Goal: Task Accomplishment & Management: Complete application form

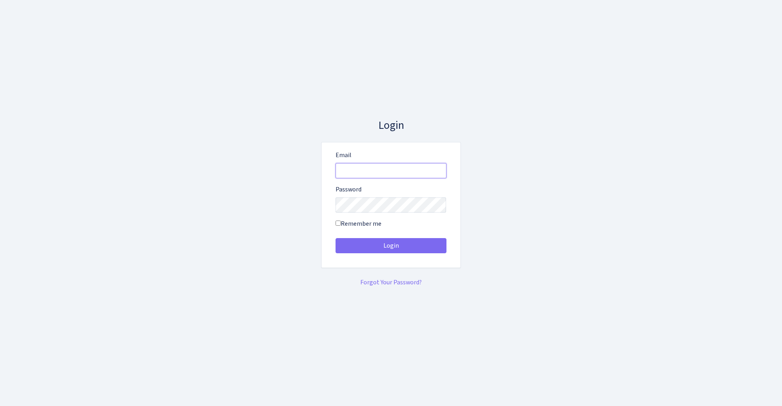
type input "admin@bank.com"
click at [391, 246] on button "Login" at bounding box center [390, 245] width 111 height 15
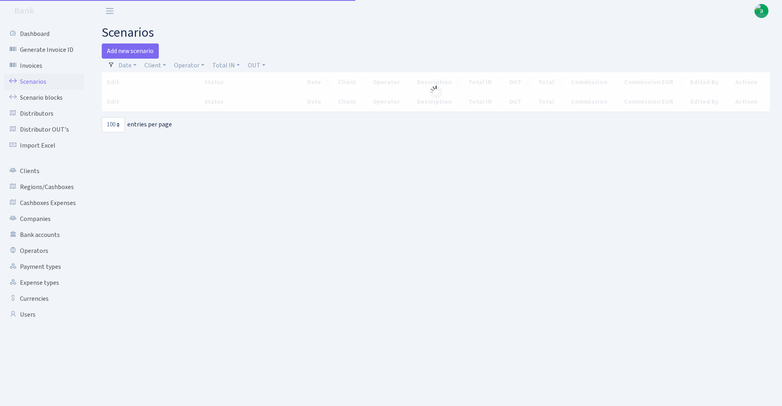
select select "100"
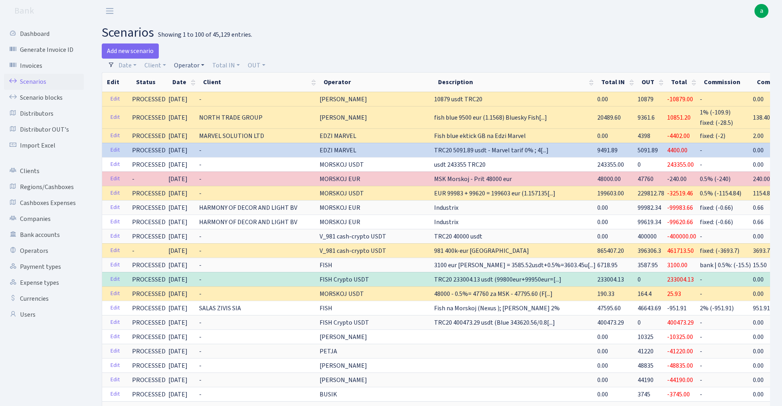
click at [195, 64] on link "Operator" at bounding box center [189, 66] width 37 height 14
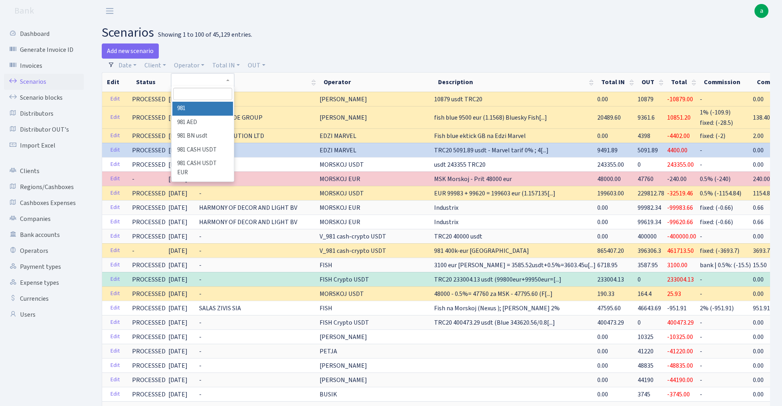
click at [201, 93] on input "search" at bounding box center [202, 94] width 59 height 12
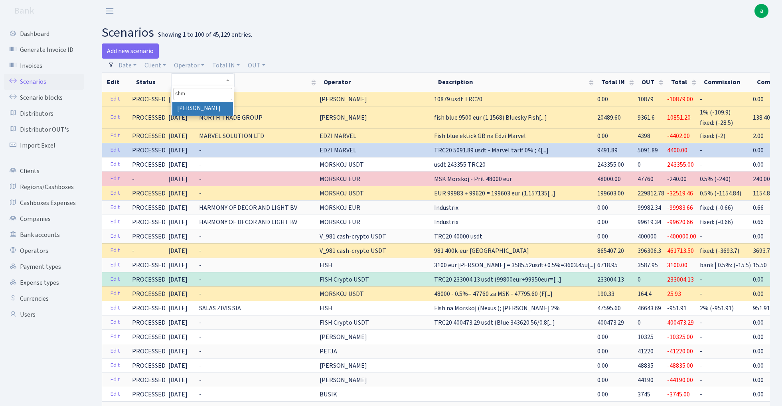
type input "shm"
click at [216, 107] on li "[PERSON_NAME]" at bounding box center [202, 109] width 60 height 14
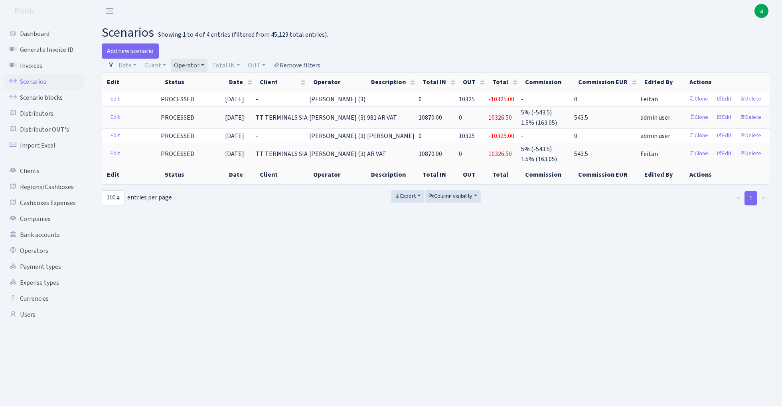
click at [307, 67] on link "Remove filters" at bounding box center [296, 66] width 53 height 14
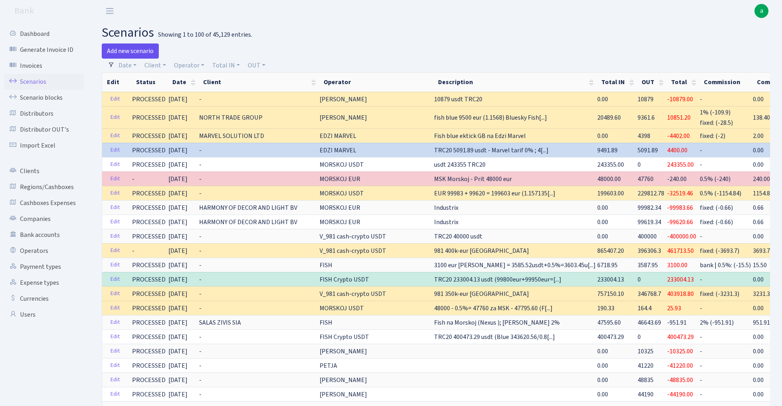
click at [131, 48] on link "Add new scenario" at bounding box center [130, 50] width 57 height 15
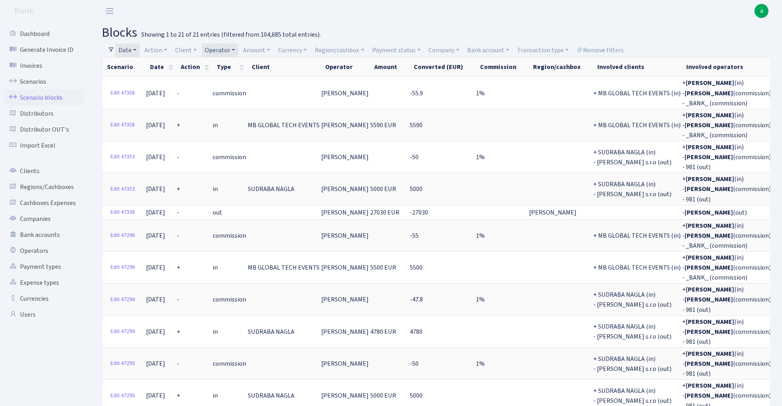
select select "100"
click at [609, 49] on link "Remove filters" at bounding box center [599, 50] width 53 height 14
click at [228, 49] on link "Operator" at bounding box center [219, 50] width 37 height 14
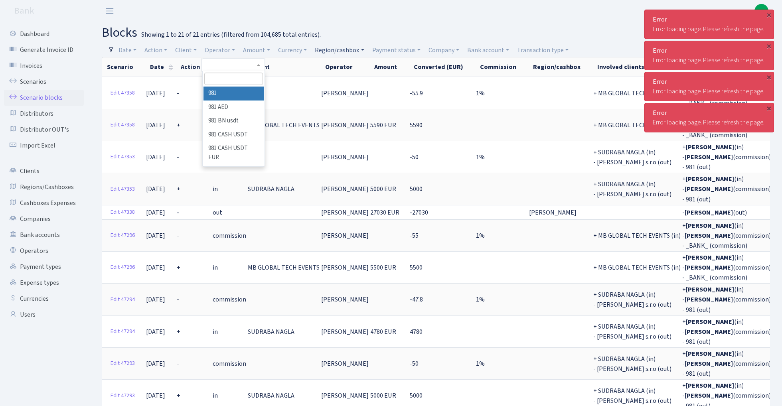
click at [334, 49] on link "Region/cashbox" at bounding box center [339, 50] width 55 height 14
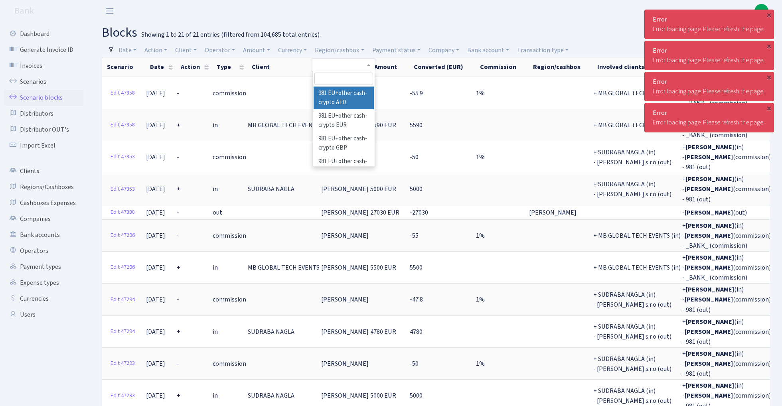
click at [335, 77] on input "search" at bounding box center [343, 79] width 59 height 12
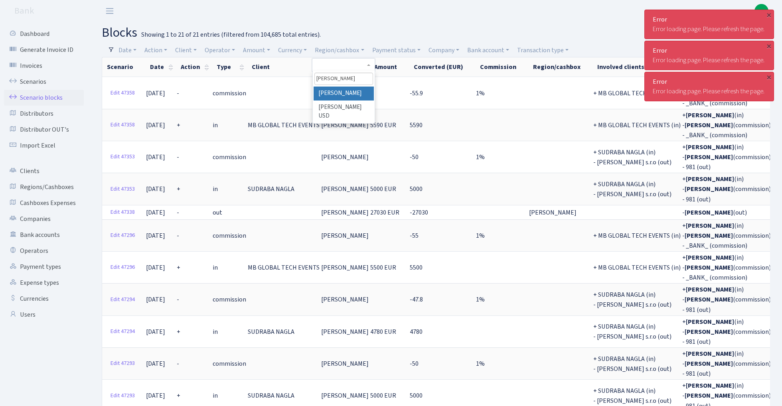
type input "rix"
click at [356, 90] on li "[PERSON_NAME]" at bounding box center [344, 94] width 60 height 14
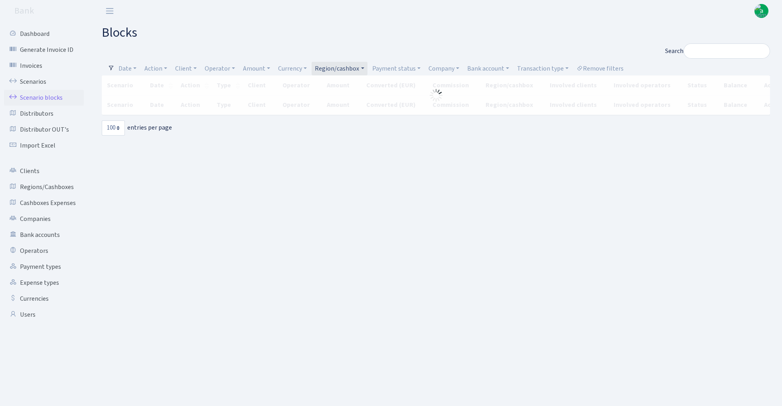
select select "100"
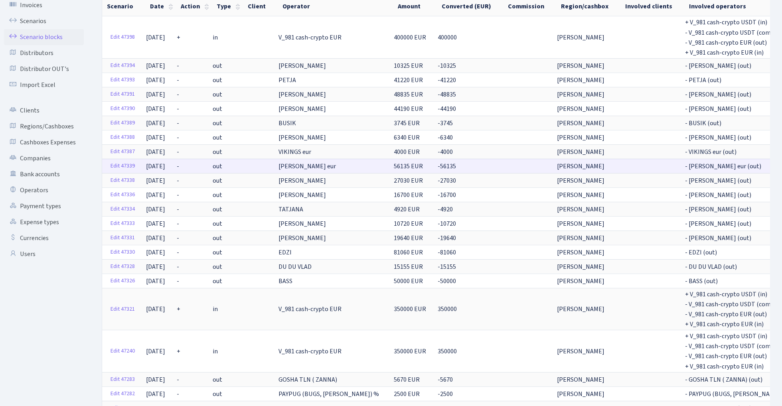
scroll to position [71, 0]
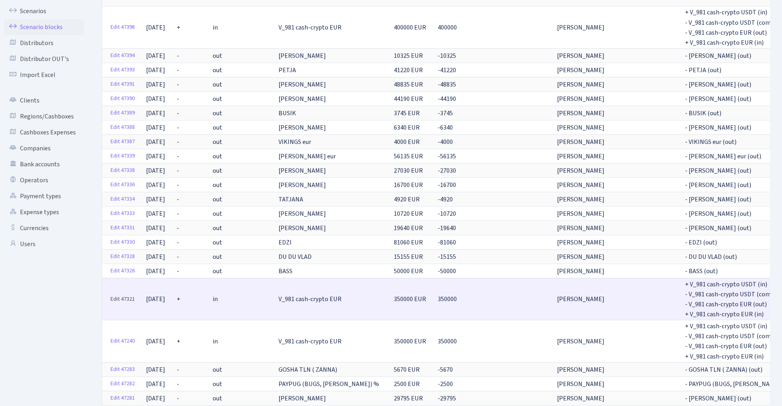
click at [127, 296] on link "Edit 47321" at bounding box center [123, 299] width 32 height 12
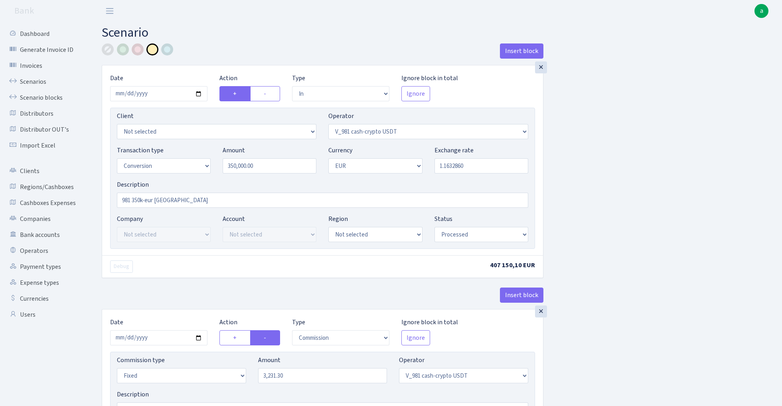
select select "in"
select select "435"
select select "15"
select select "1"
select select "processed"
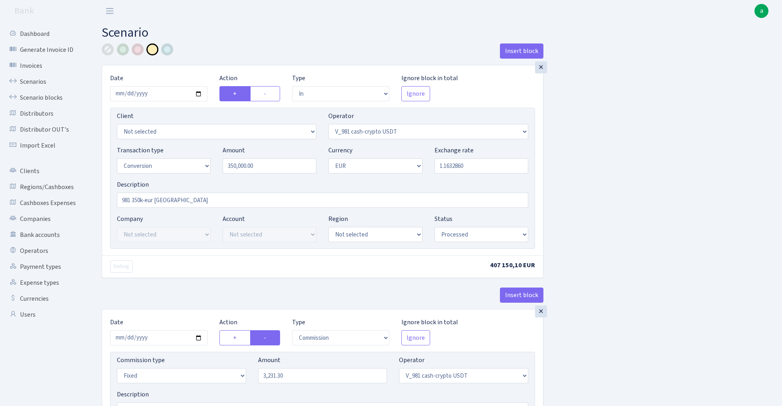
select select "commission"
select select "fixed"
select select "435"
select select "processed"
select select "out"
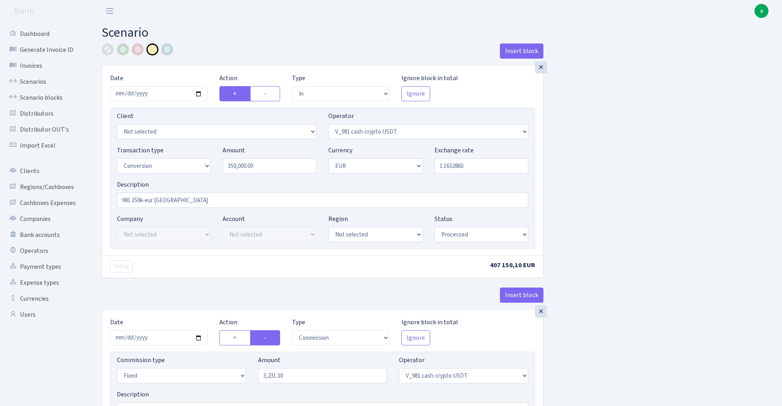
select select "434"
select select "15"
select select "1"
select select "processed"
select select "in"
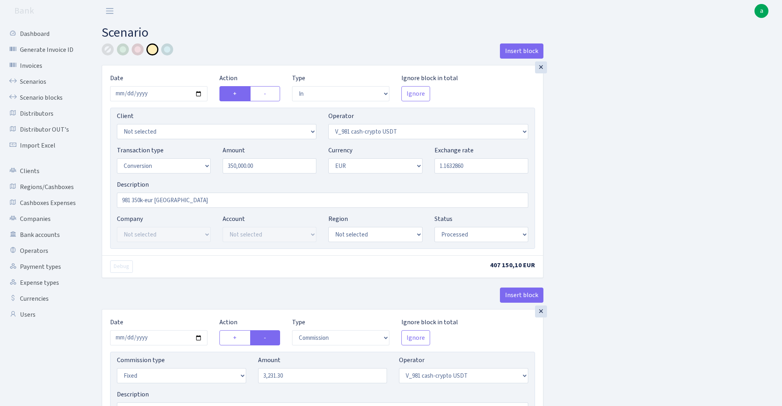
select select "434"
select select "1"
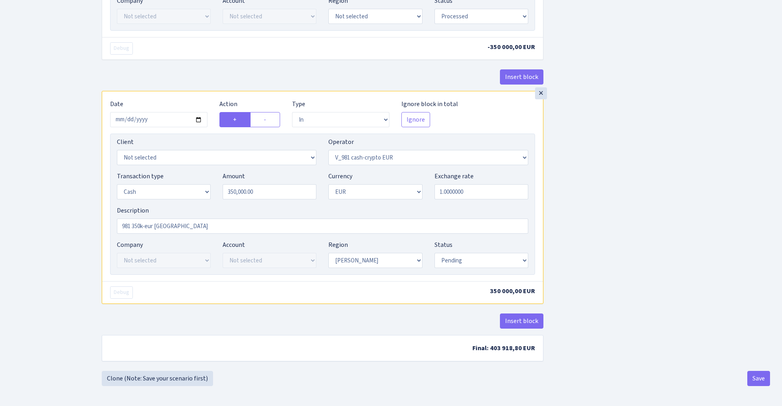
scroll to position [677, 0]
select select "processed"
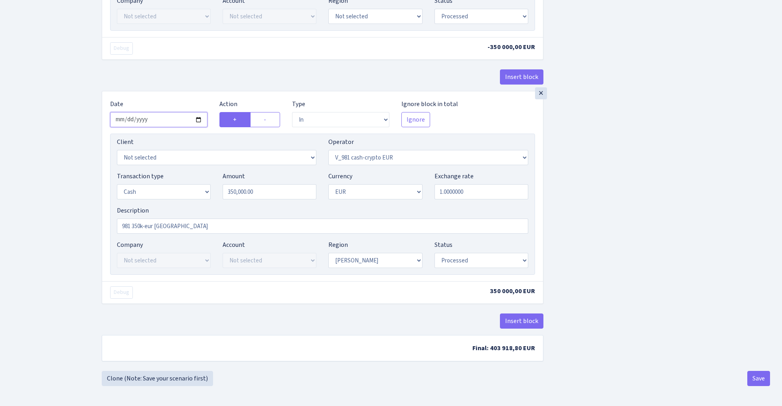
click at [161, 120] on input "2025-10-08" at bounding box center [158, 119] width 97 height 15
type input "2025-10-10"
click at [759, 379] on button "Save" at bounding box center [758, 378] width 23 height 15
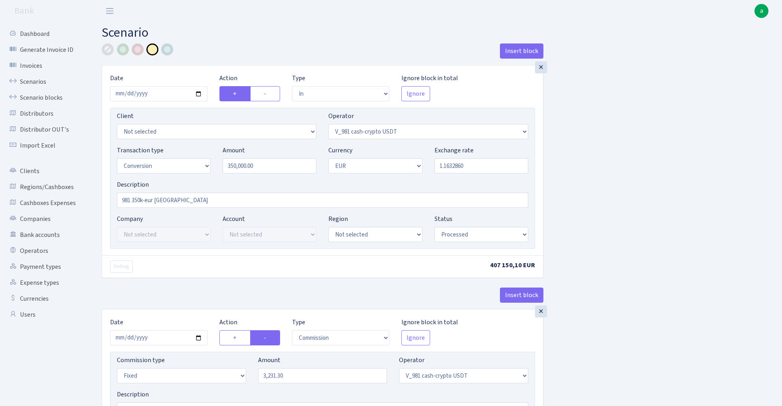
select select "in"
select select "435"
select select "15"
select select "1"
select select "processed"
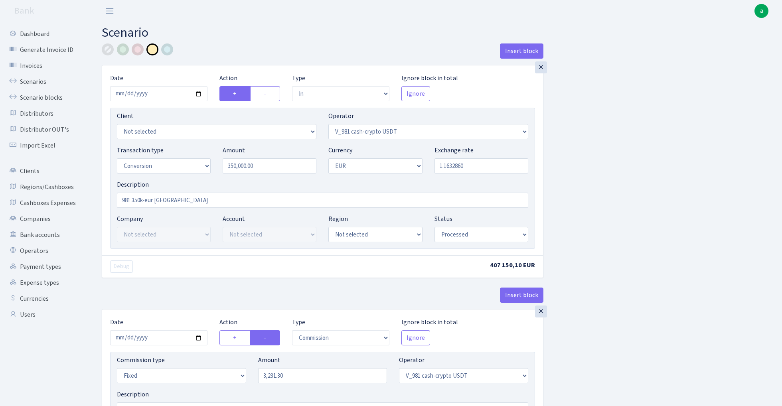
select select "commission"
select select "fixed"
select select "435"
select select "processed"
select select "out"
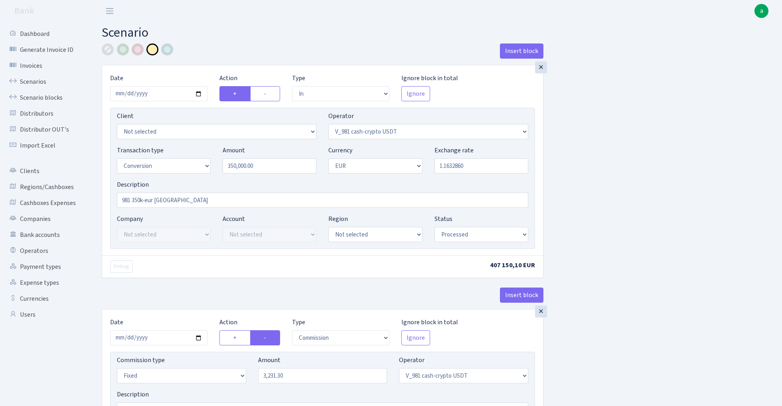
select select "434"
select select "15"
select select "1"
select select "processed"
select select "in"
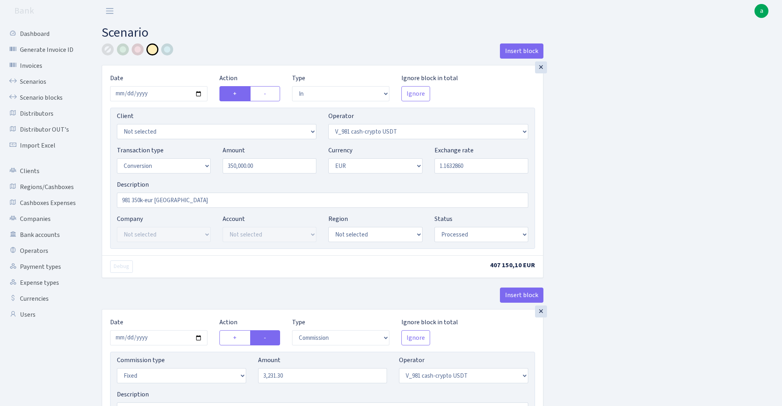
select select "434"
select select "1"
select select "processed"
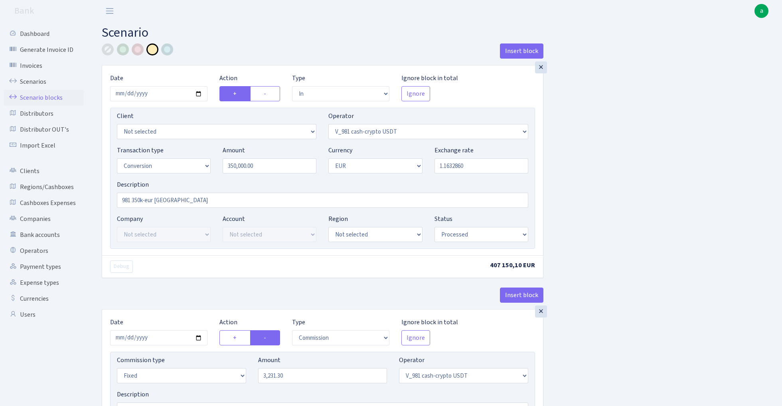
click at [47, 97] on link "Scenario blocks" at bounding box center [44, 98] width 80 height 16
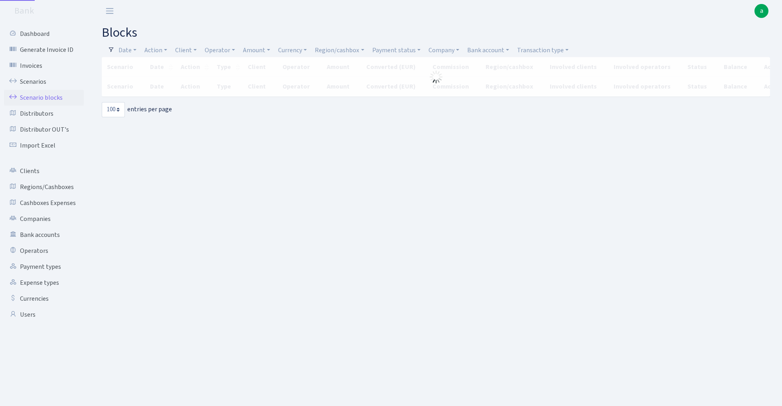
select select "100"
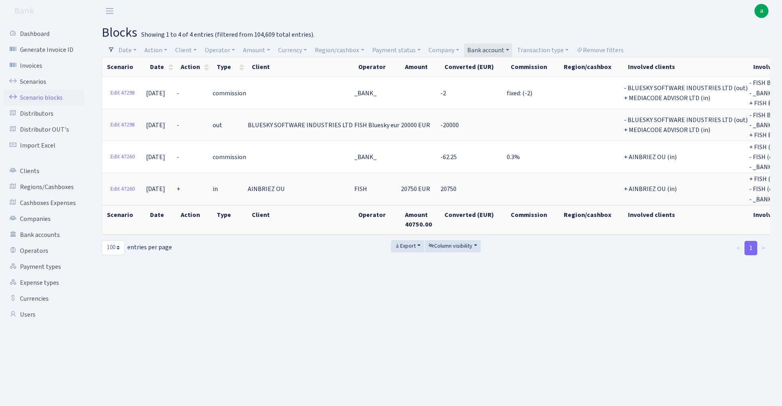
select select "100"
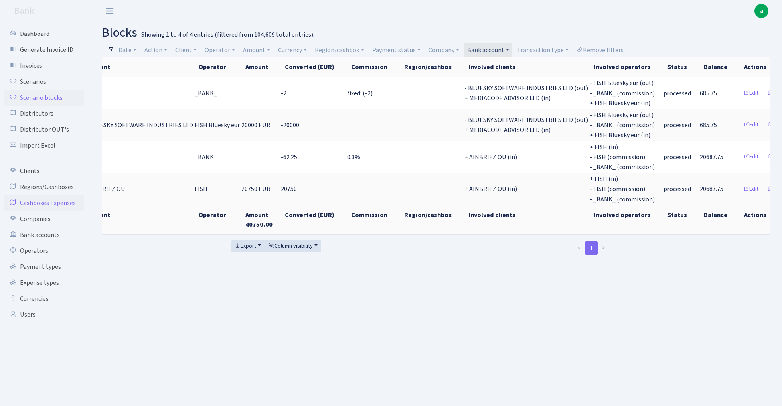
click at [58, 202] on link "Cashboxes Expenses" at bounding box center [44, 203] width 80 height 16
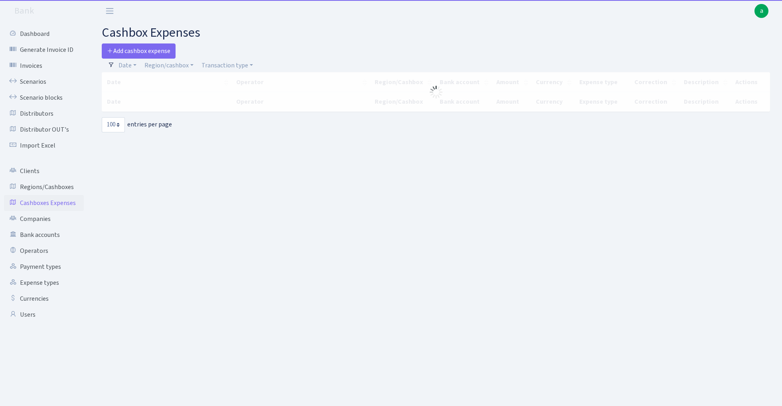
select select "100"
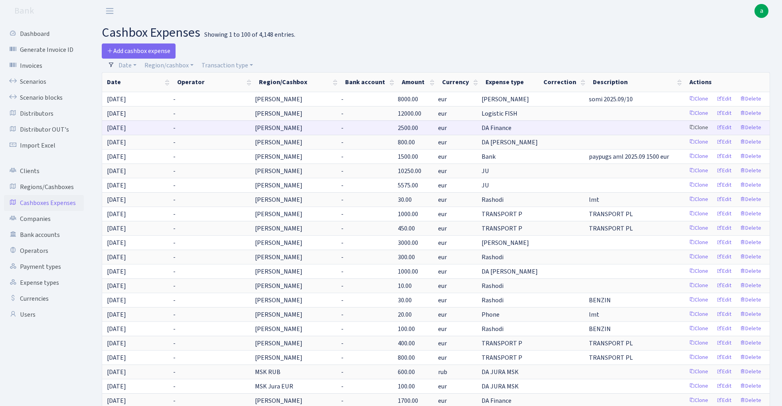
click at [698, 129] on link "Clone" at bounding box center [698, 128] width 26 height 12
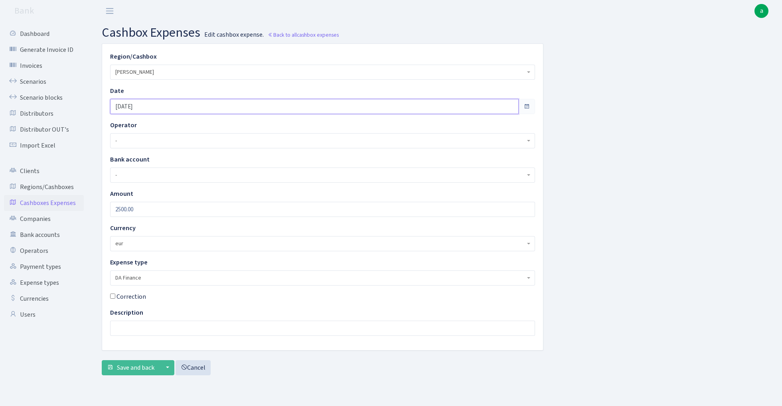
click at [158, 106] on input "[DATE]" at bounding box center [314, 106] width 408 height 15
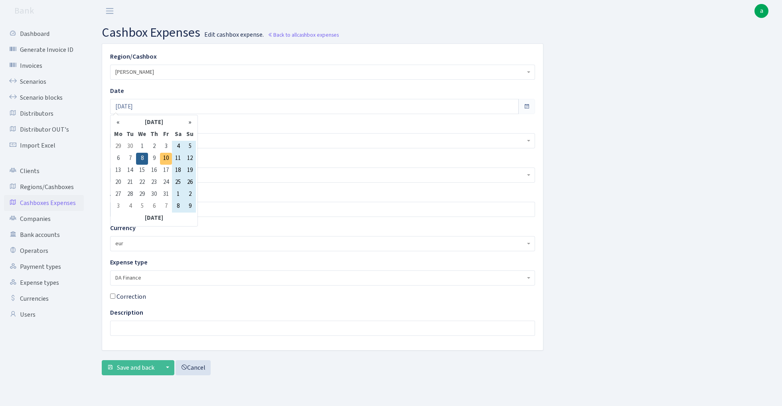
click at [165, 160] on td "10" at bounding box center [166, 159] width 12 height 12
type input "[DATE]"
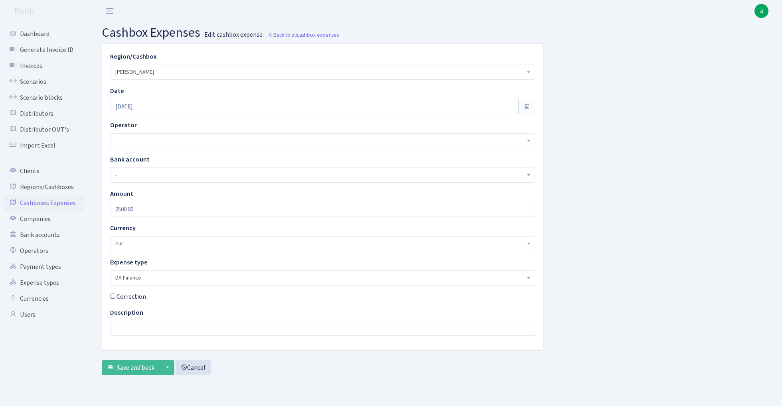
click at [148, 280] on span "DA Finance" at bounding box center [320, 278] width 410 height 8
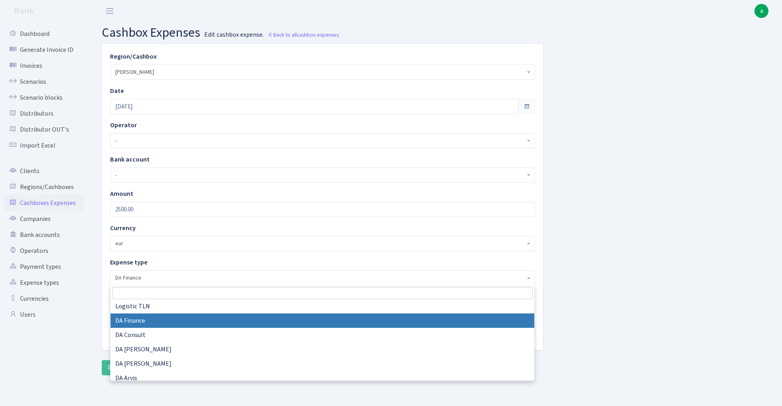
scroll to position [208, 0]
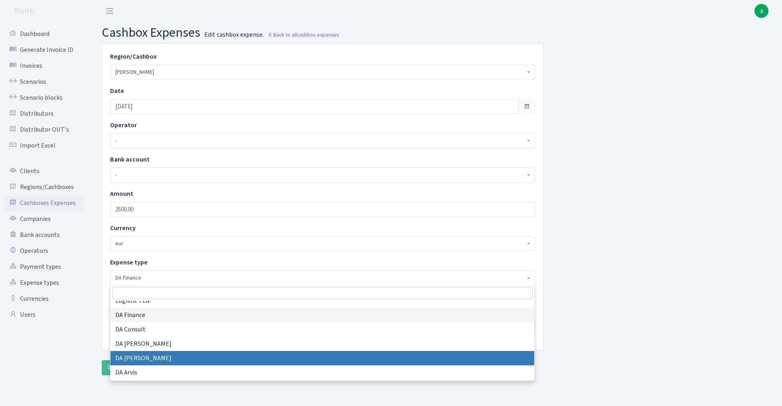
select select "18"
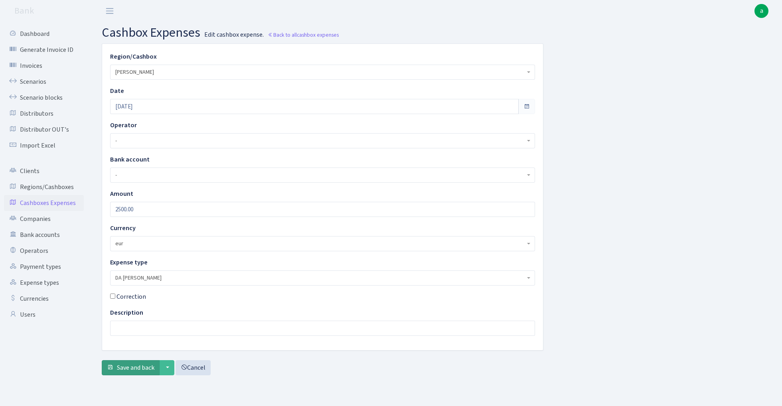
click at [136, 365] on span "Save and back" at bounding box center [135, 367] width 37 height 9
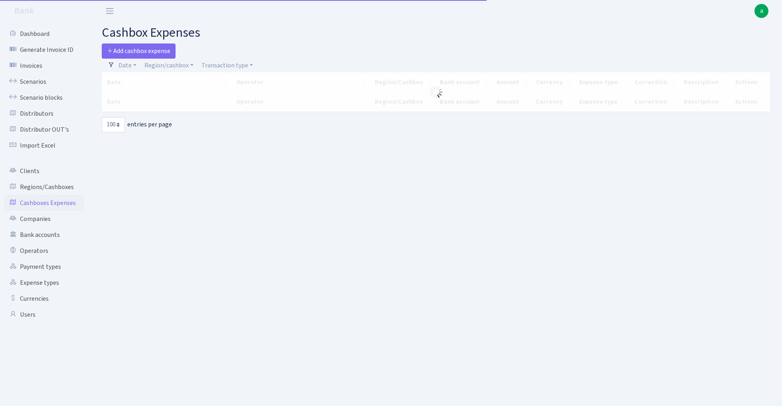
select select "100"
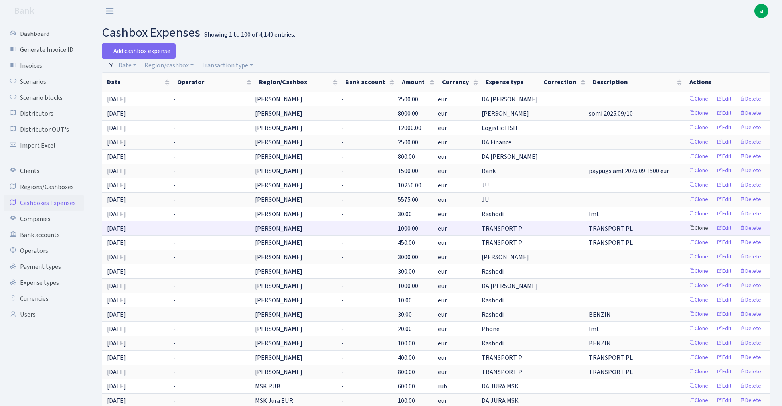
click at [701, 225] on link "Clone" at bounding box center [698, 228] width 26 height 12
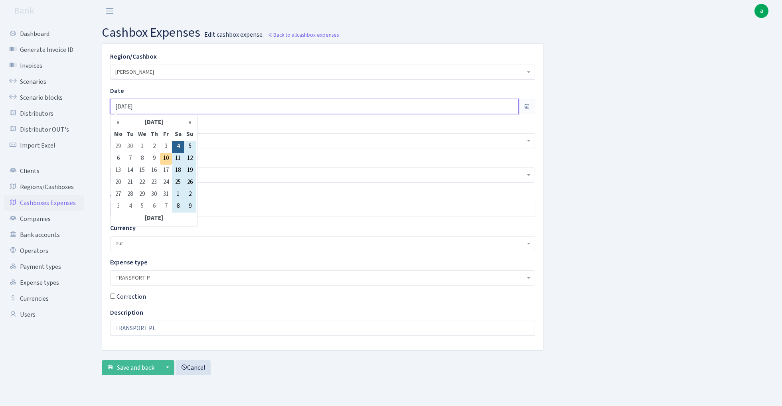
click at [166, 107] on input "[DATE]" at bounding box center [314, 106] width 408 height 15
click at [168, 156] on td "10" at bounding box center [166, 159] width 12 height 12
type input "[DATE]"
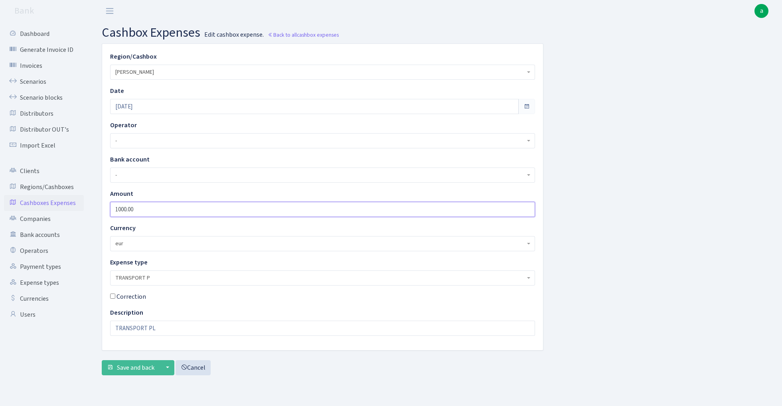
click at [146, 206] on input "1000.00" at bounding box center [322, 209] width 425 height 15
type input "700"
click at [125, 367] on span "Save and back" at bounding box center [135, 367] width 37 height 9
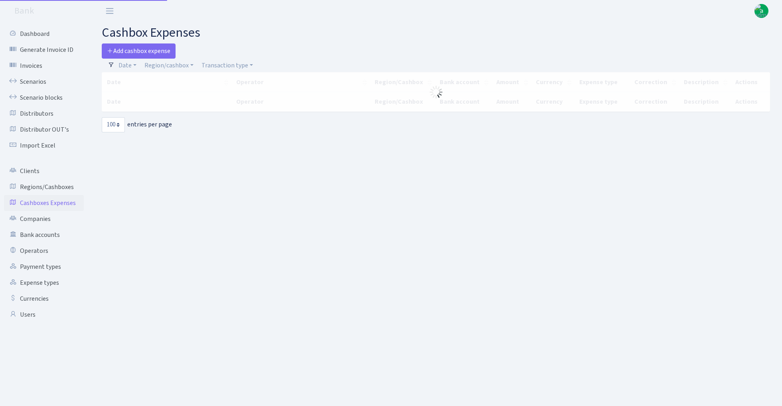
select select "100"
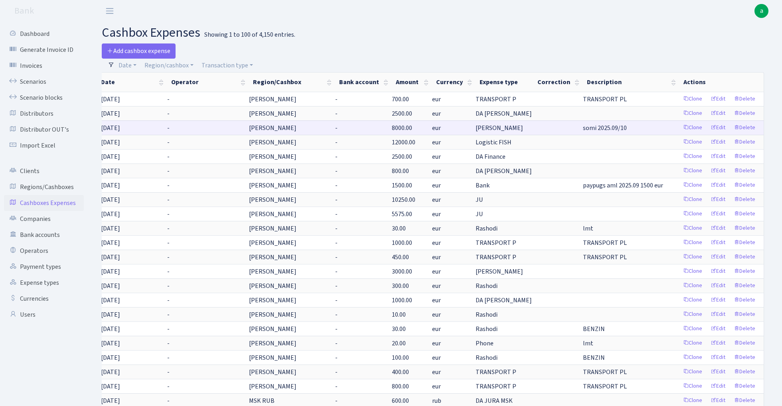
scroll to position [0, 6]
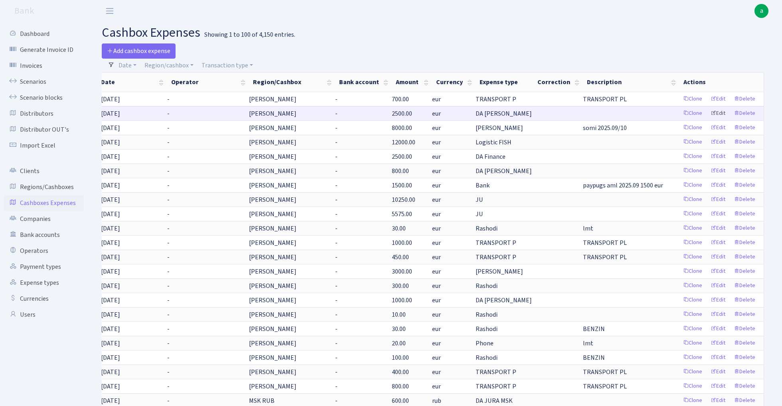
click at [718, 117] on link "Edit" at bounding box center [718, 113] width 22 height 12
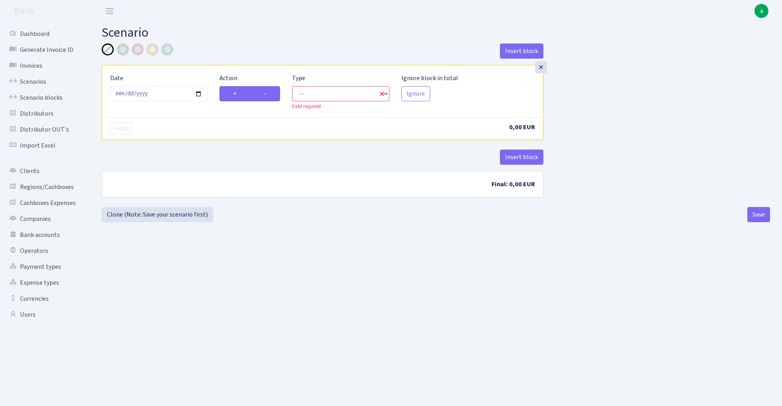
click at [276, 90] on label "-" at bounding box center [265, 93] width 30 height 15
click at [269, 90] on input "-" at bounding box center [266, 91] width 5 height 5
radio input "true"
radio input "false"
select select "out"
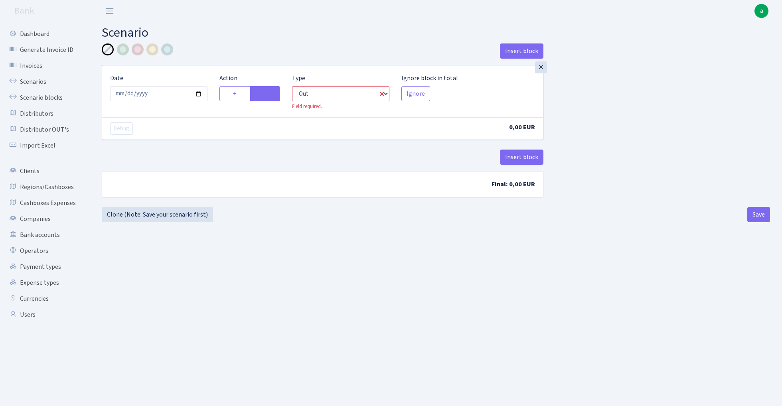
select select "1"
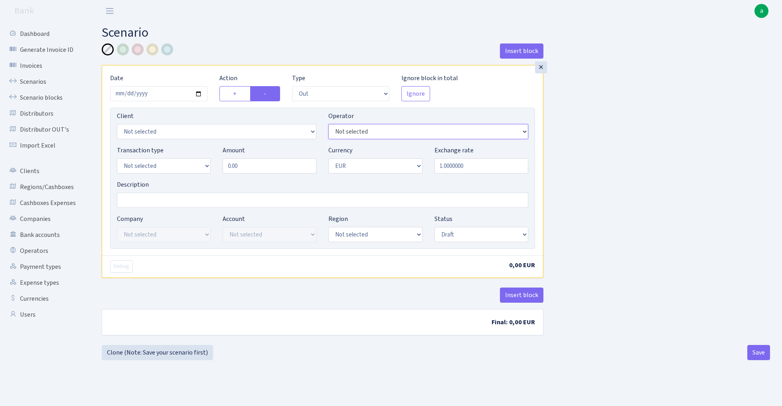
select select "486"
select select "1"
click at [144, 205] on input "Description" at bounding box center [322, 200] width 411 height 15
type input "[PERSON_NAME]"
click at [271, 173] on input "0.00" at bounding box center [270, 165] width 94 height 15
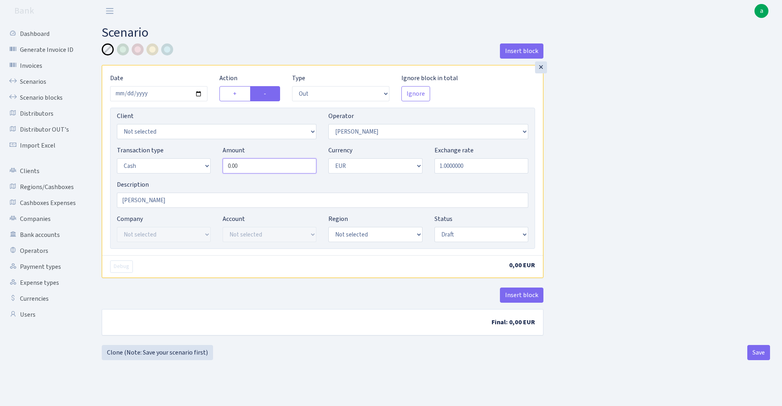
click at [271, 173] on input "0.00" at bounding box center [270, 165] width 94 height 15
type input "5,535.00"
select select "1"
select select "processed"
click at [572, 205] on div "Insert block × Date 2025-10-10 Action + - Type --- In Out Commission Field requ…" at bounding box center [436, 194] width 680 height 302
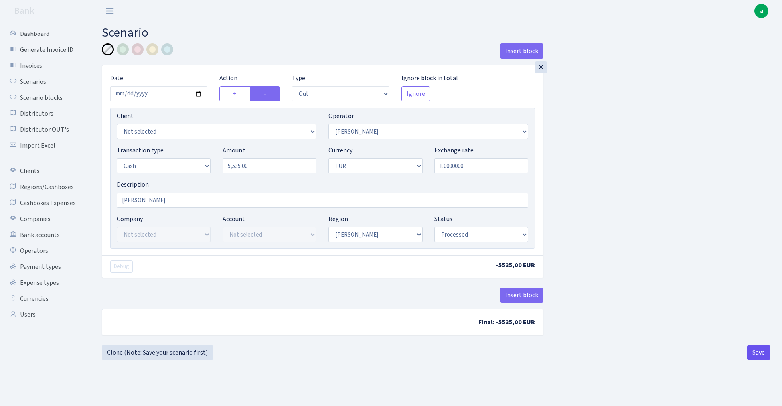
click at [755, 351] on button "Save" at bounding box center [758, 352] width 23 height 15
select select "out"
select select "486"
select select "1"
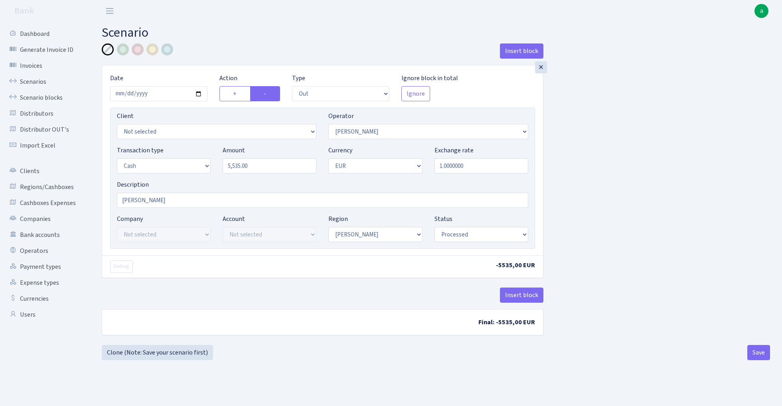
select select "1"
select select "processed"
click at [160, 355] on link "Clone (Note: Save your scenario first)" at bounding box center [157, 352] width 111 height 15
select select "out"
select select "486"
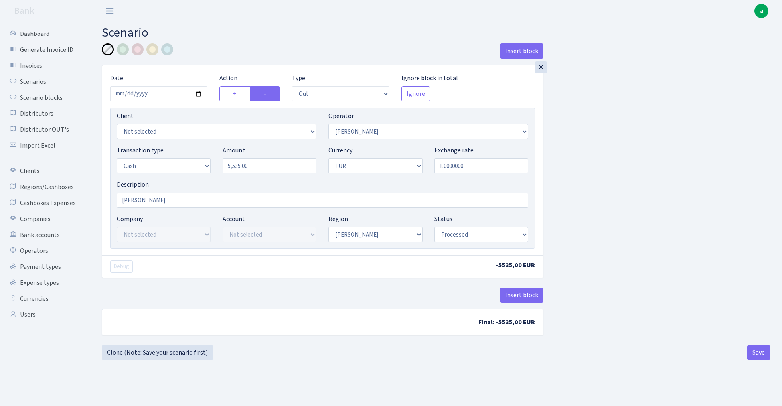
select select "1"
select select "processed"
click at [261, 164] on input "5535.00" at bounding box center [270, 165] width 94 height 15
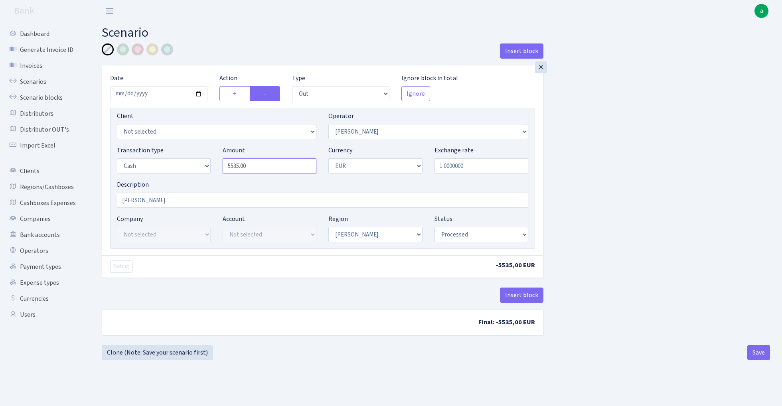
click at [261, 164] on input "5535.00" at bounding box center [270, 165] width 94 height 15
type input "635.00"
select select "2"
click at [755, 354] on button "Save" at bounding box center [758, 352] width 23 height 15
select select "out"
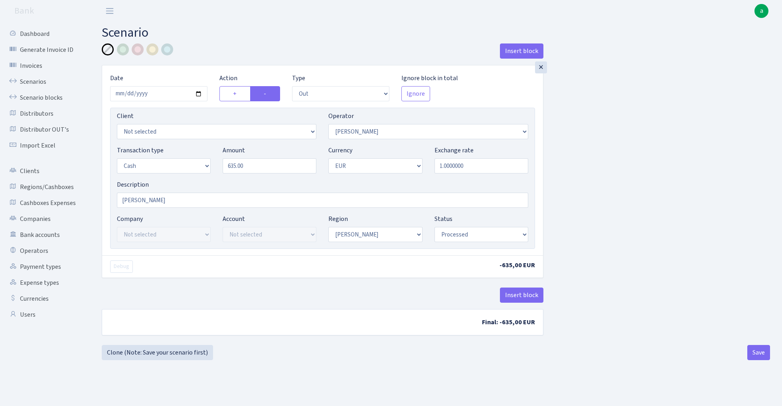
select select "2"
select select "1"
select select "processed"
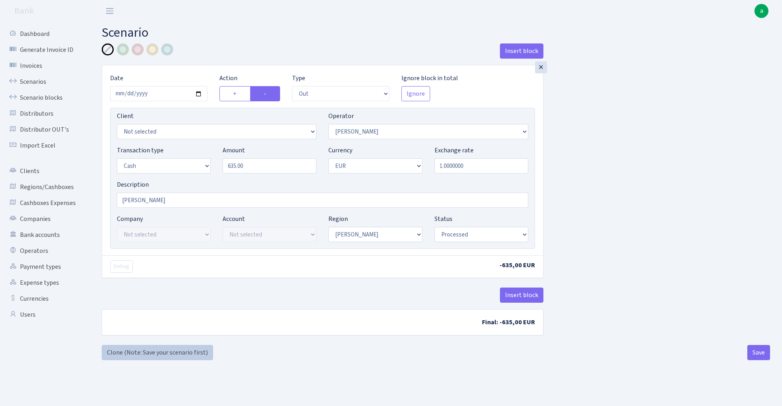
click at [164, 349] on link "Clone (Note: Save your scenario first)" at bounding box center [157, 352] width 111 height 15
select select "out"
select select "2"
select select "1"
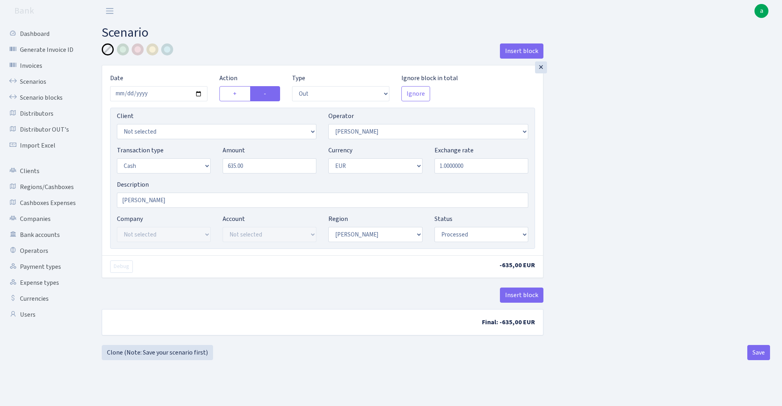
select select "1"
select select "processed"
click at [256, 169] on input "635.00" at bounding box center [270, 165] width 94 height 15
type input "9,300.00"
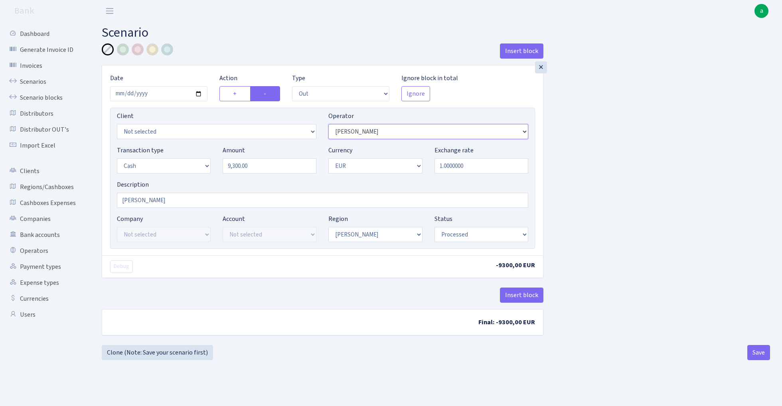
select select "4"
click at [753, 353] on button "Save" at bounding box center [758, 352] width 23 height 15
select select "out"
select select "4"
select select "1"
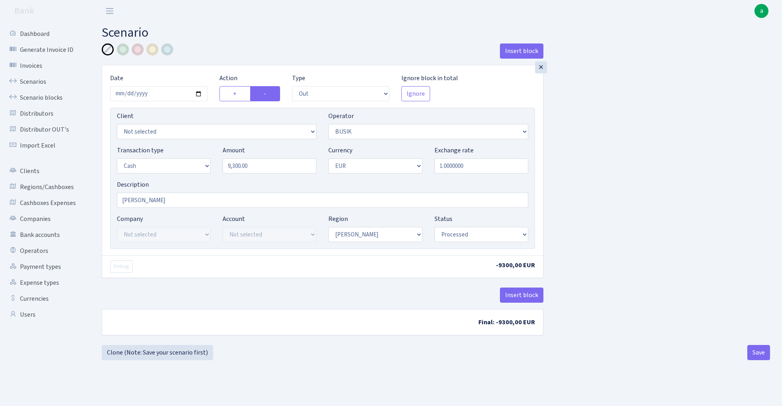
select select "1"
select select "processed"
click at [155, 353] on link "Clone (Note: Save your scenario first)" at bounding box center [157, 352] width 111 height 15
select select "out"
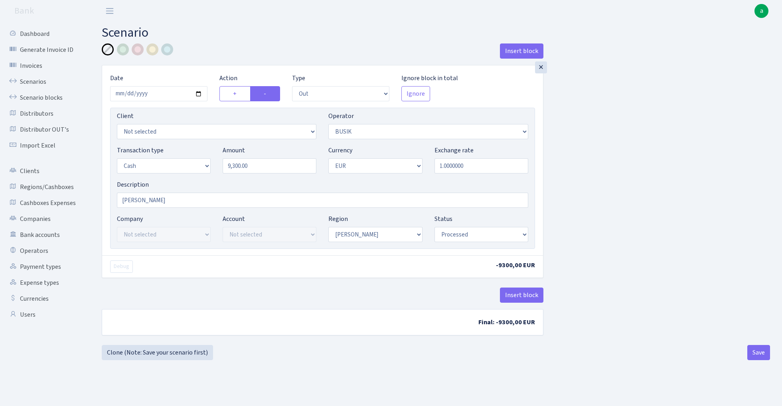
select select "4"
select select "1"
select select "processed"
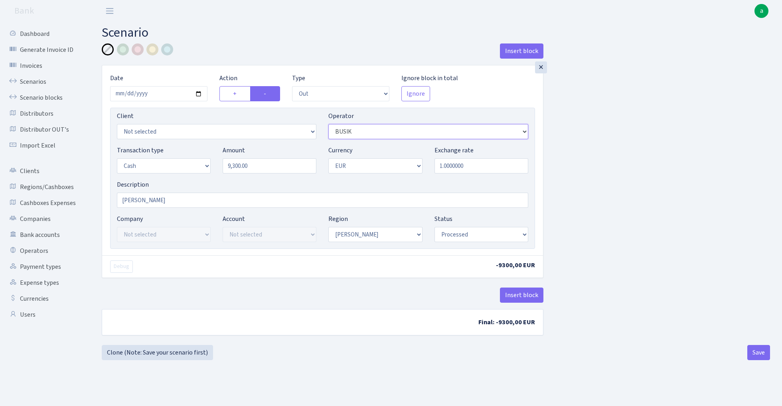
select select "10"
click at [278, 170] on input "9300.00" at bounding box center [270, 165] width 94 height 15
type input "90,740.00"
click at [760, 355] on button "Save" at bounding box center [758, 352] width 23 height 15
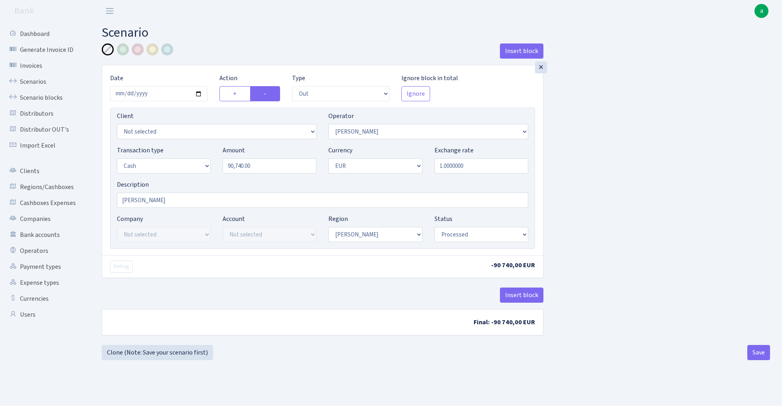
select select "out"
select select "10"
select select "1"
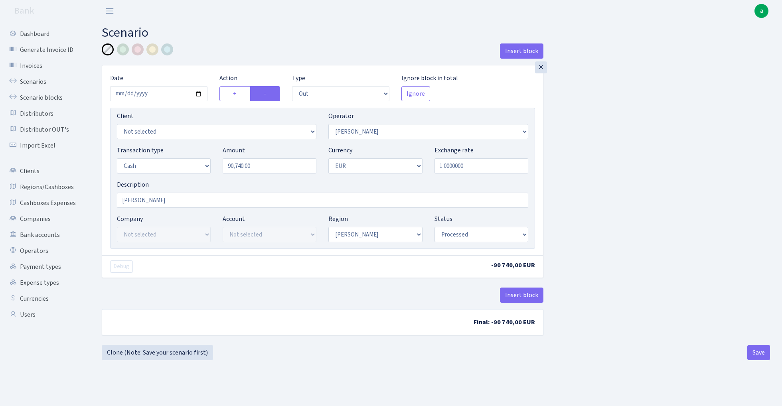
select select "processed"
click at [178, 353] on link "Clone (Note: Save your scenario first)" at bounding box center [157, 352] width 111 height 15
select select "out"
select select "10"
select select "1"
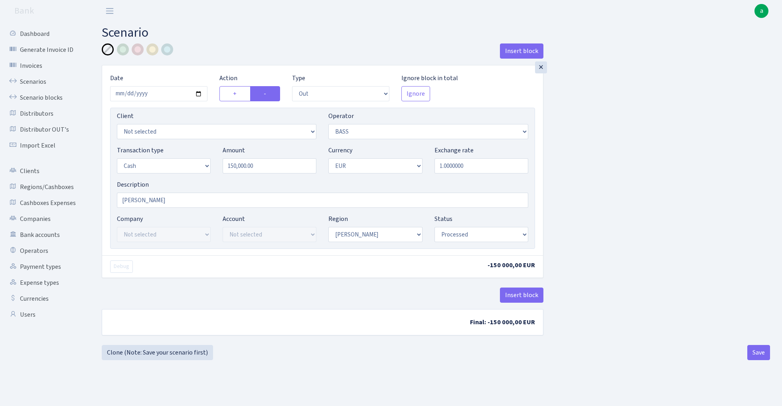
select select "out"
select select "356"
select select "1"
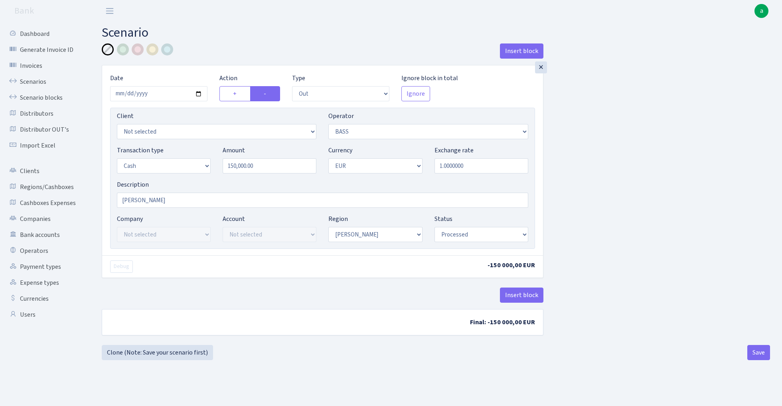
select select "processed"
click at [163, 352] on link "Clone (Note: Save your scenario first)" at bounding box center [157, 352] width 111 height 15
select select "out"
select select "356"
select select "1"
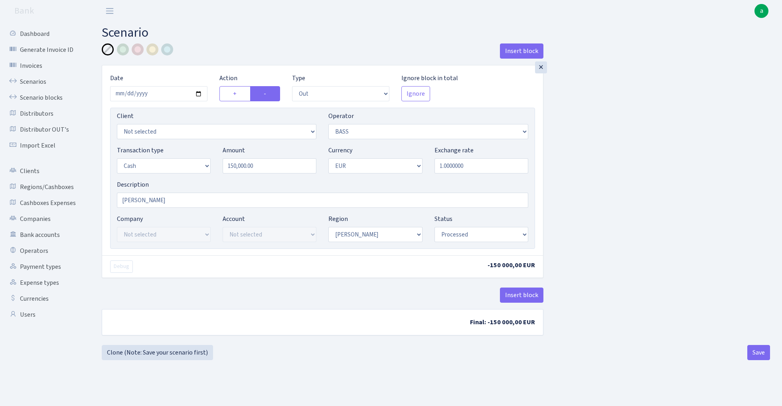
select select "1"
select select "processed"
click at [264, 168] on input "150000.00" at bounding box center [270, 165] width 94 height 15
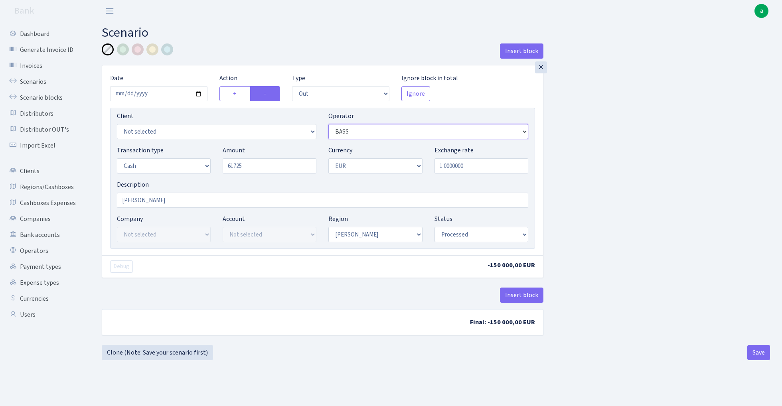
type input "61,725.00"
select select "15"
click at [755, 351] on button "Save" at bounding box center [758, 352] width 23 height 15
select select "out"
select select "15"
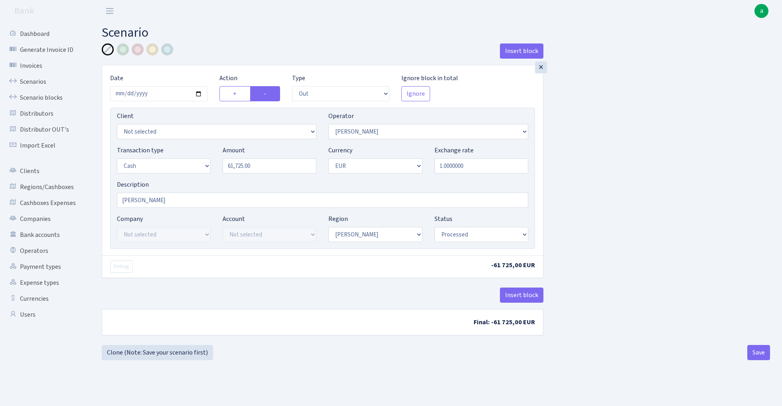
select select "1"
select select "processed"
click at [164, 352] on link "Clone (Note: Save your scenario first)" at bounding box center [157, 352] width 111 height 15
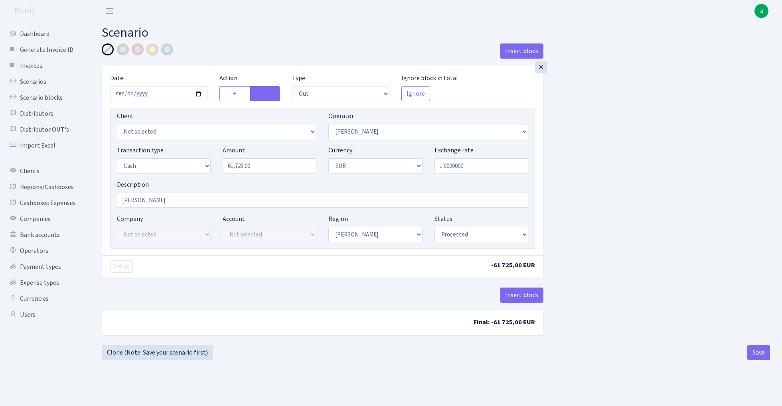
select select "out"
select select "15"
select select "1"
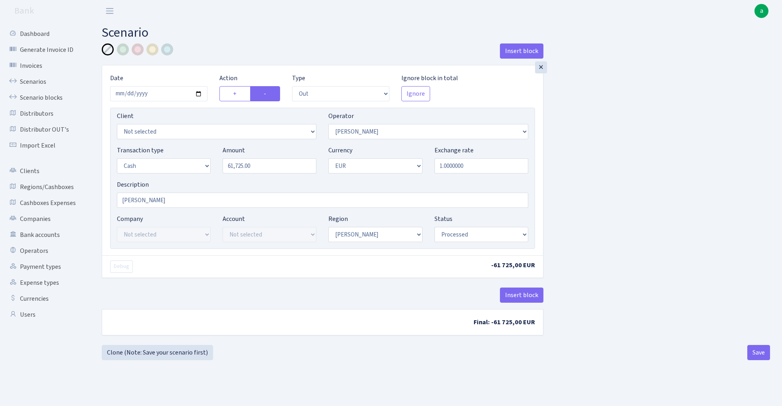
select select "processed"
click at [280, 166] on input "61725.00" at bounding box center [270, 165] width 94 height 15
type input "61,725.00"
click at [31, 82] on link "Scenarios" at bounding box center [44, 82] width 80 height 16
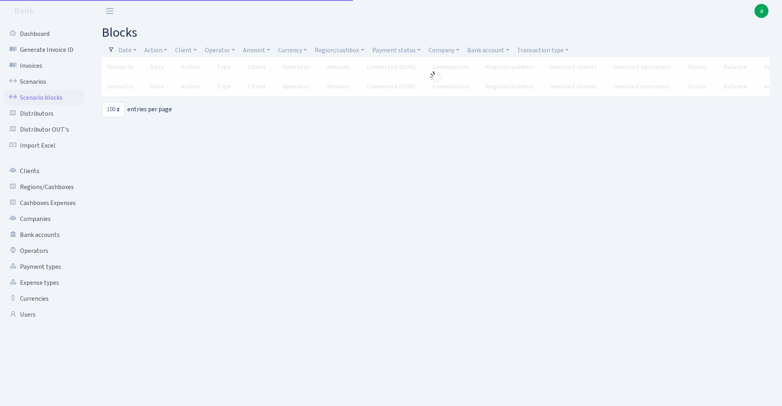
select select "100"
click at [339, 48] on link "Region/cashbox" at bounding box center [339, 50] width 55 height 14
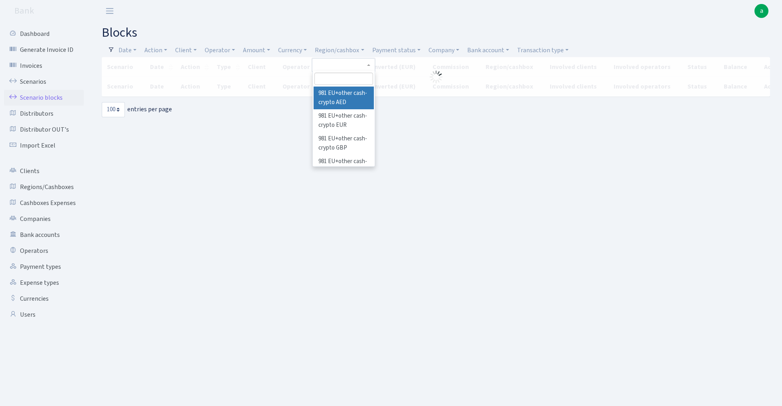
click at [336, 80] on input "search" at bounding box center [343, 79] width 59 height 12
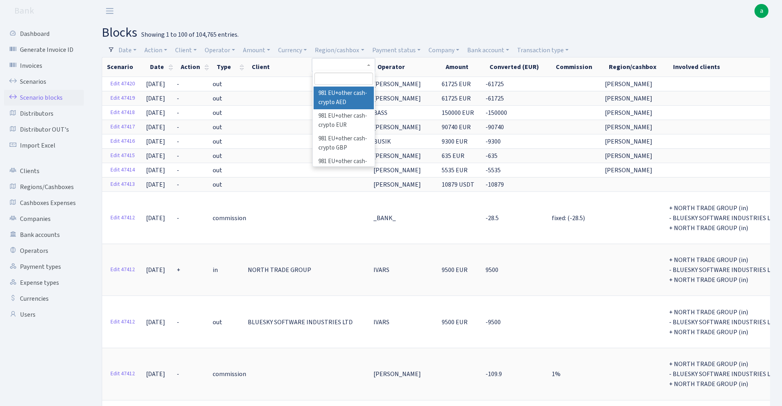
click at [469, 29] on h2 "blocks Showing 1 to 100 of 104,765 entries." at bounding box center [436, 32] width 668 height 15
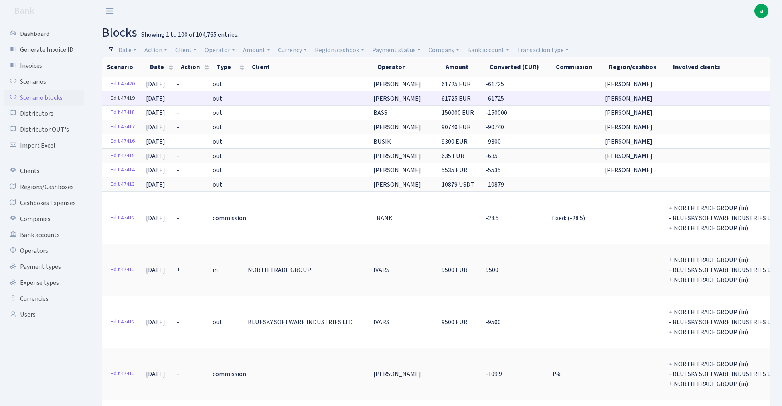
click at [126, 95] on link "Edit 47419" at bounding box center [123, 98] width 32 height 12
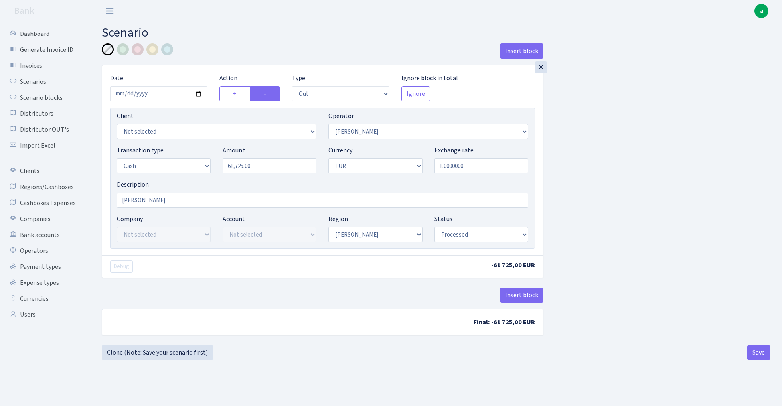
select select "out"
select select "15"
select select "1"
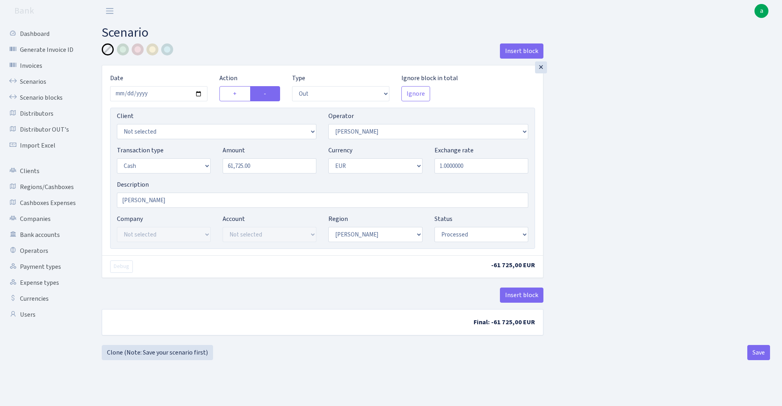
select select "processed"
select select "11"
click at [756, 355] on button "Save" at bounding box center [758, 352] width 23 height 15
select select "out"
select select "11"
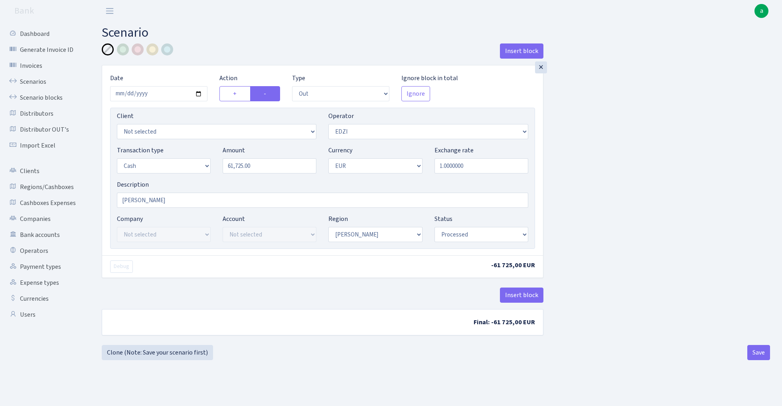
select select "1"
select select "processed"
click at [37, 98] on link "Scenario blocks" at bounding box center [44, 98] width 80 height 16
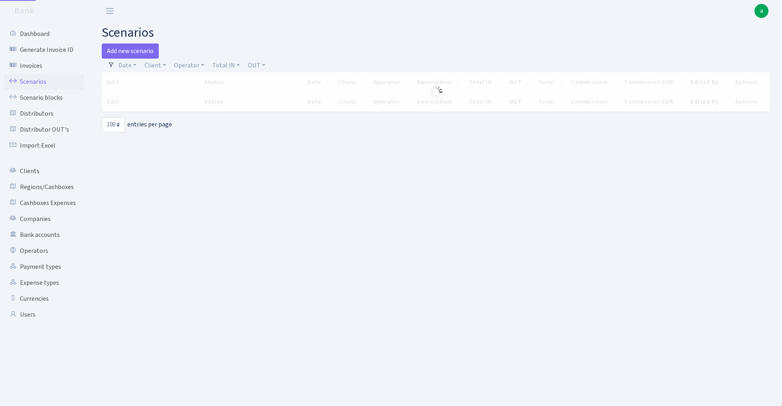
select select "100"
click at [34, 80] on link "Scenarios" at bounding box center [44, 82] width 80 height 16
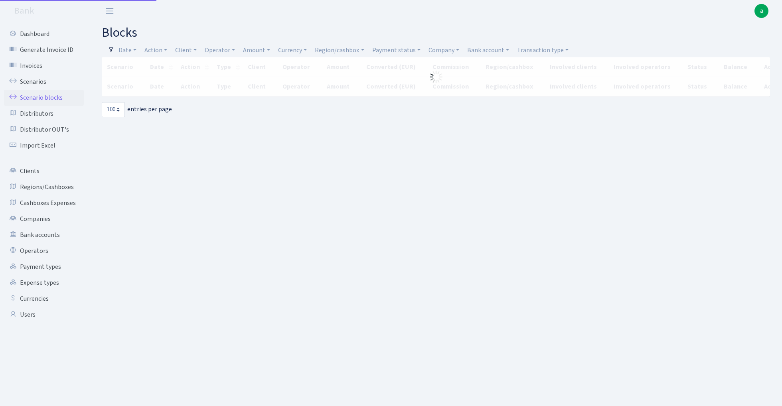
select select "100"
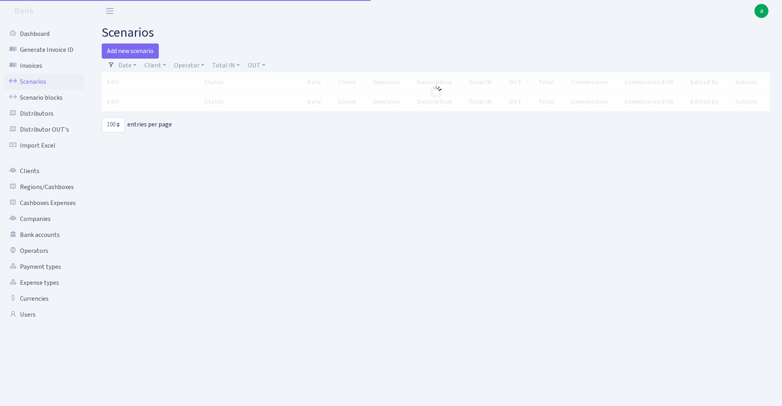
select select "100"
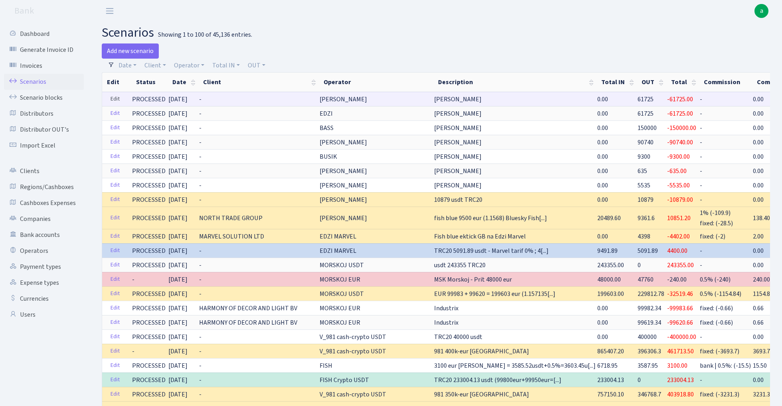
click at [116, 100] on link "Edit" at bounding box center [115, 99] width 16 height 12
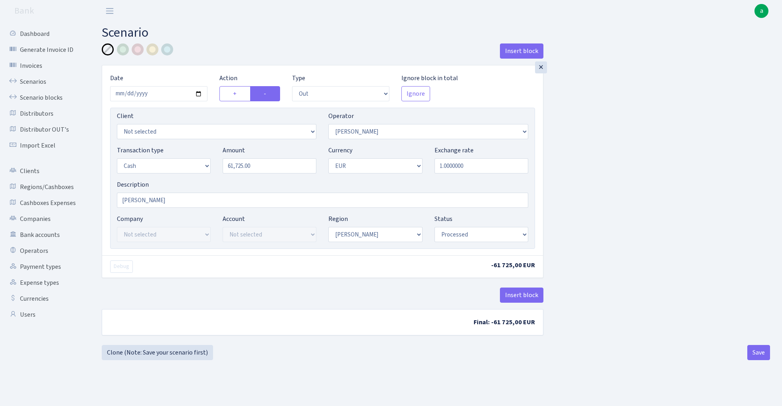
select select "out"
select select "15"
select select "1"
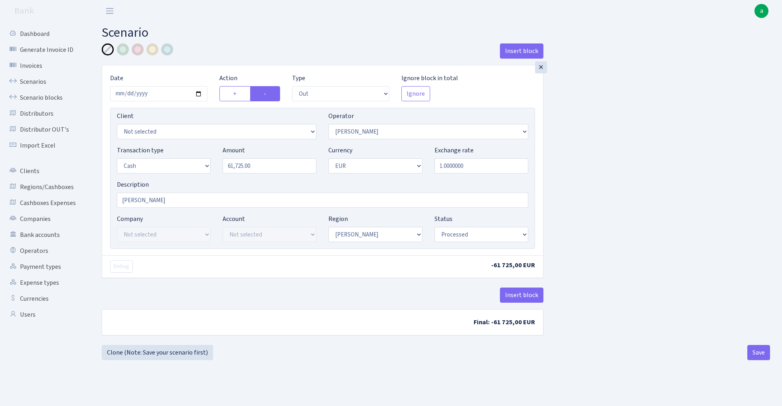
select select "processed"
click at [271, 168] on input "61725.00" at bounding box center [270, 165] width 94 height 15
type input "50,000.00"
click at [601, 190] on div "Insert block × Date 2025-10-10 Action + - Type --- In Out Commission Field requ…" at bounding box center [436, 192] width 680 height 298
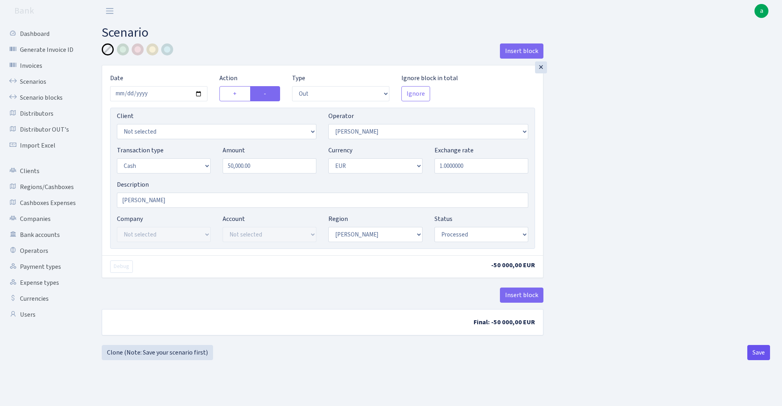
click at [750, 353] on button "Save" at bounding box center [758, 352] width 23 height 15
select select "out"
select select "15"
select select "1"
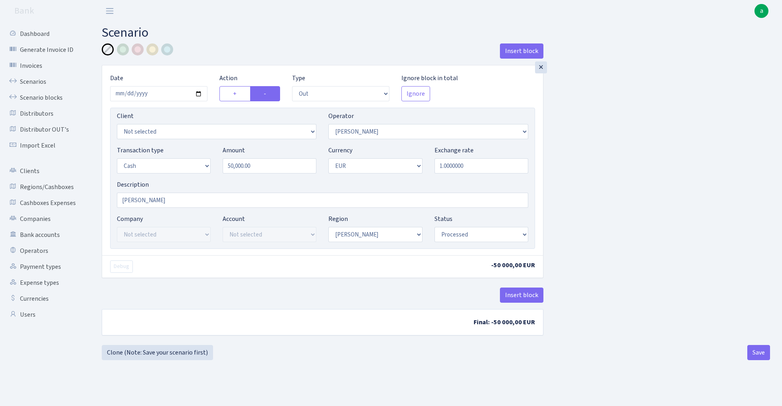
select select "1"
select select "processed"
click at [183, 350] on link "Clone (Note: Save your scenario first)" at bounding box center [157, 352] width 111 height 15
select select "out"
select select "15"
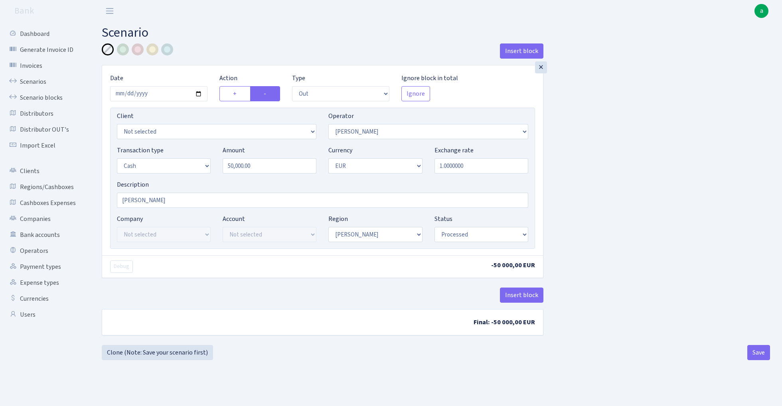
select select "1"
select select "processed"
click at [278, 170] on input "50000.00" at bounding box center [270, 165] width 94 height 15
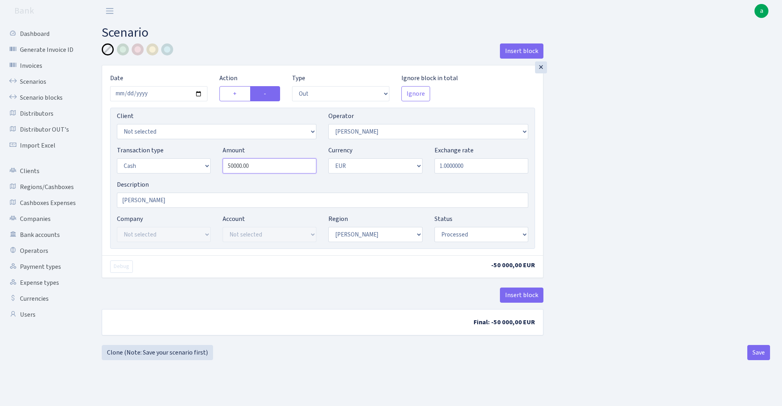
click at [278, 170] on input "50000.00" at bounding box center [270, 165] width 94 height 15
type input "10,120.00"
select select "403"
click at [758, 358] on button "Save" at bounding box center [758, 352] width 23 height 15
select select "out"
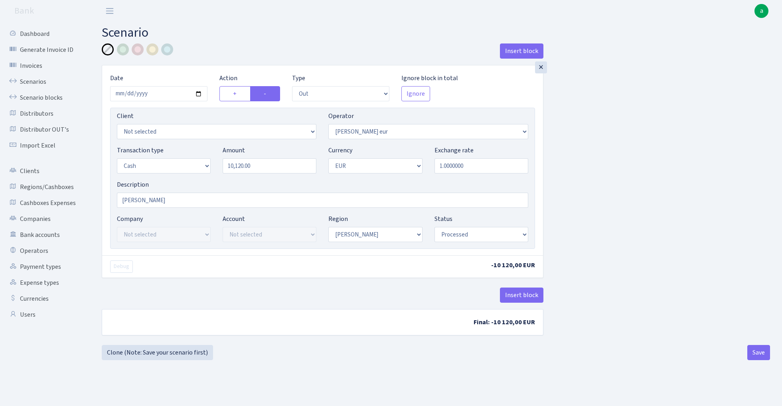
select select "403"
select select "1"
select select "processed"
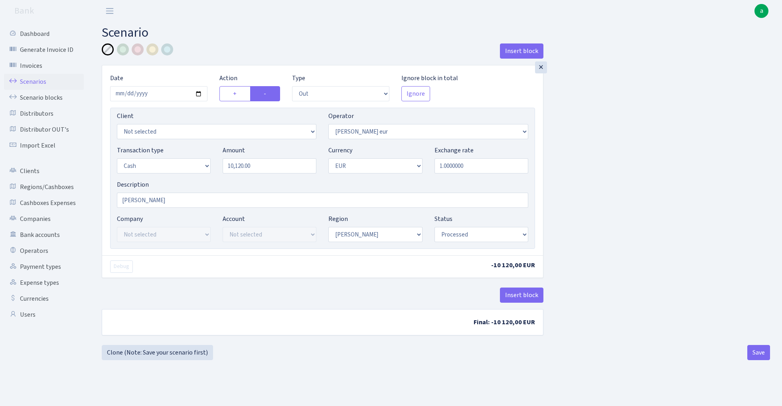
click at [26, 80] on link "Scenarios" at bounding box center [44, 82] width 80 height 16
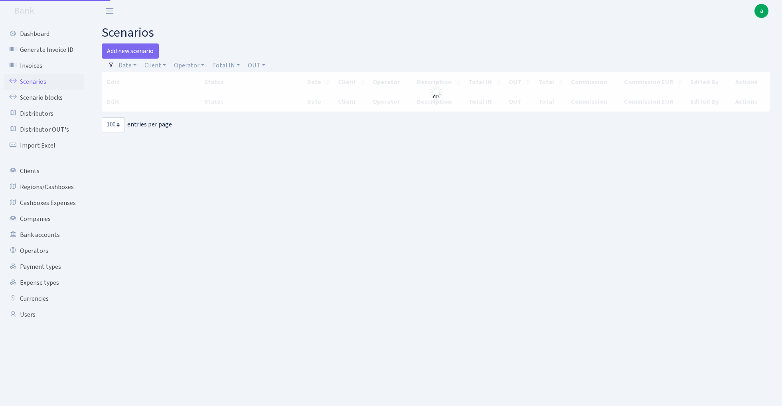
select select "100"
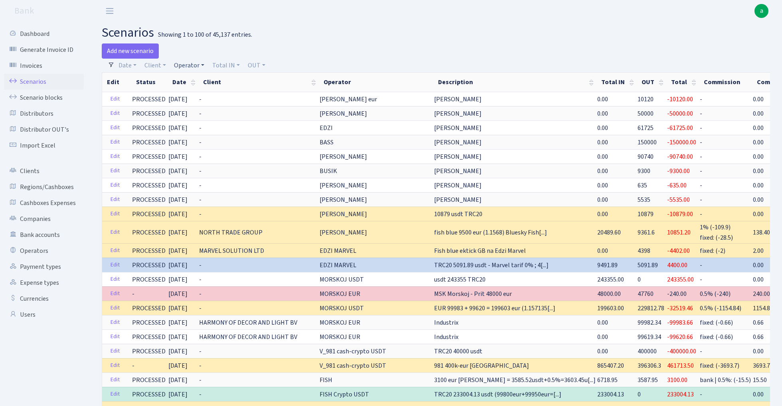
click at [191, 64] on link "Operator" at bounding box center [189, 66] width 37 height 14
click at [191, 96] on input "search" at bounding box center [202, 94] width 59 height 12
type input "kos"
click at [211, 175] on li "[PERSON_NAME]" at bounding box center [202, 182] width 60 height 14
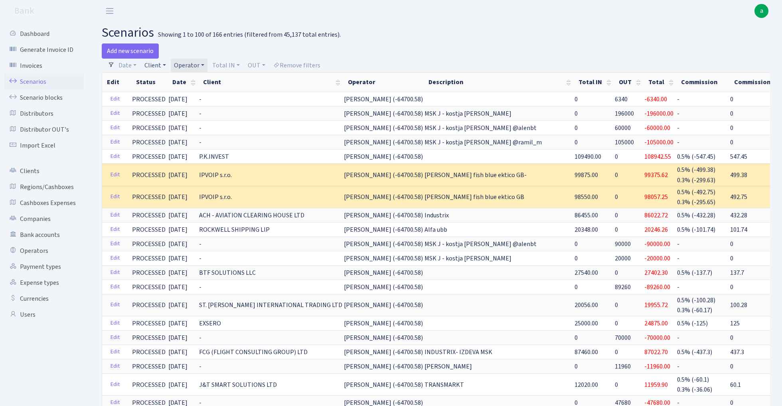
click at [152, 66] on link "Client" at bounding box center [155, 66] width 28 height 14
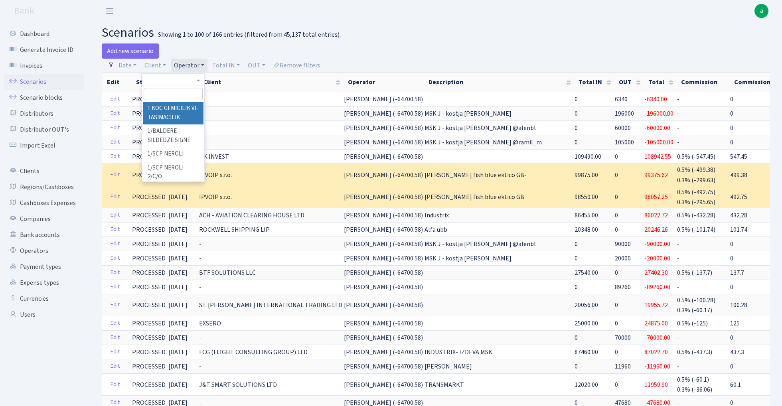
click at [159, 94] on input "search" at bounding box center [173, 94] width 59 height 12
paste input "AD KRISZ KFT"
type input "AD KRISZ KFT"
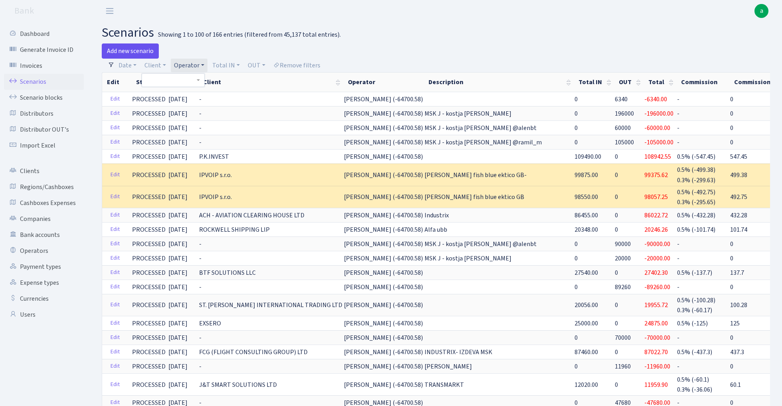
click at [138, 50] on link "Add new scenario" at bounding box center [130, 50] width 57 height 15
click at [139, 50] on link "Add new scenario" at bounding box center [130, 50] width 57 height 15
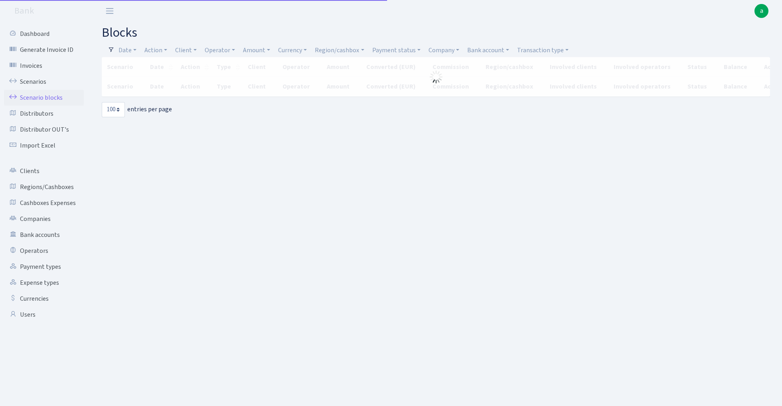
select select "100"
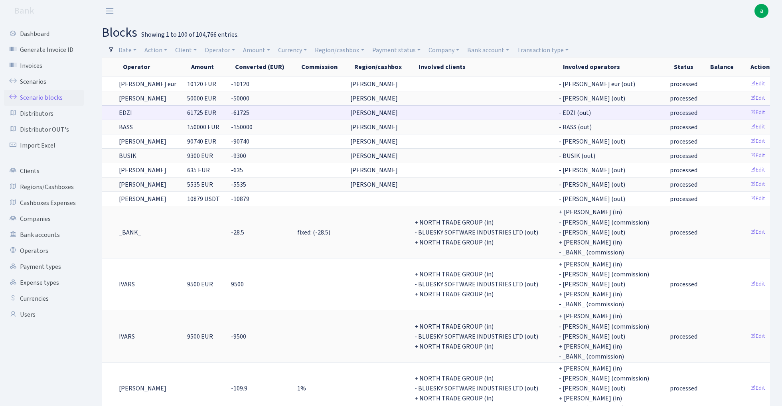
scroll to position [0, 254]
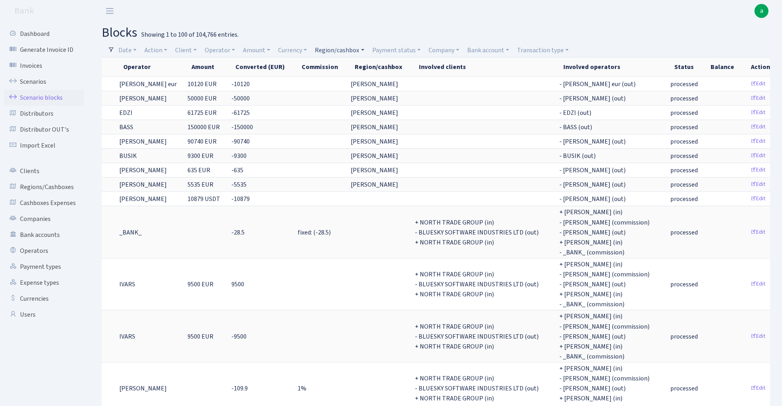
click at [341, 47] on link "Region/cashbox" at bounding box center [339, 50] width 55 height 14
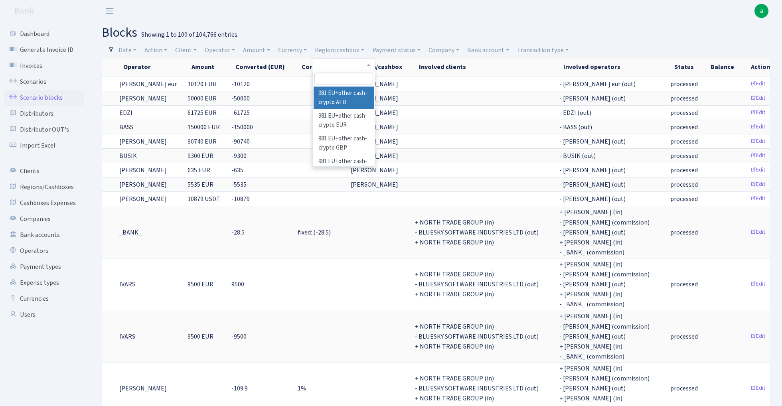
click at [344, 77] on input "search" at bounding box center [343, 79] width 59 height 12
type input "rix"
click at [353, 92] on li "[PERSON_NAME]" at bounding box center [344, 94] width 60 height 14
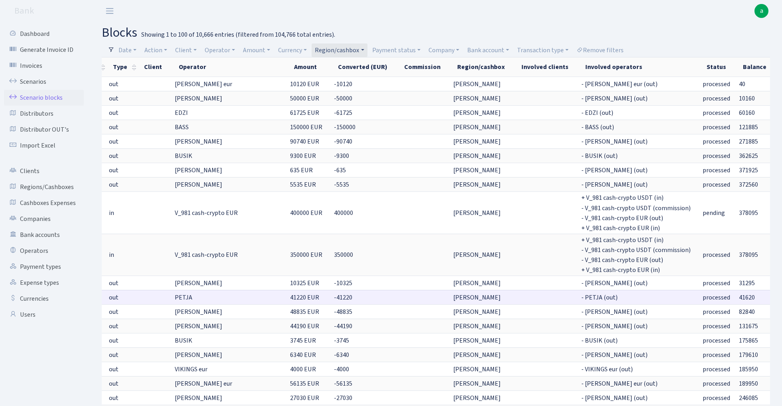
scroll to position [0, 103]
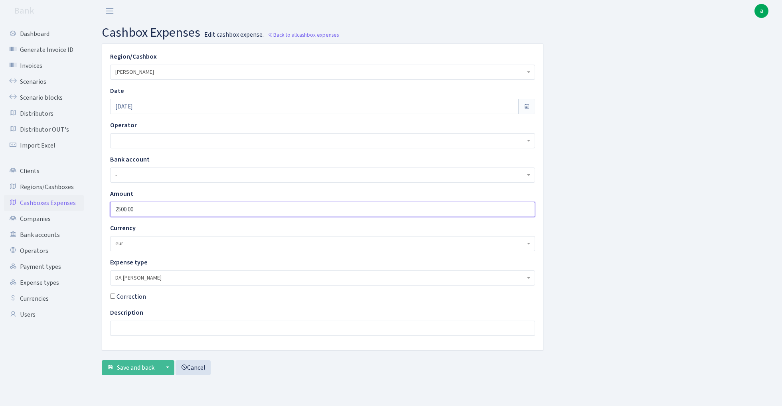
click at [146, 211] on input "2500.00" at bounding box center [322, 209] width 425 height 15
type input "2000"
click at [136, 368] on span "Save and back" at bounding box center [135, 367] width 37 height 9
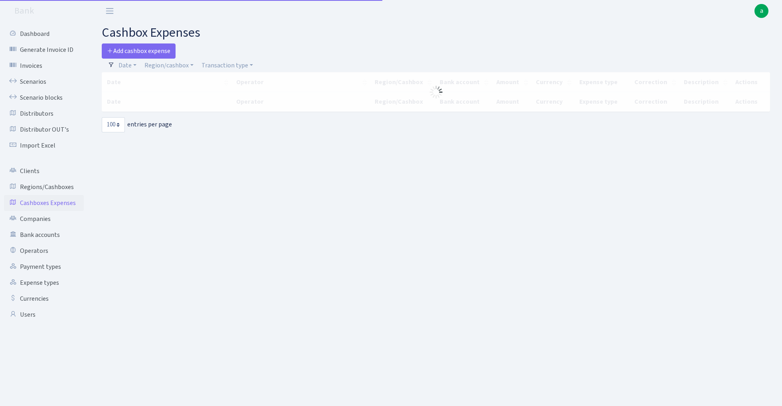
select select "100"
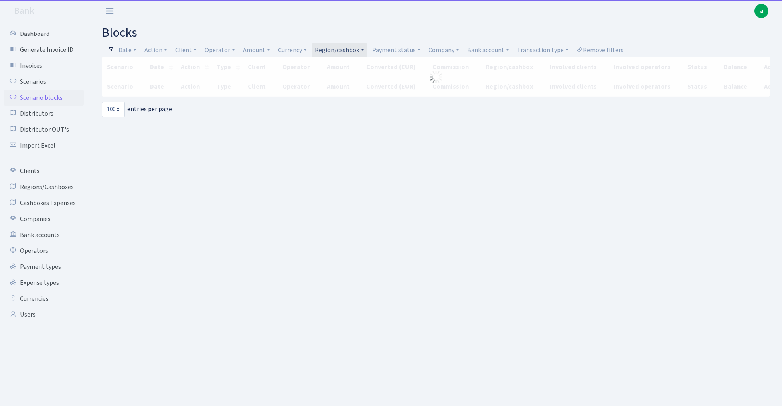
select select "100"
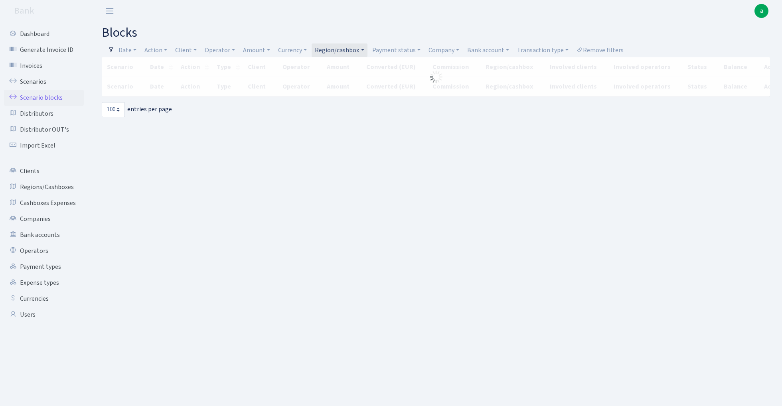
click at [343, 49] on link "Region/cashbox" at bounding box center [339, 50] width 55 height 14
click at [341, 81] on input "search" at bounding box center [343, 79] width 59 height 12
type input "msk"
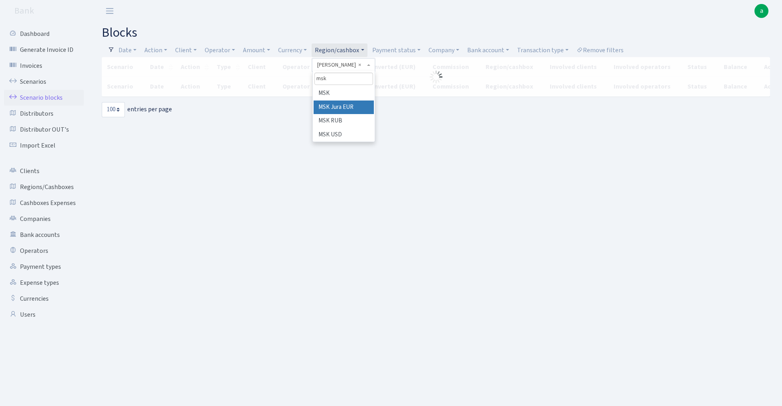
click at [355, 103] on li "MSK Jura EUR" at bounding box center [344, 108] width 60 height 14
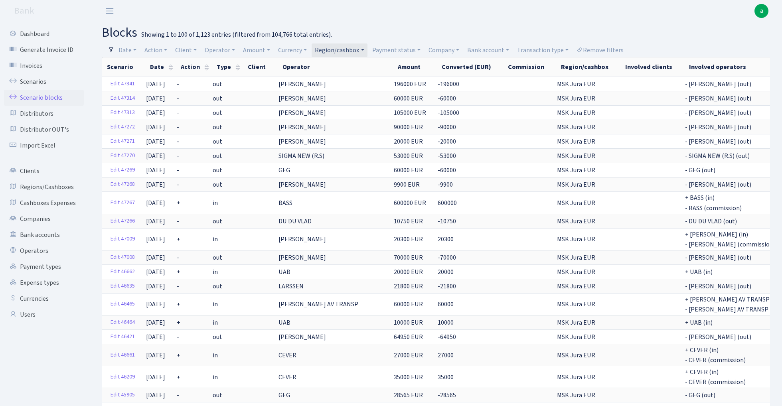
click at [347, 49] on link "Region/cashbox" at bounding box center [339, 50] width 55 height 14
click at [348, 80] on input "search" at bounding box center [343, 79] width 59 height 12
type input "tln"
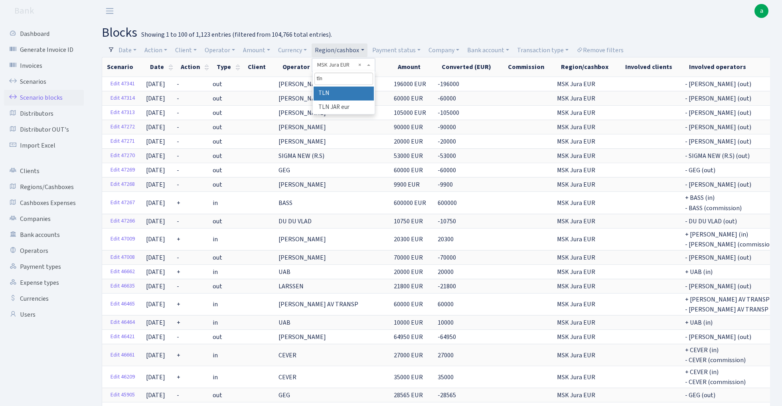
click at [361, 91] on li "TLN" at bounding box center [344, 94] width 60 height 14
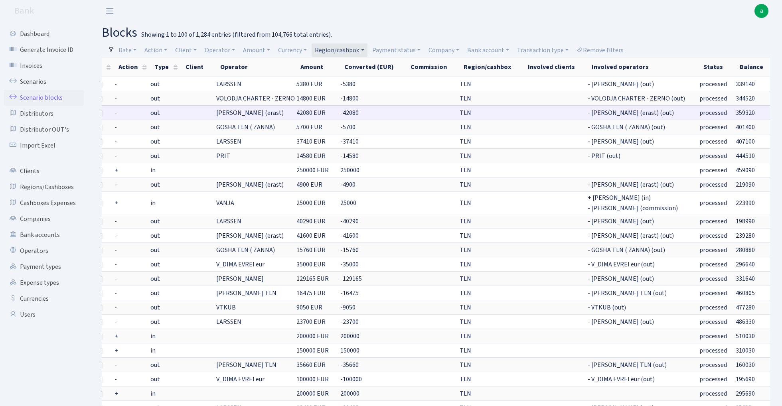
scroll to position [0, 63]
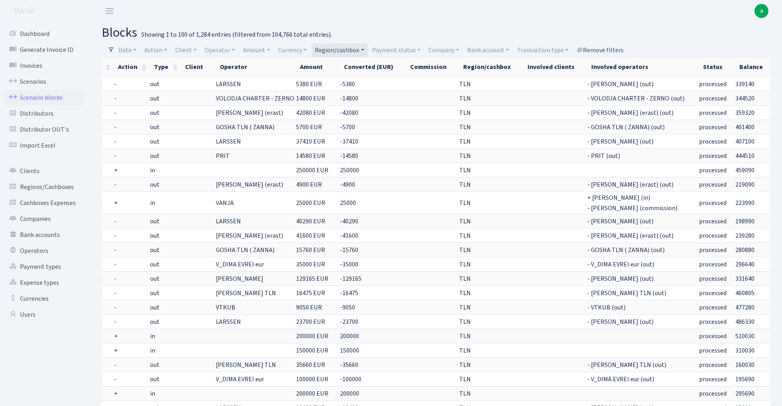
click at [602, 48] on link "Remove filters" at bounding box center [599, 50] width 53 height 14
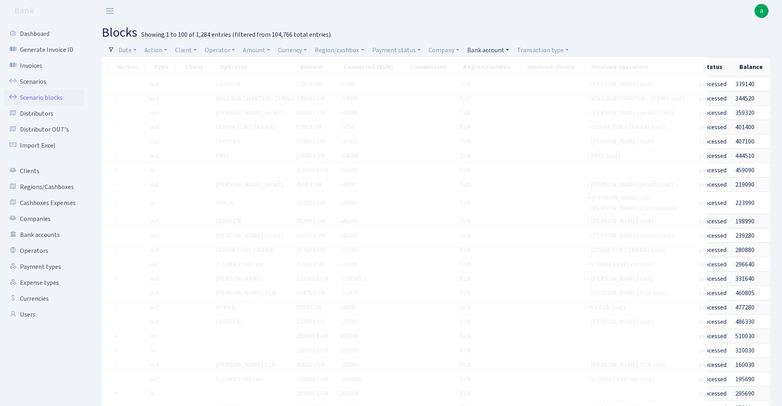
click at [485, 51] on link "Bank account" at bounding box center [488, 50] width 48 height 14
click at [491, 80] on input "search" at bounding box center [495, 79] width 59 height 12
type input "trans"
click at [498, 97] on li "Transmarkt Ektico Settlego EUR GB IBAN" at bounding box center [495, 103] width 60 height 32
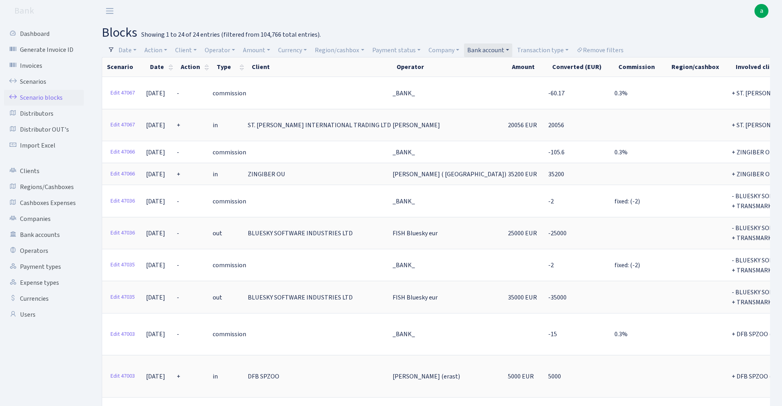
click at [501, 50] on link "Bank account" at bounding box center [488, 50] width 48 height 14
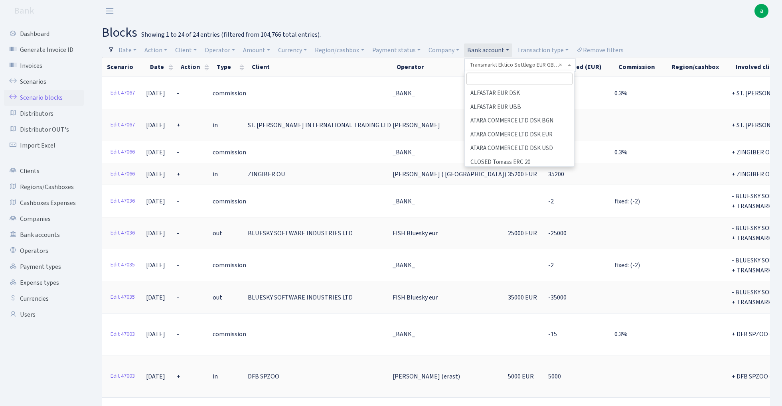
scroll to position [929, 0]
click at [501, 50] on link "Bank account" at bounding box center [488, 50] width 48 height 14
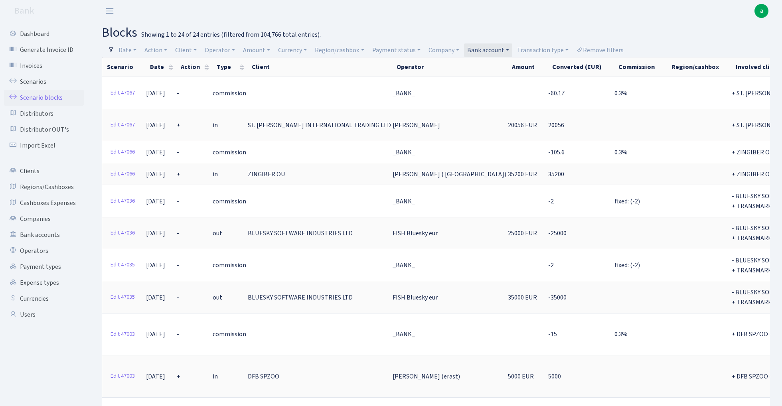
scroll to position [0, 0]
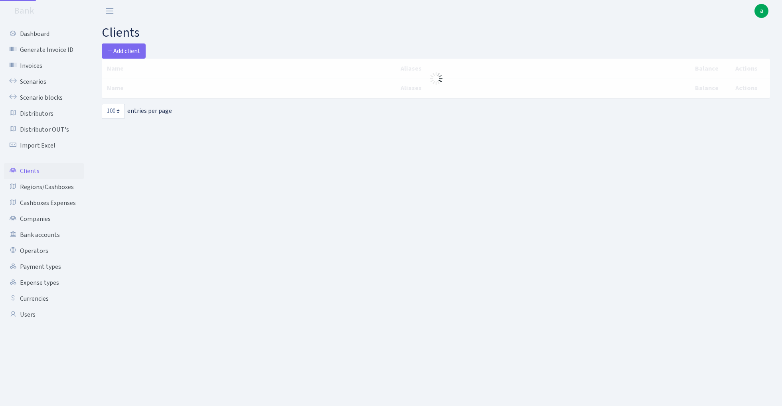
select select "100"
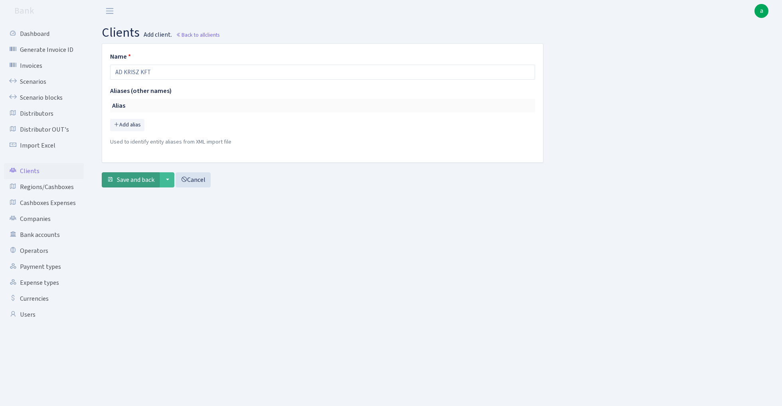
type input "AD KRISZ KFT"
click at [133, 178] on span "Save and back" at bounding box center [135, 180] width 37 height 9
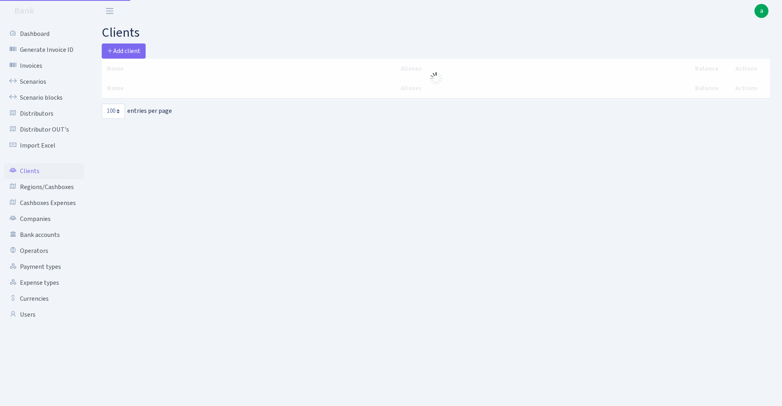
select select "100"
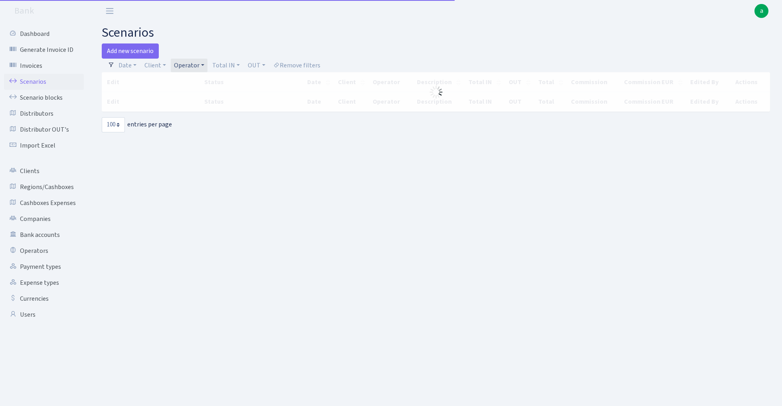
select select "100"
click at [402, 29] on h2 "scenarios" at bounding box center [436, 32] width 668 height 15
click at [128, 51] on link "Add new scenario" at bounding box center [130, 50] width 57 height 15
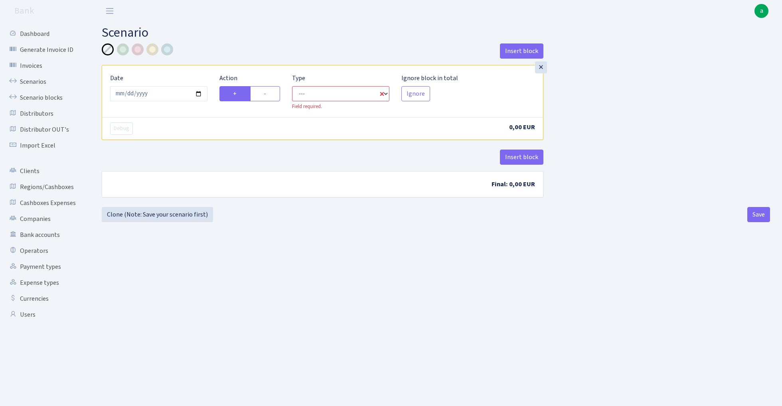
select select "in"
select select "1"
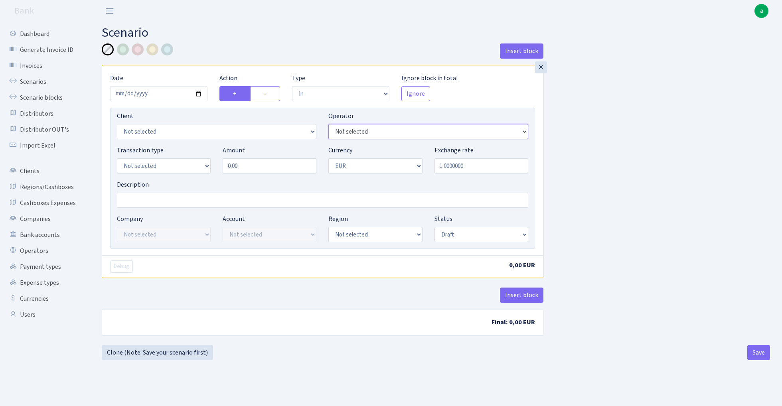
select select "439"
select select "3411"
select select "2"
click at [169, 203] on input "Description" at bounding box center [322, 200] width 411 height 15
type input "Transmarkt Ektico"
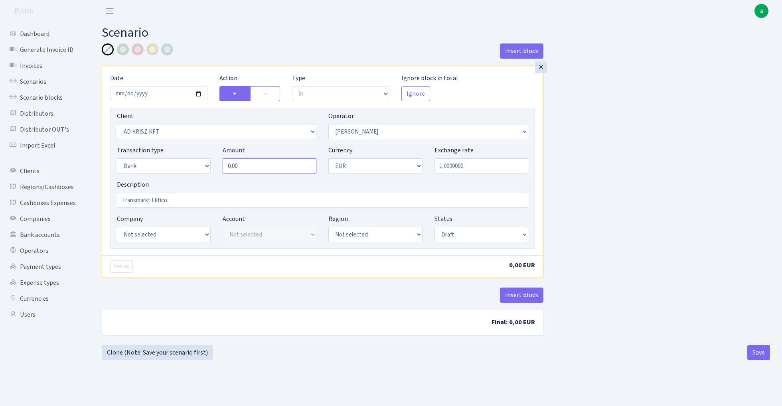
click at [256, 165] on input "0.00" at bounding box center [270, 165] width 94 height 15
type input "65,018.00"
select select "25"
select select "73"
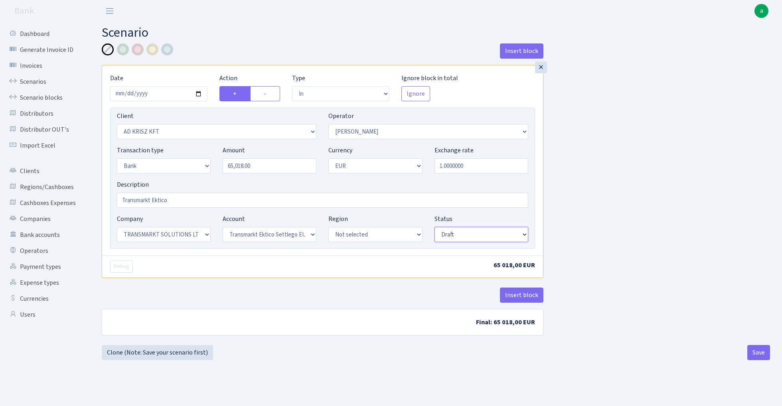
select select "processed"
click at [522, 298] on button "Insert block" at bounding box center [521, 295] width 43 height 15
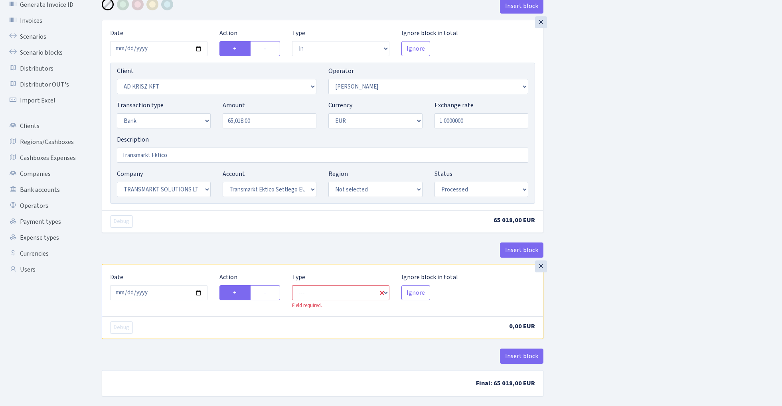
scroll to position [52, 0]
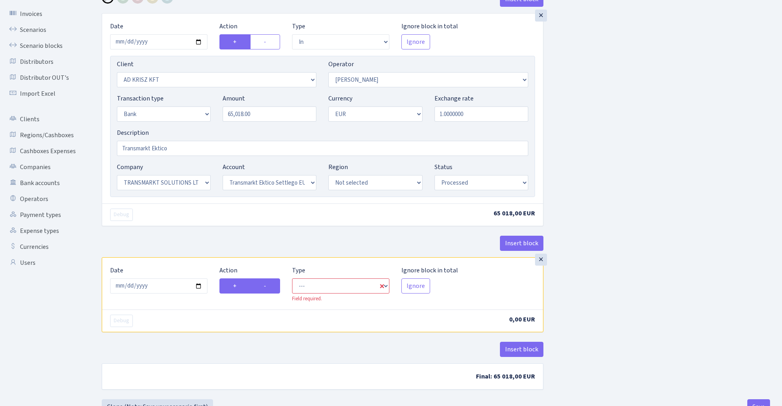
click at [267, 291] on label "-" at bounding box center [265, 285] width 30 height 15
click at [267, 286] on input "-" at bounding box center [266, 283] width 5 height 5
radio input "true"
radio input "false"
select select "commission"
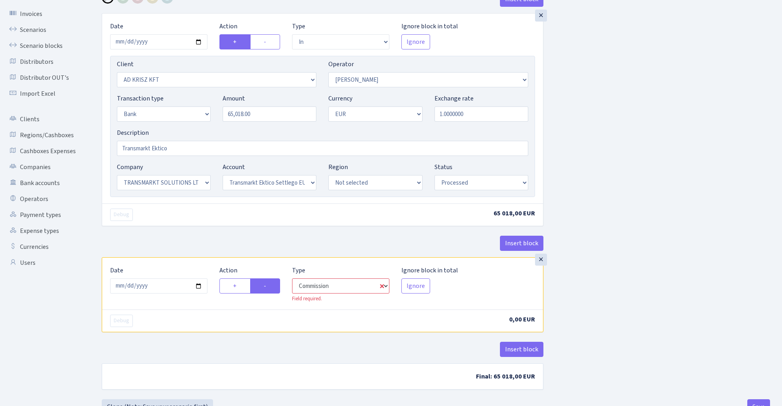
select select "439"
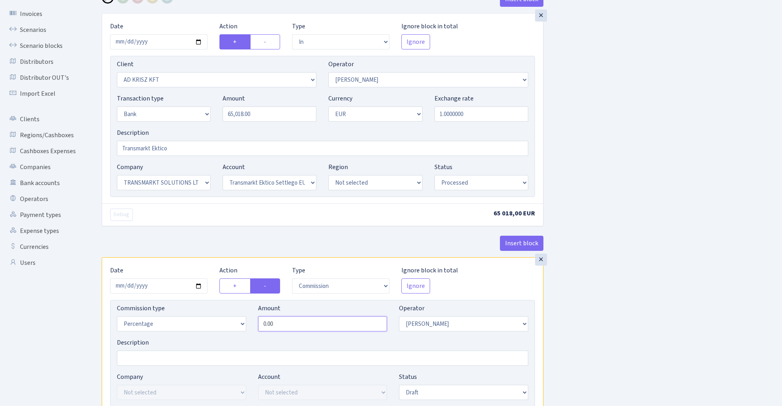
click at [324, 328] on input "0.00" at bounding box center [322, 323] width 129 height 15
type input "0.50"
click at [597, 263] on div "Insert block × Date 2025-10-10 Action + - Type --- In Out Commission Field requ…" at bounding box center [436, 247] width 680 height 511
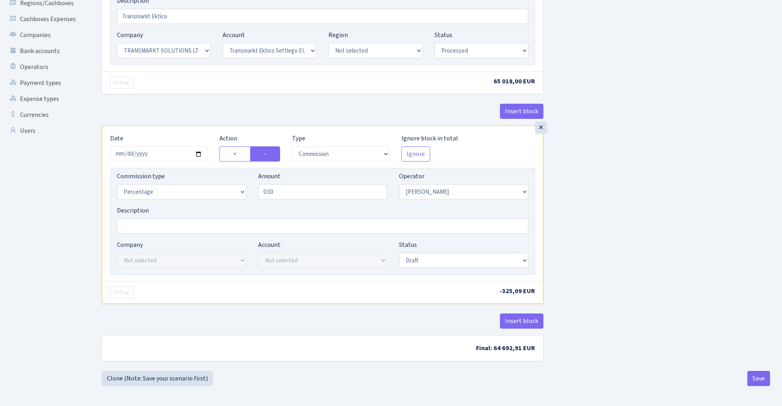
scroll to position [186, 0]
select select "processed"
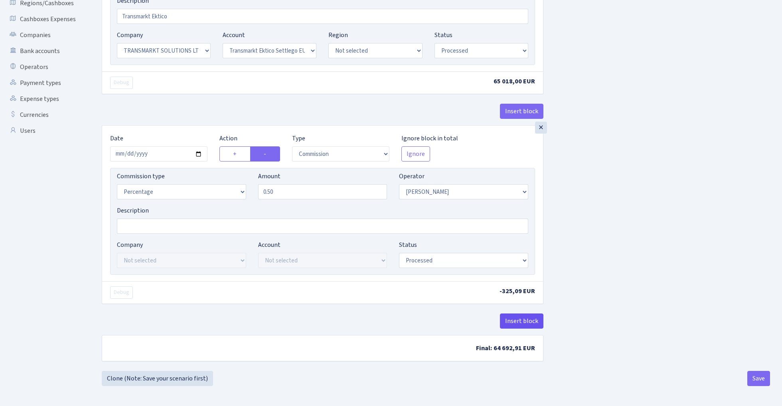
click at [519, 315] on button "Insert block" at bounding box center [521, 321] width 43 height 15
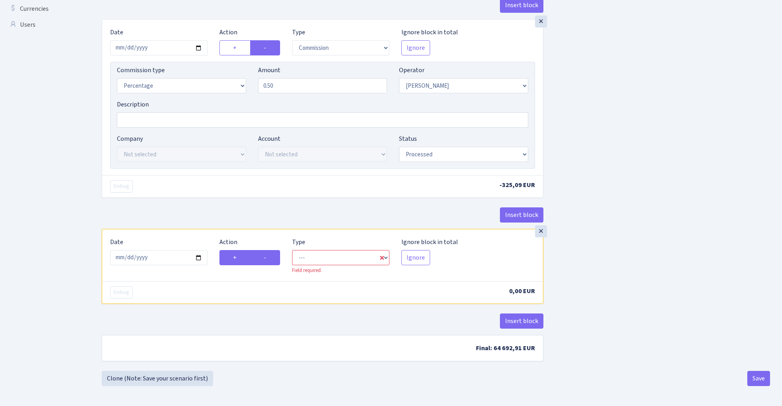
click at [270, 254] on label "-" at bounding box center [265, 257] width 30 height 15
click at [269, 254] on input "-" at bounding box center [266, 255] width 5 height 5
radio input "true"
radio input "false"
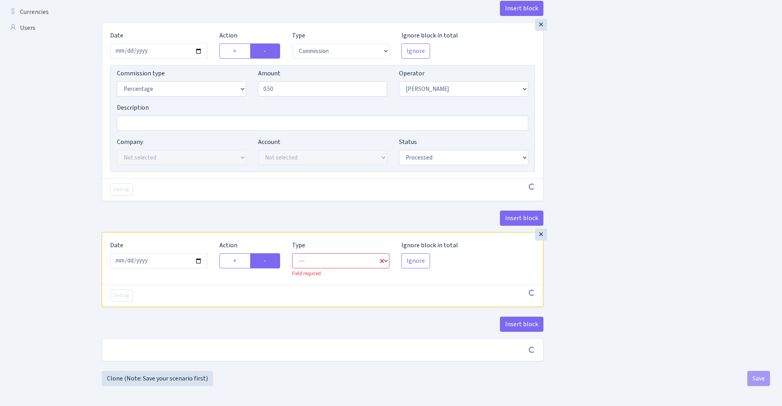
scroll to position [289, 0]
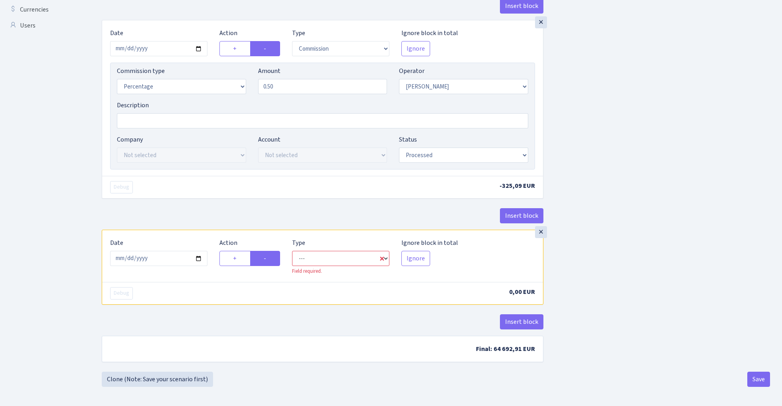
select select "commission"
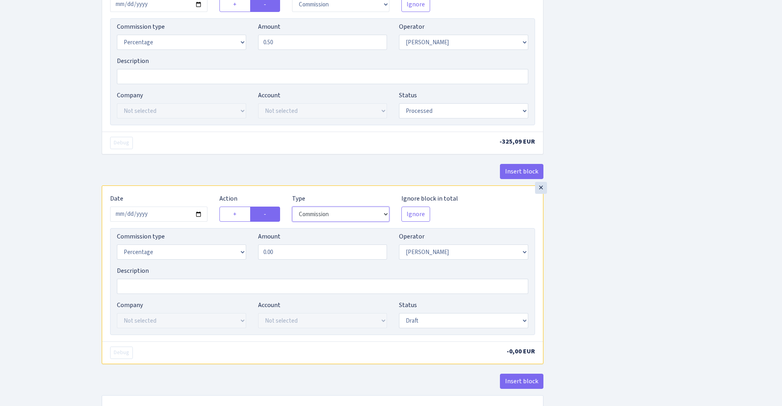
scroll to position [335, 0]
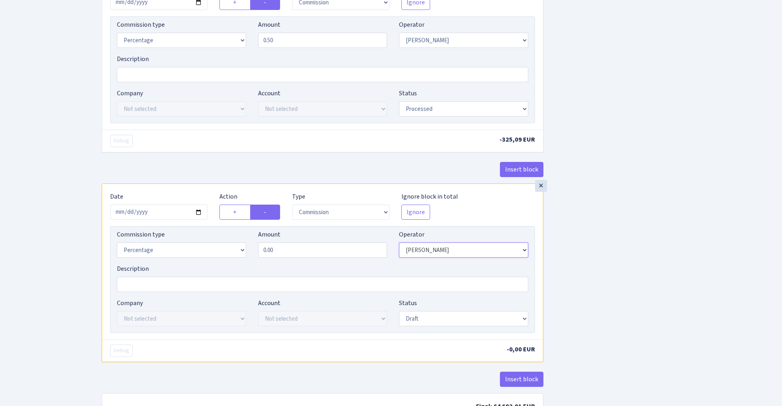
select select "1"
click at [289, 254] on input "0.00" at bounding box center [322, 250] width 129 height 15
type input "0.30"
click at [586, 240] on div "Insert block × Date 2025-10-10 Action + - Type --- In Out Commission Field requ…" at bounding box center [436, 67] width 680 height 718
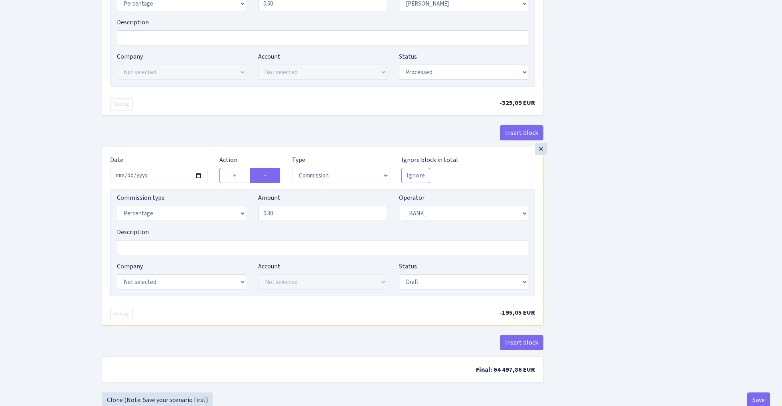
scroll to position [393, 0]
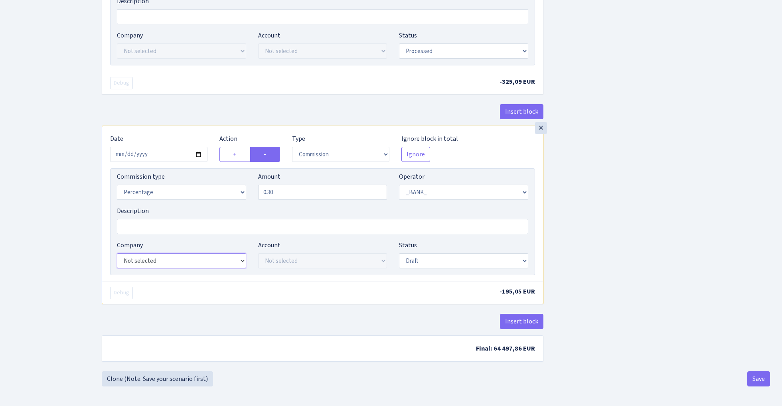
select select "25"
select select "73"
select select "processed"
click at [619, 236] on div "Insert block × Date 2025-10-10 Action + - Type --- In Out Commission Field requ…" at bounding box center [436, 10] width 680 height 721
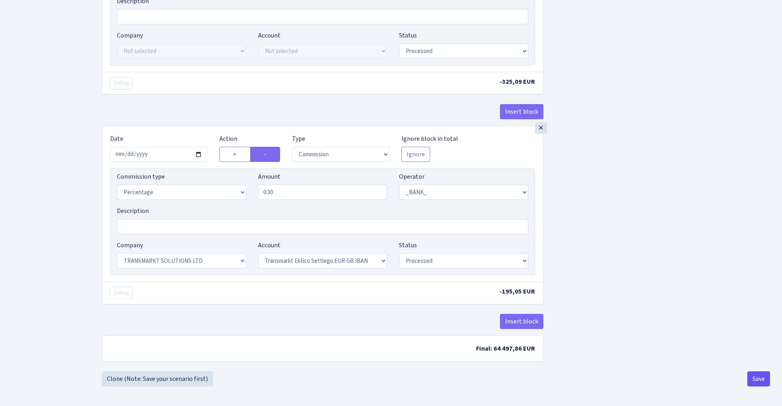
click at [757, 380] on button "Save" at bounding box center [758, 378] width 23 height 15
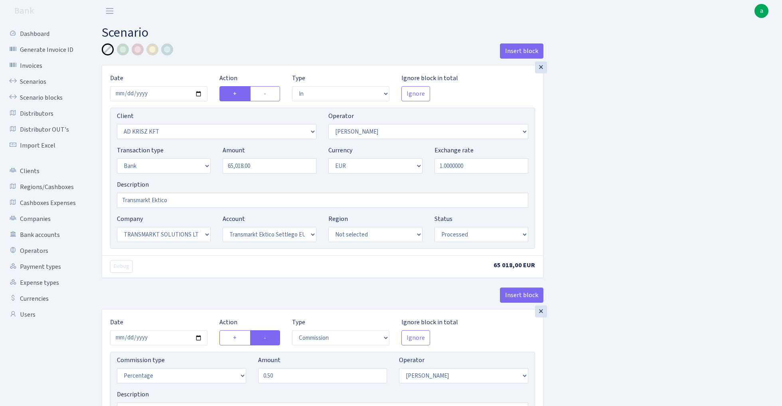
select select "in"
select select "3411"
select select "439"
select select "2"
select select "1"
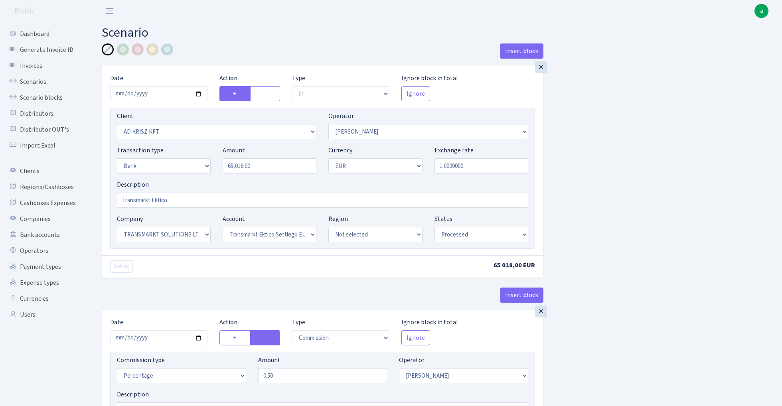
select select "25"
select select "73"
select select "processed"
select select "commission"
select select "439"
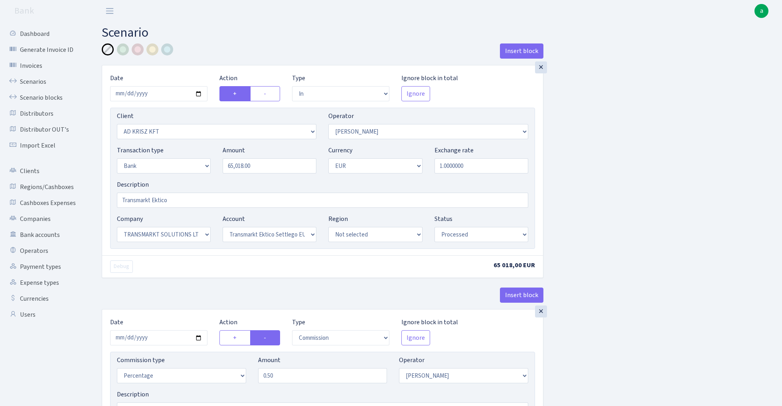
select select "processed"
select select "commission"
select select "1"
select select "25"
select select "73"
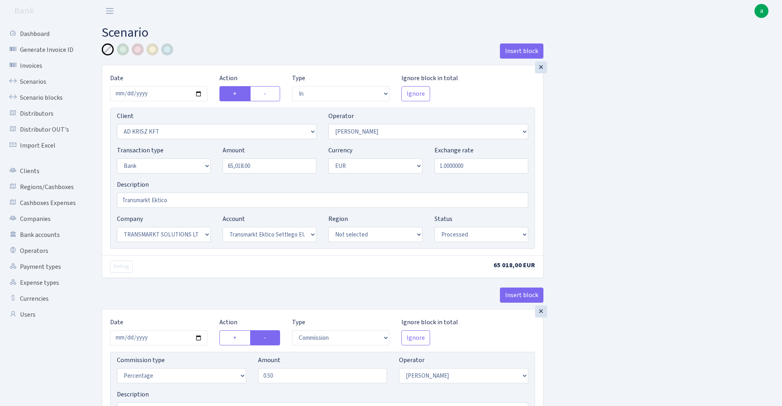
select select "processed"
click at [43, 79] on link "Scenarios" at bounding box center [44, 82] width 80 height 16
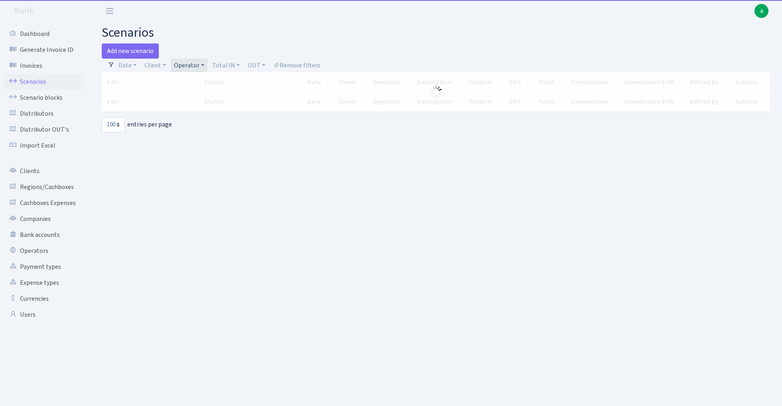
select select "100"
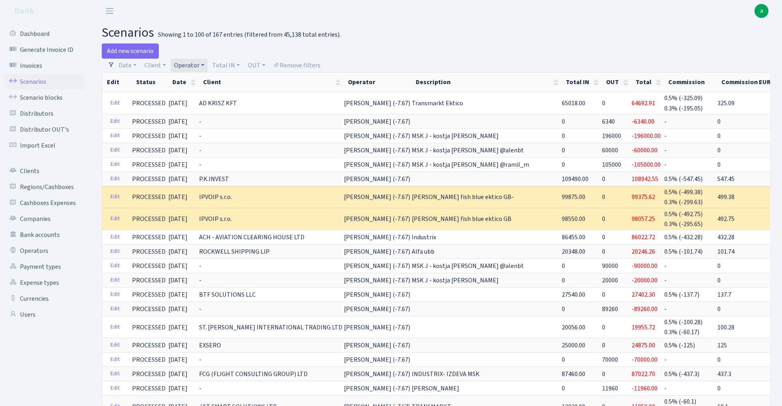
click at [191, 65] on link "Operator" at bounding box center [189, 66] width 37 height 14
click at [197, 91] on input "search" at bounding box center [202, 94] width 59 height 12
type input "ivo"
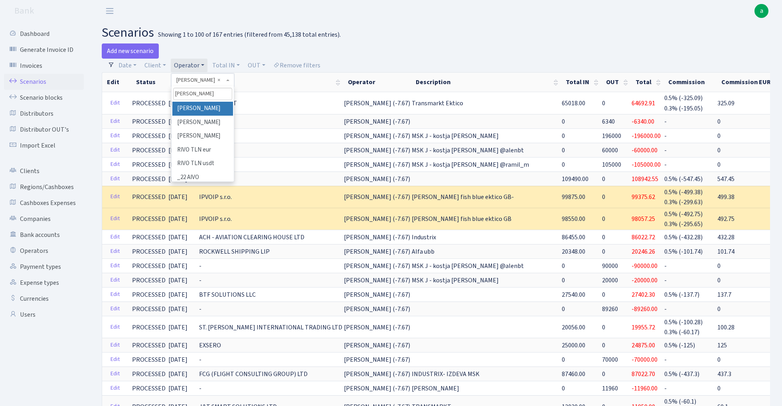
click at [218, 106] on li "[PERSON_NAME]" at bounding box center [202, 109] width 60 height 14
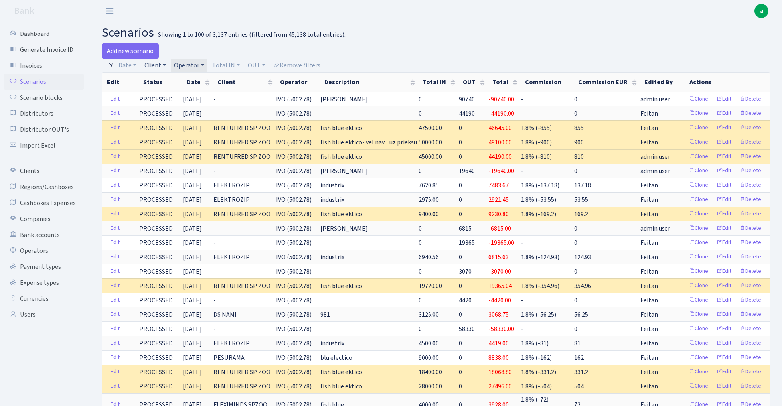
click at [156, 67] on link "Client" at bounding box center [155, 66] width 28 height 14
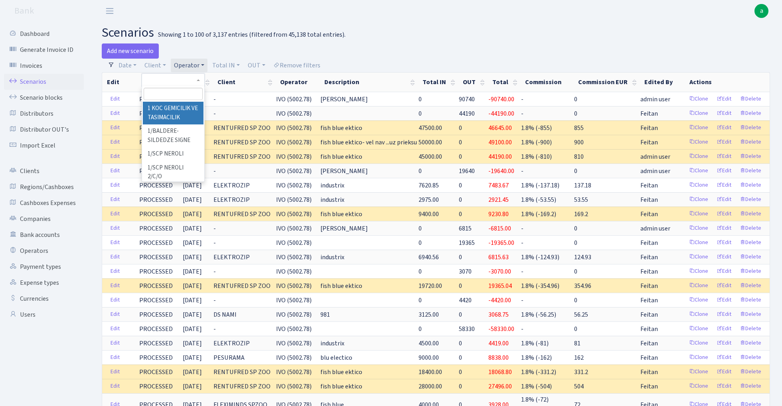
click at [167, 90] on input "search" at bounding box center [173, 94] width 59 height 12
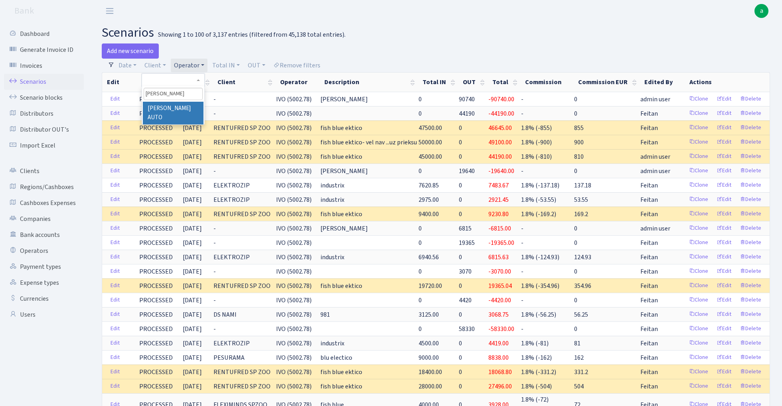
type input "manus"
click at [184, 107] on li "[PERSON_NAME] AUTO" at bounding box center [173, 113] width 60 height 23
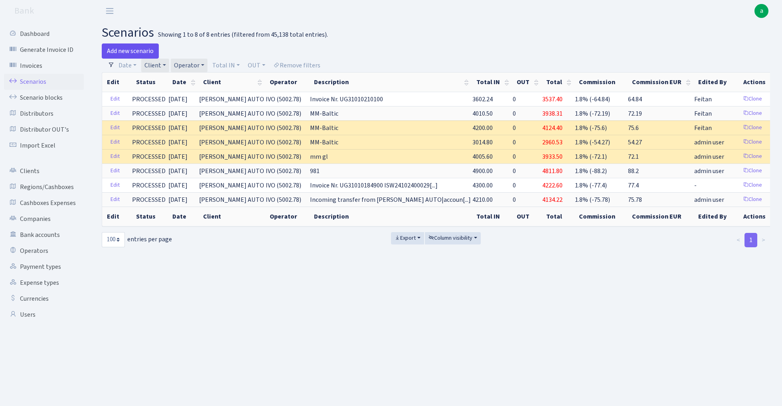
click at [139, 50] on link "Add new scenario" at bounding box center [130, 50] width 57 height 15
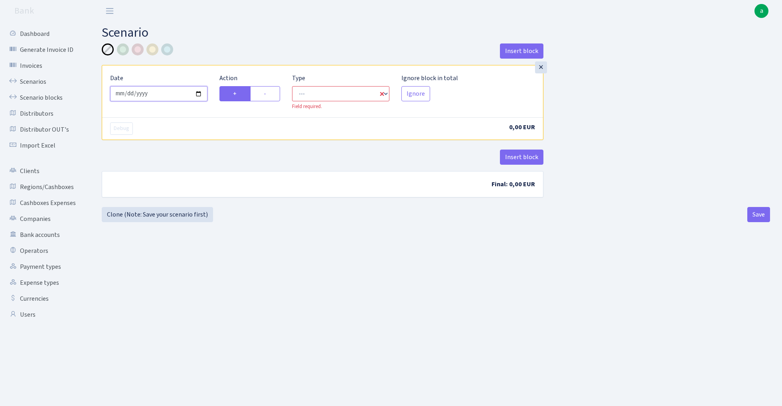
click at [179, 91] on input "[DATE]" at bounding box center [158, 93] width 97 height 15
type input "[DATE]"
click at [219, 55] on div "Insert block" at bounding box center [323, 54] width 442 height 22
select select "in"
select select "1"
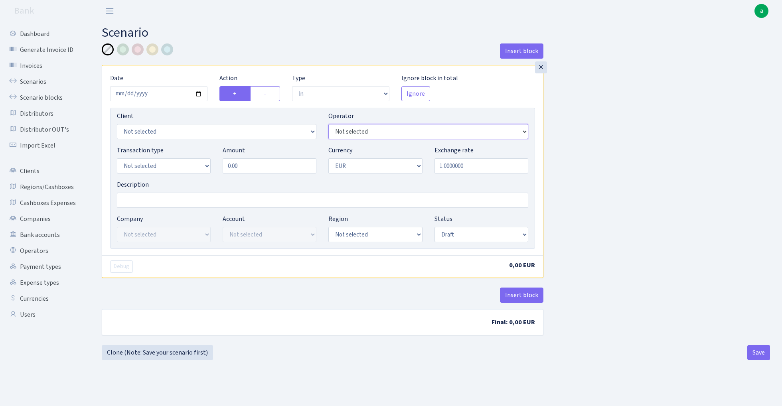
select select "10"
select select "2257"
select select "2"
click at [152, 203] on input "Description" at bounding box center [322, 200] width 411 height 15
type input "Transmarkt Ektico [GEOGRAPHIC_DATA]"
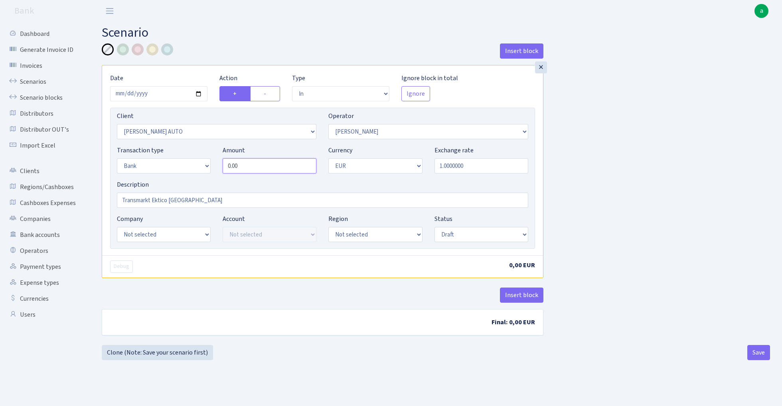
click at [259, 169] on input "0.00" at bounding box center [270, 165] width 94 height 15
type input "3,125.00"
select select "processed"
select select "25"
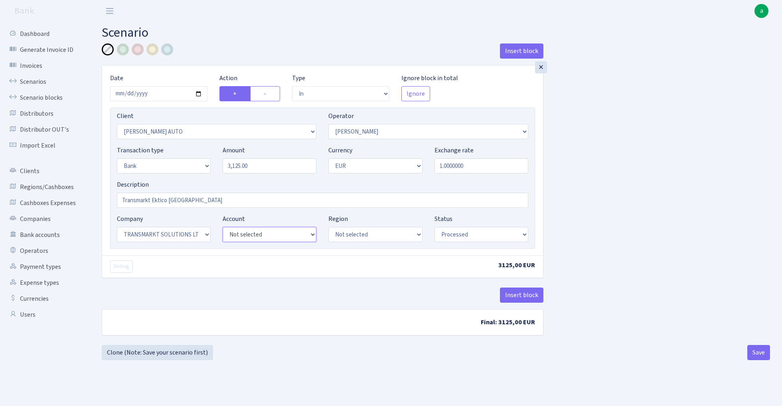
select select "73"
click at [517, 296] on button "Insert block" at bounding box center [521, 295] width 43 height 15
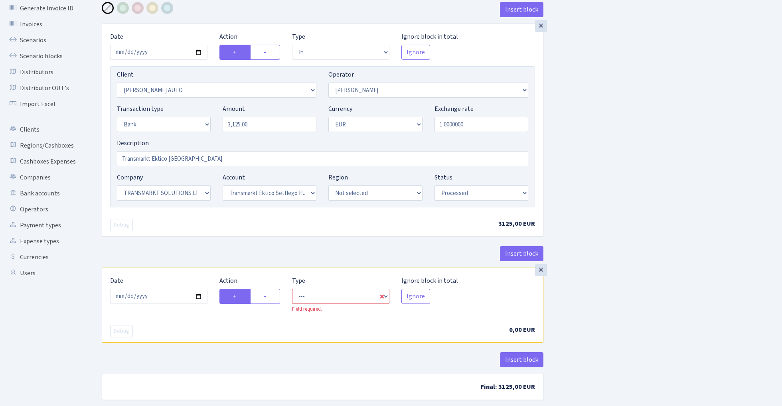
scroll to position [45, 0]
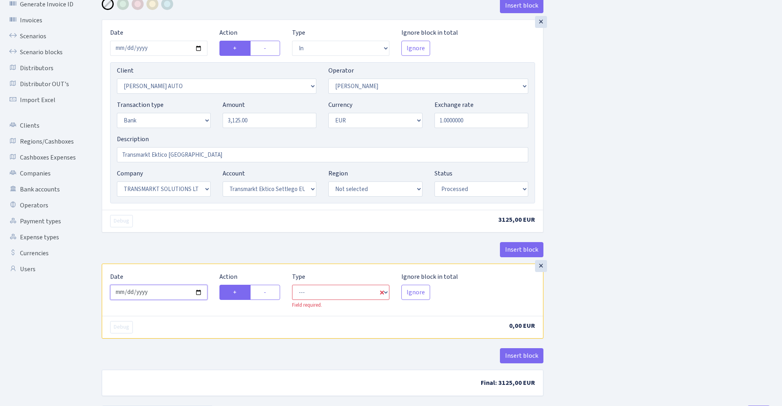
click at [148, 300] on input "2025-10-10" at bounding box center [158, 292] width 97 height 15
type input "2025-10-09"
click at [177, 247] on div "Insert block" at bounding box center [323, 253] width 442 height 22
click at [270, 288] on label "-" at bounding box center [265, 292] width 30 height 15
click at [269, 288] on input "-" at bounding box center [266, 290] width 5 height 5
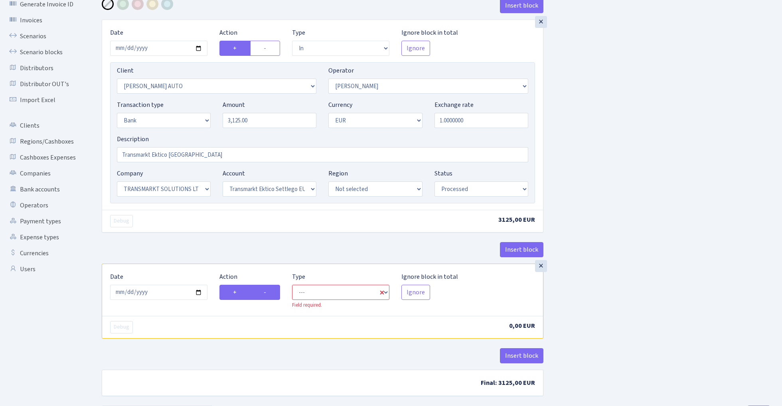
radio input "true"
radio input "false"
select select "commission"
select select "10"
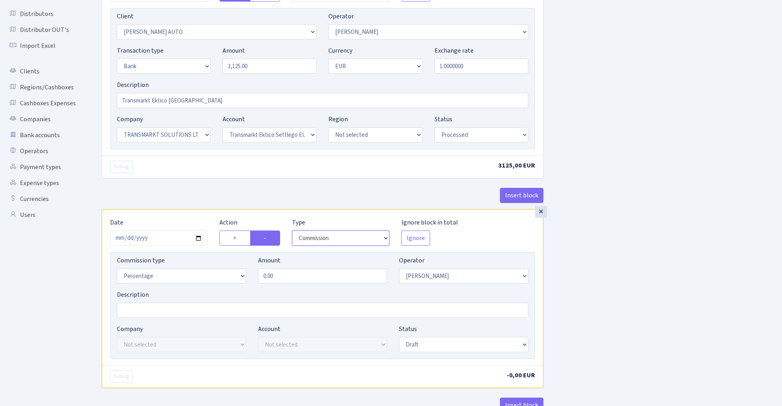
scroll to position [127, 0]
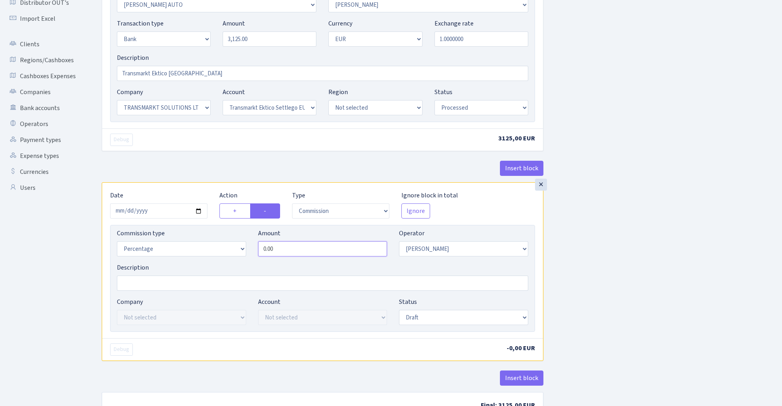
click at [286, 251] on input "0.00" at bounding box center [322, 248] width 129 height 15
type input "1.80"
click at [602, 199] on div "Insert block × Date 2025-10-09 Action + - Type --- In Out Commission Field requ…" at bounding box center [436, 171] width 680 height 508
select select "processed"
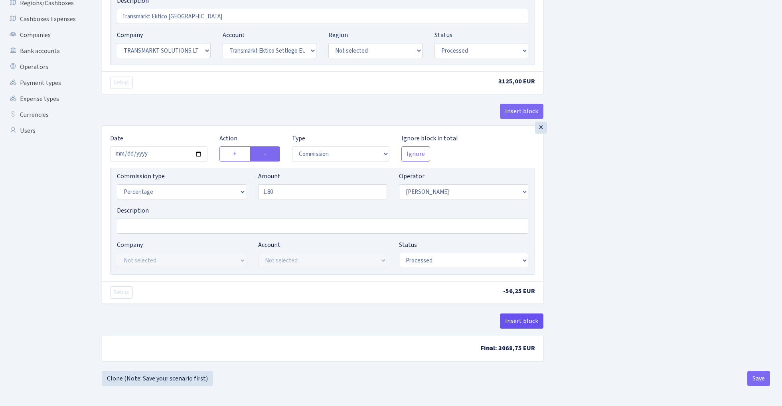
click at [518, 320] on button "Insert block" at bounding box center [521, 321] width 43 height 15
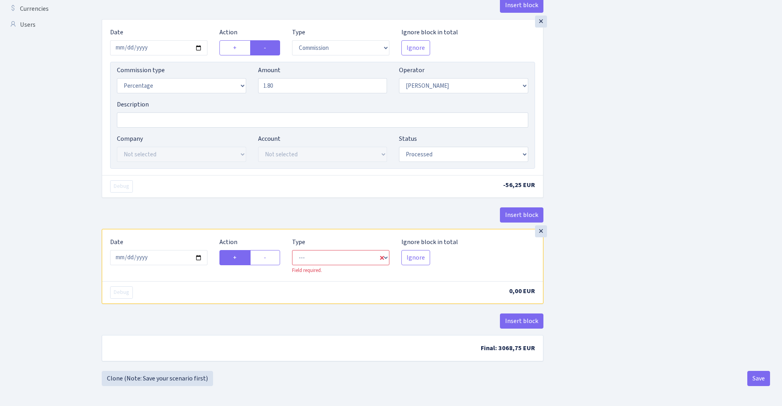
scroll to position [292, 0]
click at [165, 258] on input "[DATE]" at bounding box center [158, 257] width 97 height 15
type input "2025-10-09"
click at [191, 224] on div "Insert block" at bounding box center [323, 218] width 442 height 22
click at [268, 256] on label "-" at bounding box center [265, 257] width 30 height 15
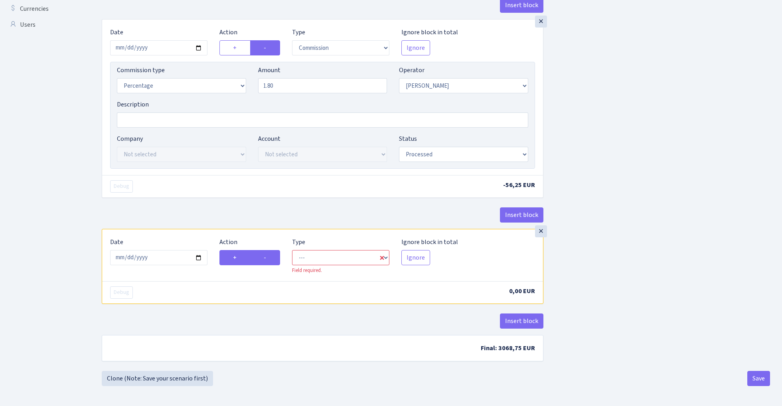
click at [268, 256] on input "-" at bounding box center [266, 255] width 5 height 5
radio input "true"
radio input "false"
select select "commission"
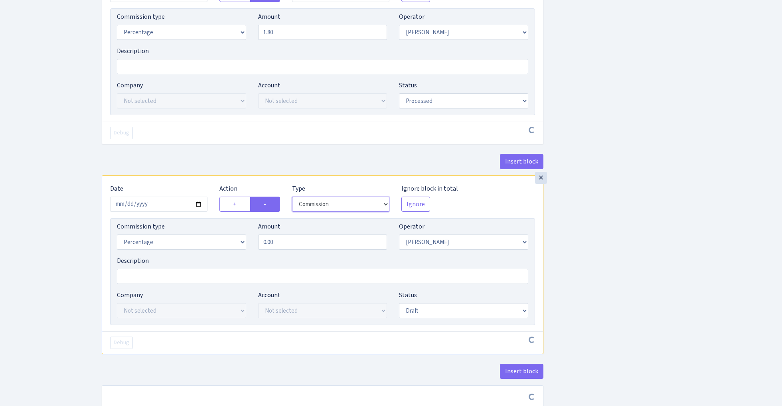
scroll to position [348, 0]
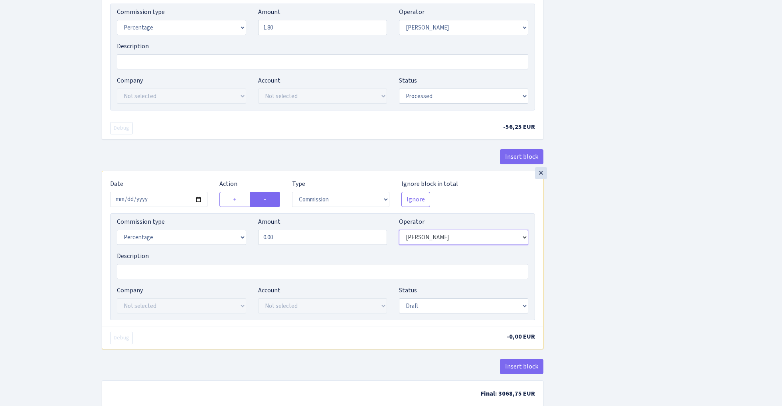
select select "1"
click at [303, 237] on input "0.00" at bounding box center [322, 237] width 129 height 15
type input "0.30"
select select "25"
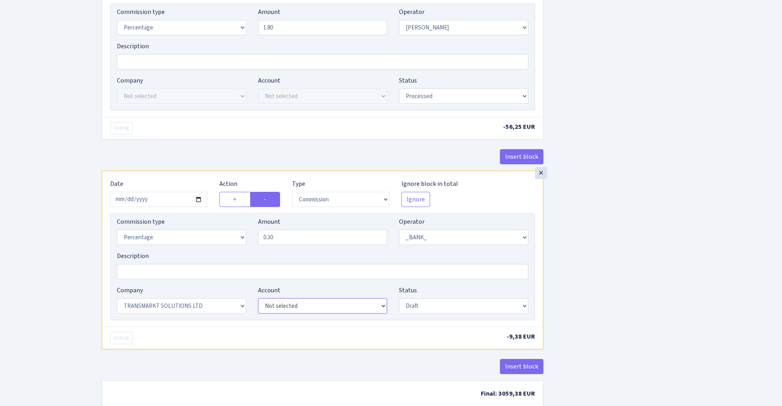
select select "73"
select select "processed"
click at [587, 290] on div "Insert block × Date 2025-10-09 Action + - Type --- In Out Commission Field requ…" at bounding box center [436, 55] width 680 height 721
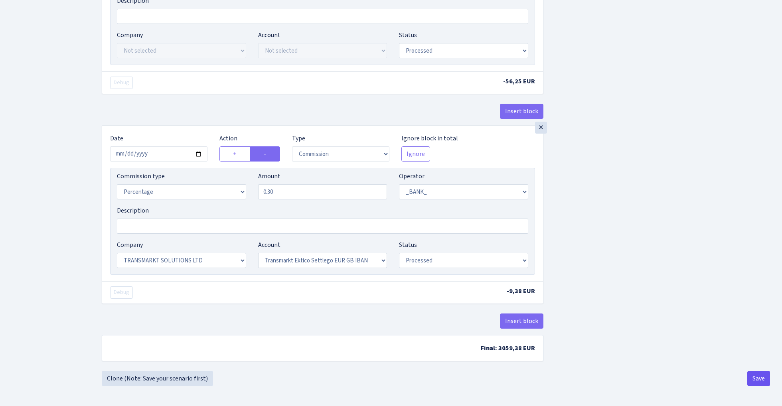
scroll to position [397, 0]
click at [759, 376] on button "Save" at bounding box center [758, 378] width 23 height 15
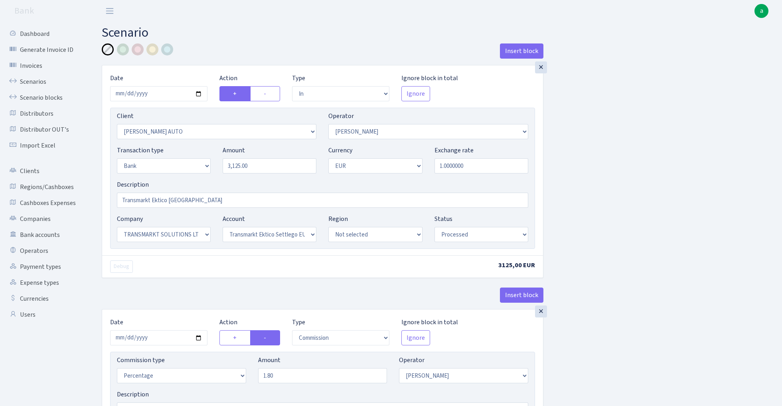
select select "in"
select select "2257"
select select "10"
select select "2"
select select "1"
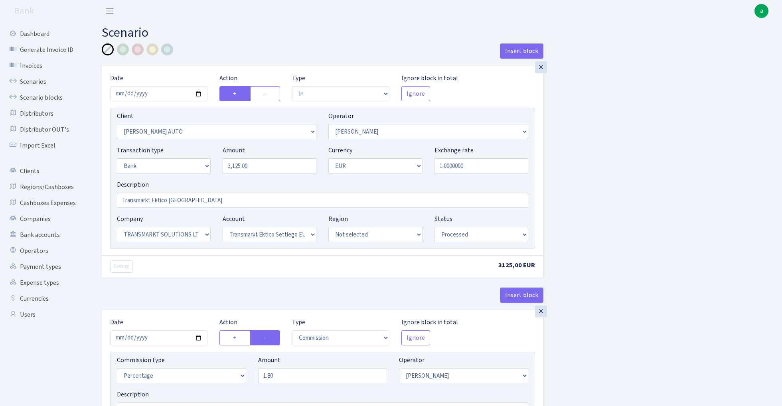
select select "25"
select select "73"
select select "processed"
select select "commission"
select select "10"
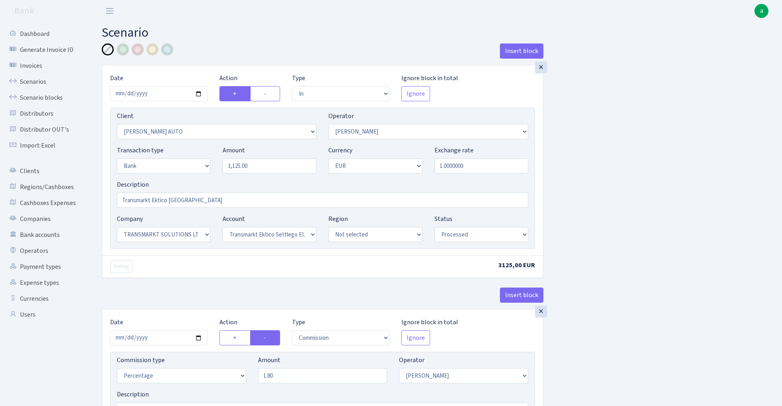
select select "processed"
select select "commission"
select select "1"
select select "25"
select select "73"
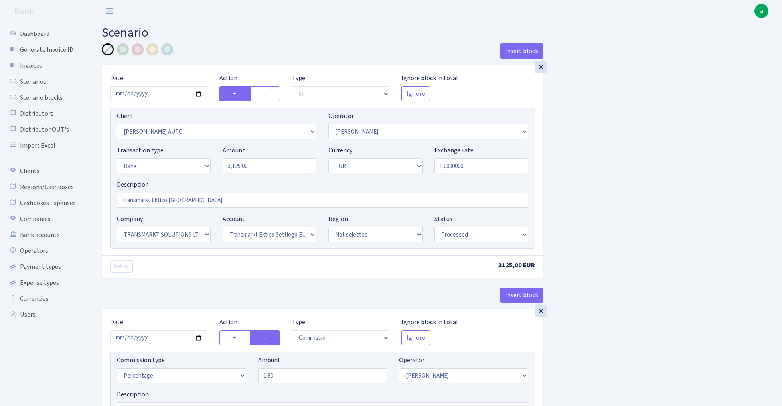
select select "processed"
click at [34, 79] on link "Scenarios" at bounding box center [44, 82] width 80 height 16
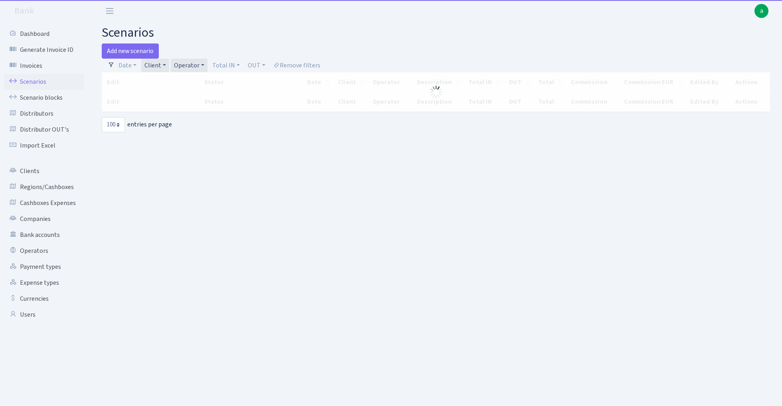
select select "100"
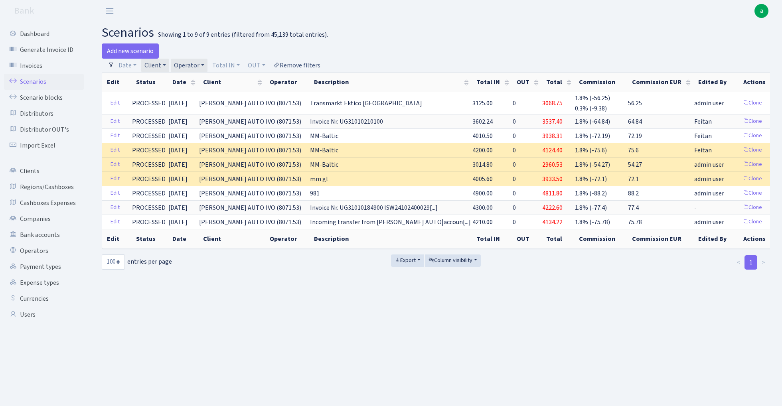
click at [300, 63] on link "Remove filters" at bounding box center [296, 66] width 53 height 14
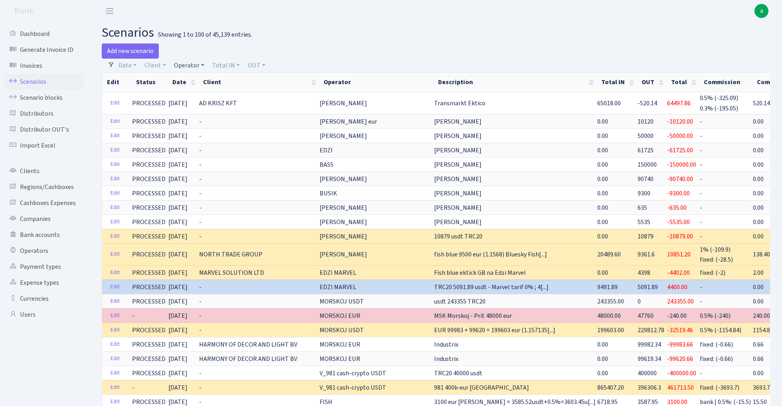
click at [189, 63] on link "Operator" at bounding box center [189, 66] width 37 height 14
click at [192, 93] on input "search" at bounding box center [202, 94] width 59 height 12
type input "sven"
click at [211, 106] on li "[PERSON_NAME]" at bounding box center [202, 109] width 60 height 14
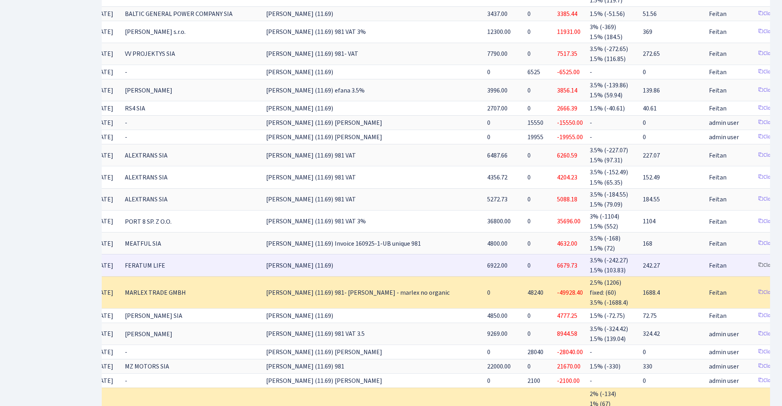
scroll to position [0, 74]
click at [754, 259] on link "Clone" at bounding box center [767, 265] width 26 height 12
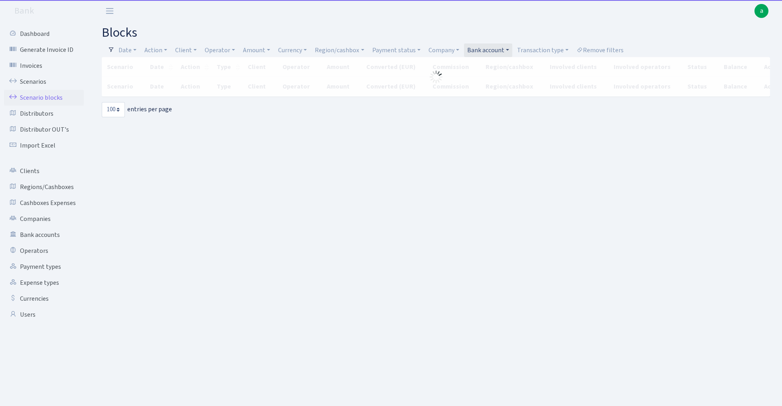
select select "100"
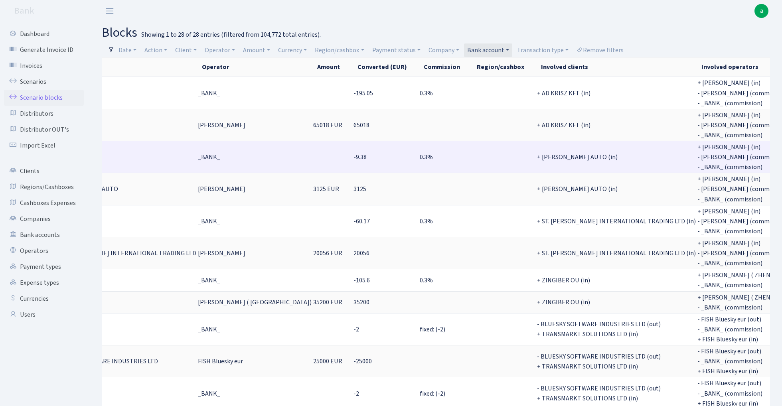
scroll to position [0, 194]
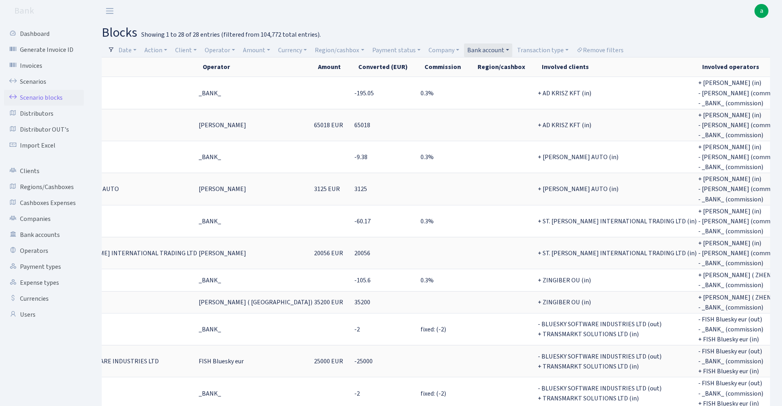
click at [492, 50] on link "Bank account" at bounding box center [488, 50] width 48 height 14
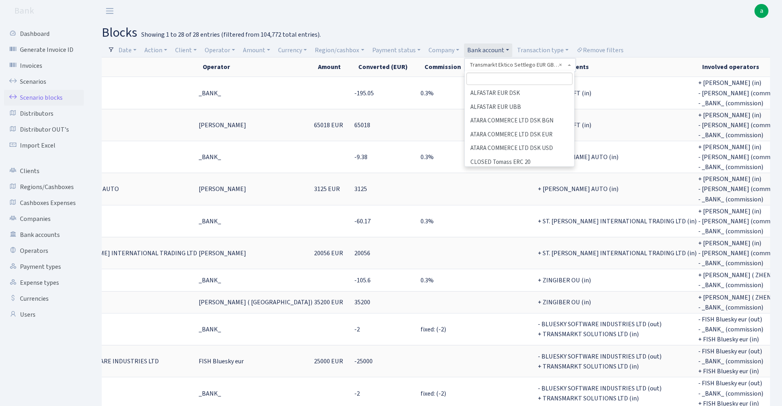
scroll to position [929, 0]
click at [495, 78] on input "search" at bounding box center [519, 79] width 106 height 12
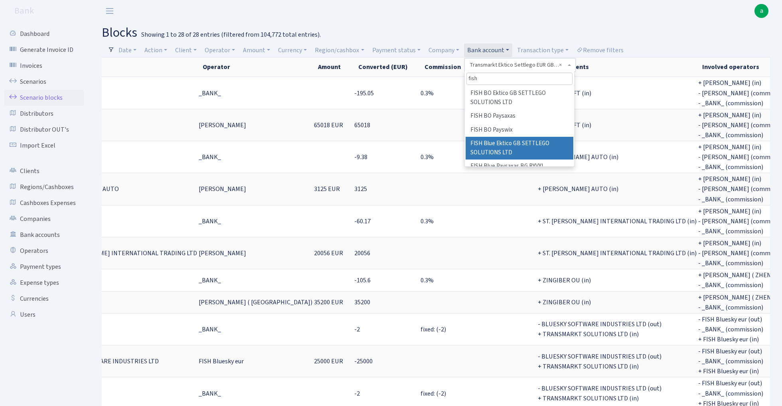
type input "fish"
click at [532, 146] on li "FISH Blue Ektico GB SETTLEGO SOLUTIONS LTD" at bounding box center [519, 148] width 108 height 23
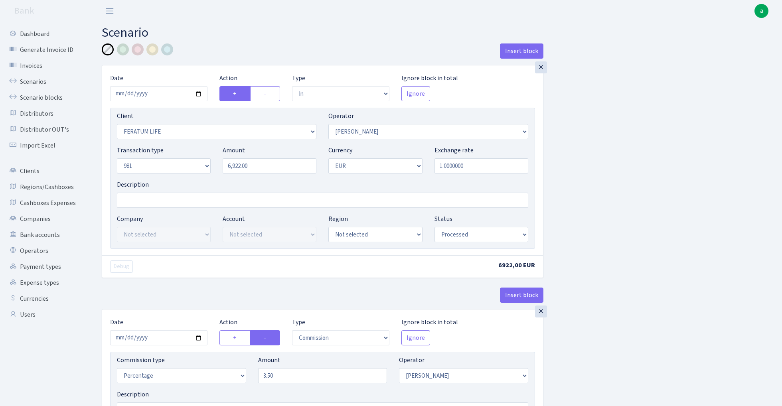
select select "in"
select select "1199"
select select "2"
select select "8"
select select "1"
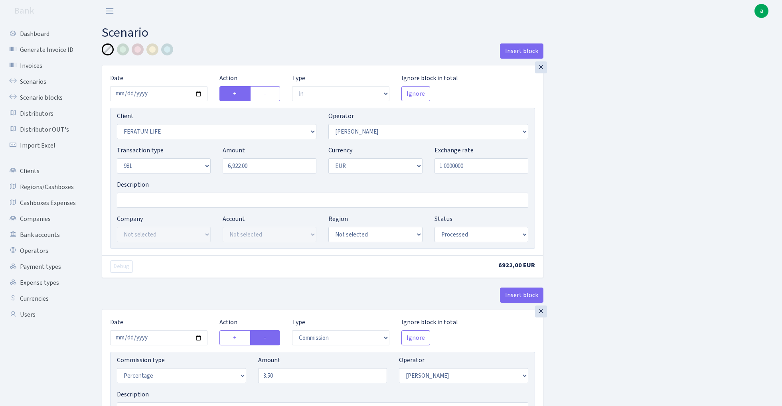
select select "processed"
select select "commission"
select select "2"
select select "processed"
select select "out"
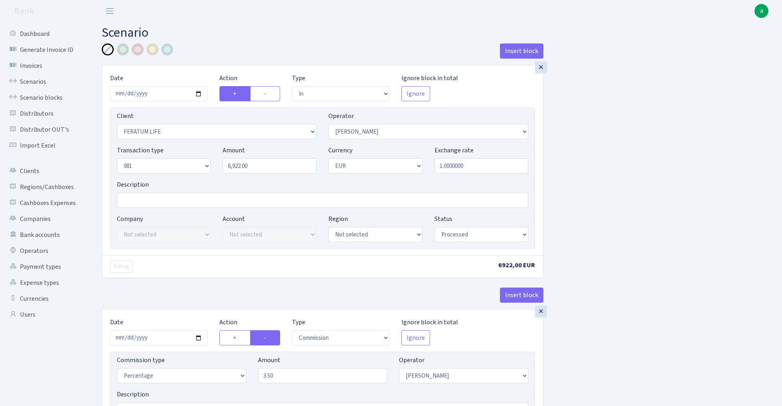
select select "2781"
select select "61"
select select "1"
select select "processed"
select select "commission"
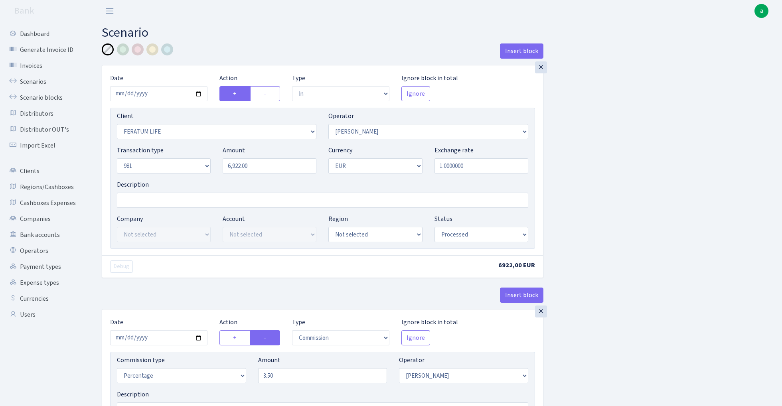
select select "61"
select select "processed"
click at [153, 91] on input "2025-09-15" at bounding box center [158, 93] width 97 height 15
type input "[DATE]"
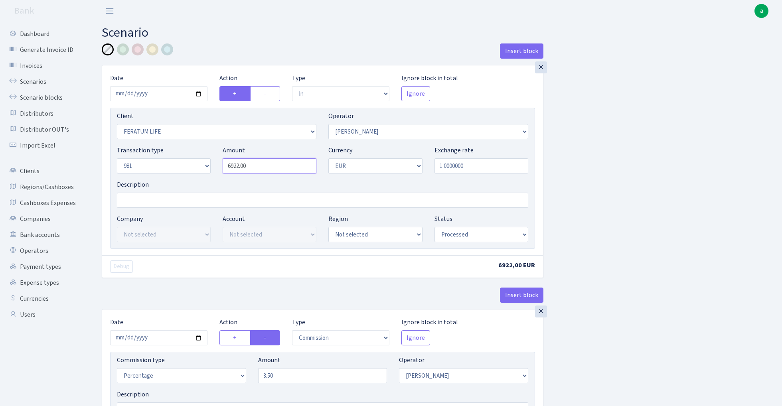
click at [260, 165] on input "6922.00" at bounding box center [270, 165] width 94 height 15
paste input "794"
type input "6,794.00"
click at [144, 203] on input "Description" at bounding box center [322, 200] width 411 height 15
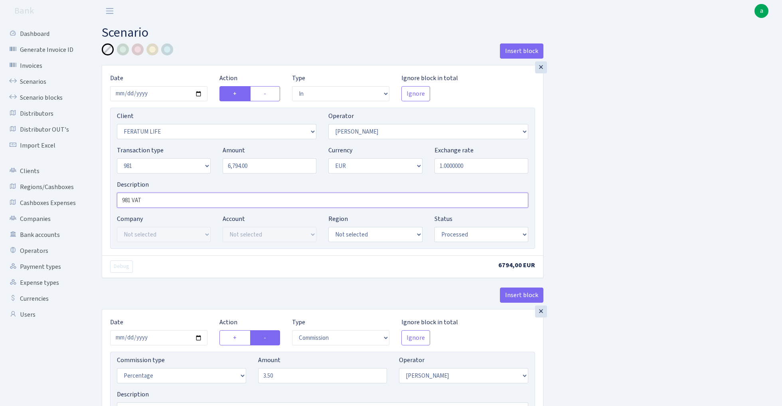
type input "981 VAT"
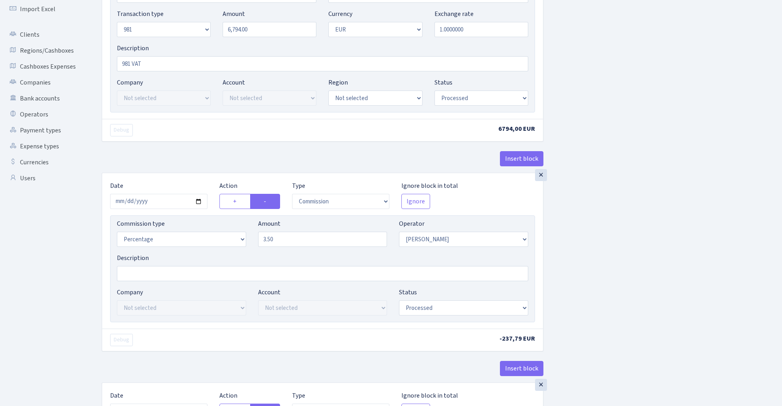
scroll to position [146, 0]
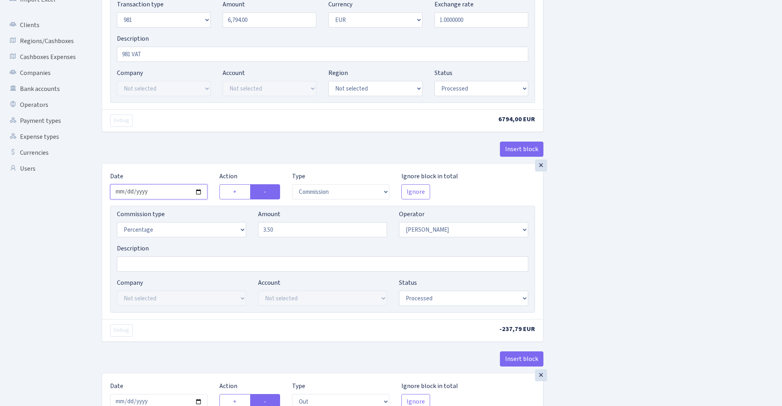
click at [159, 193] on input "2025-09-15" at bounding box center [158, 191] width 97 height 15
type input "[DATE]"
click at [191, 138] on div "× Date 2025-10-10 Action + - Type --- In Out Commission Field required. Ignore …" at bounding box center [323, 41] width 442 height 244
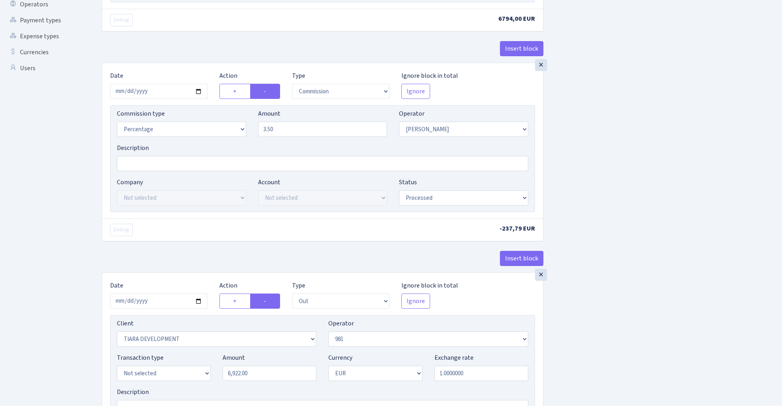
scroll to position [289, 0]
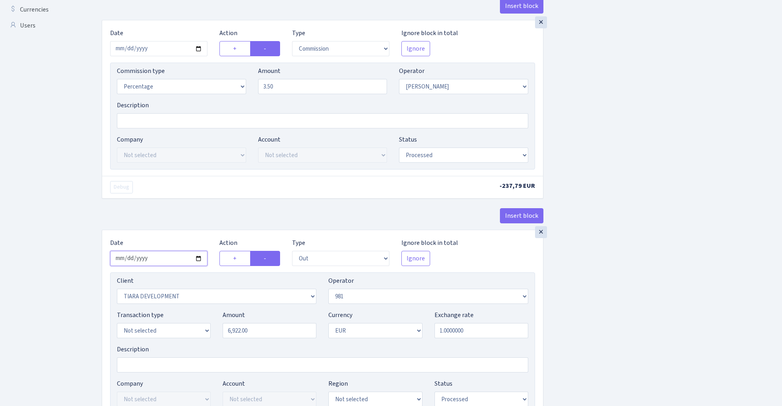
click at [158, 260] on input "2025-09-15" at bounding box center [158, 258] width 97 height 15
type input "[DATE]"
click at [207, 215] on div "Insert block" at bounding box center [323, 219] width 442 height 22
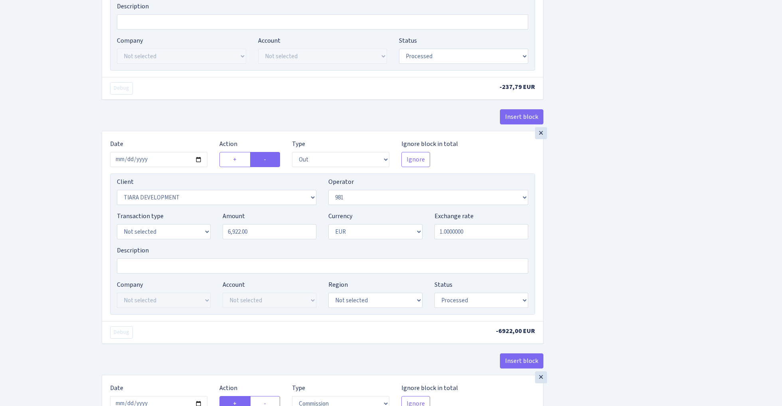
scroll to position [442, 0]
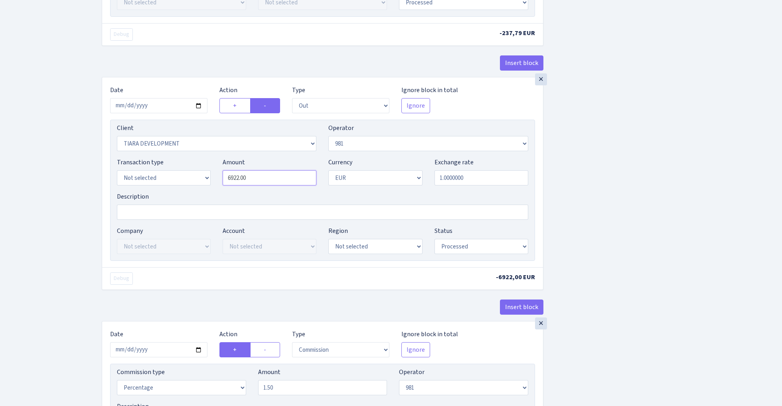
click at [265, 185] on input "6922.00" at bounding box center [270, 177] width 94 height 15
paste input "794"
type input "6,794.00"
select select "8"
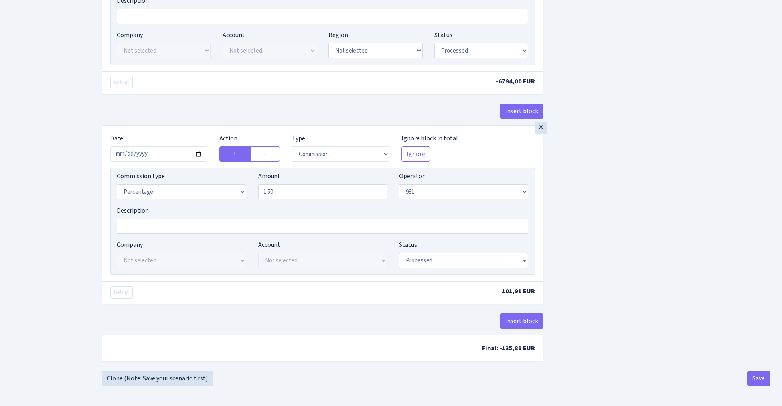
scroll to position [642, 0]
click at [165, 152] on input "2025-09-15" at bounding box center [158, 153] width 97 height 15
type input "2025-10-10"
click at [182, 127] on div "× Date 2025-10-10 Action + - Type --- In Out Commission Field required. Ignore …" at bounding box center [322, 204] width 441 height 156
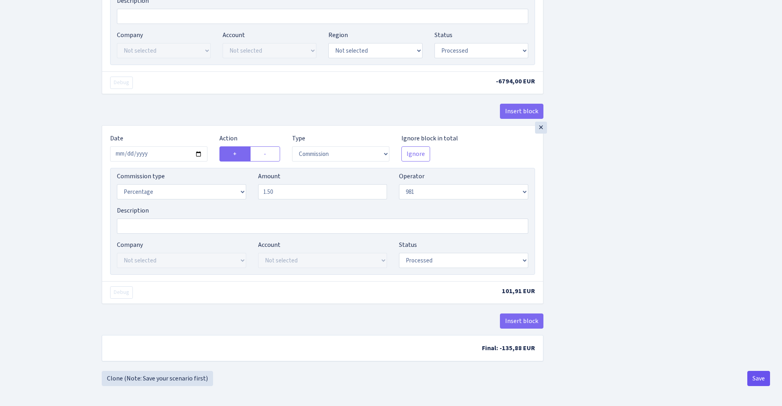
click at [756, 378] on button "Save" at bounding box center [758, 378] width 23 height 15
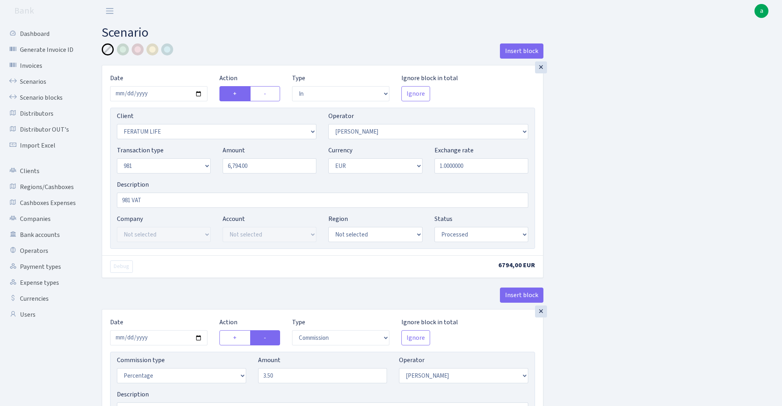
select select "in"
select select "1199"
select select "2"
select select "8"
select select "1"
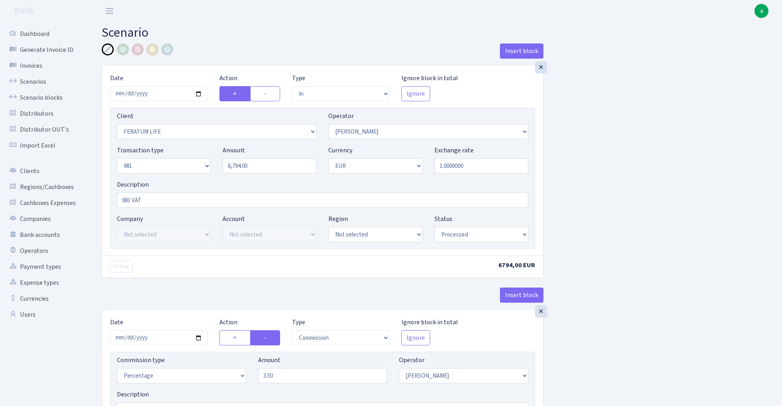
select select "processed"
select select "commission"
select select "2"
select select "processed"
select select "out"
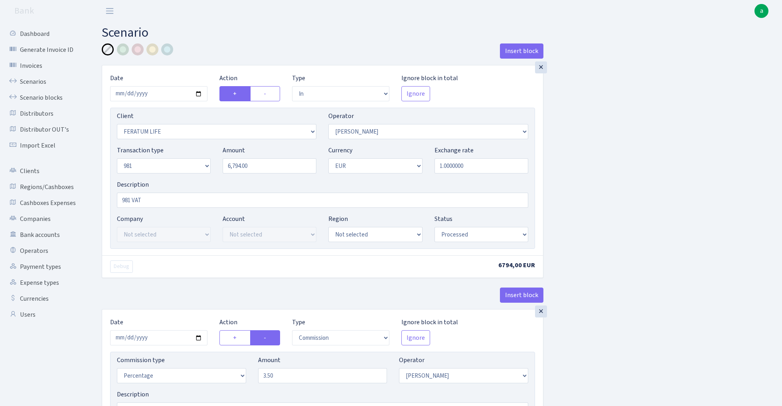
select select "2781"
select select "61"
select select "8"
select select "1"
select select "processed"
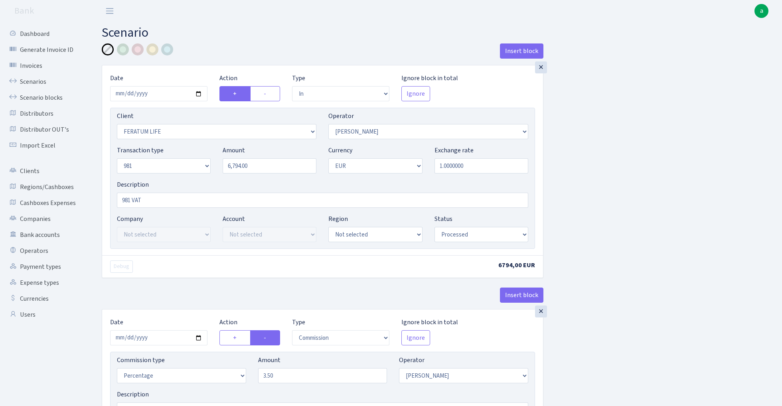
select select "commission"
select select "61"
select select "processed"
click at [32, 84] on link "Scenarios" at bounding box center [44, 82] width 80 height 16
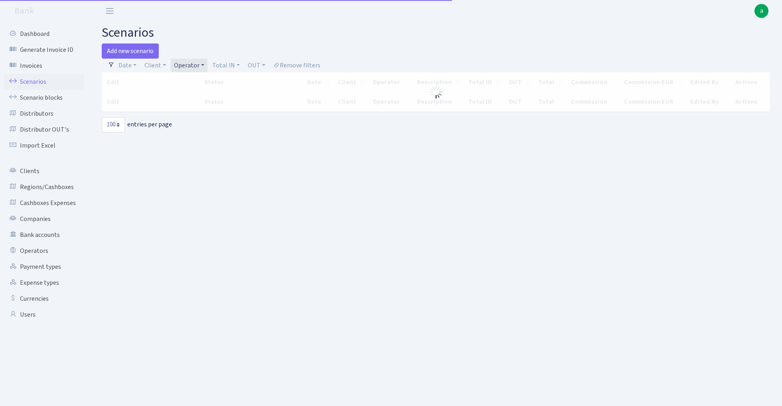
select select "100"
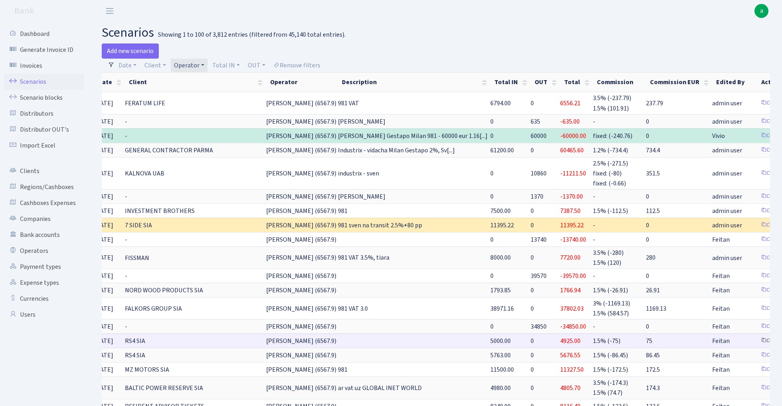
scroll to position [0, 74]
click at [757, 338] on link "Clone" at bounding box center [770, 341] width 26 height 12
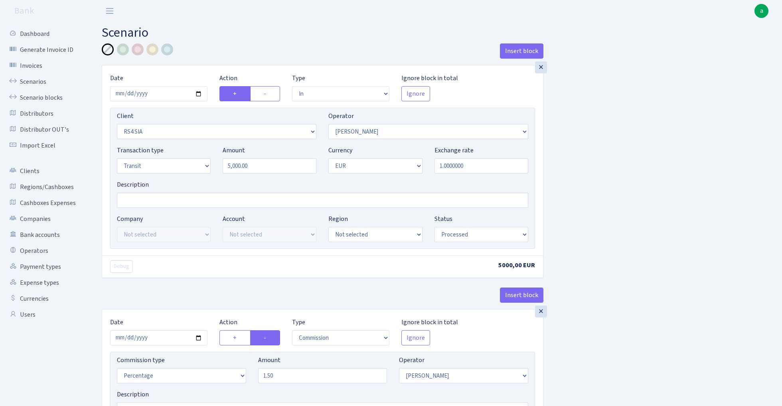
select select "in"
select select "2415"
select select "2"
select select "5"
select select "1"
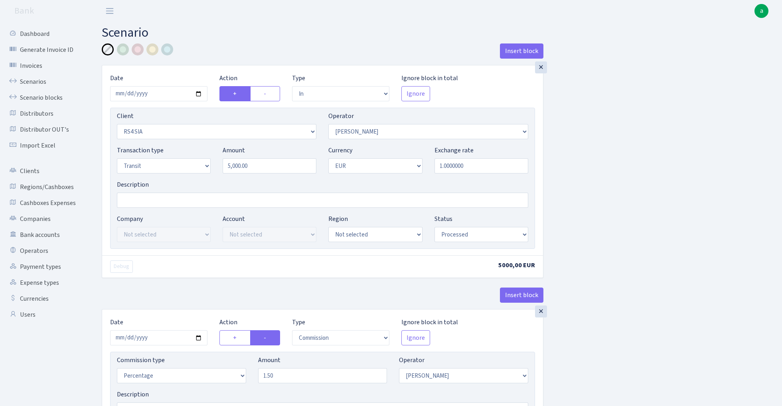
select select "processed"
select select "commission"
select select "2"
select select "processed"
select select "out"
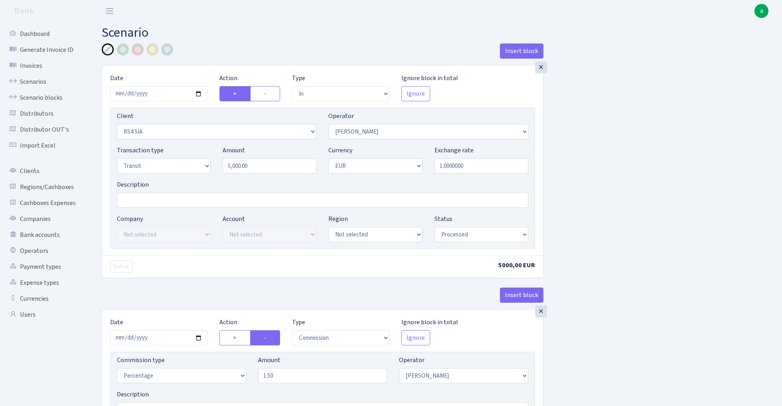
select select "342"
select select "61"
select select "8"
select select "1"
select select "processed"
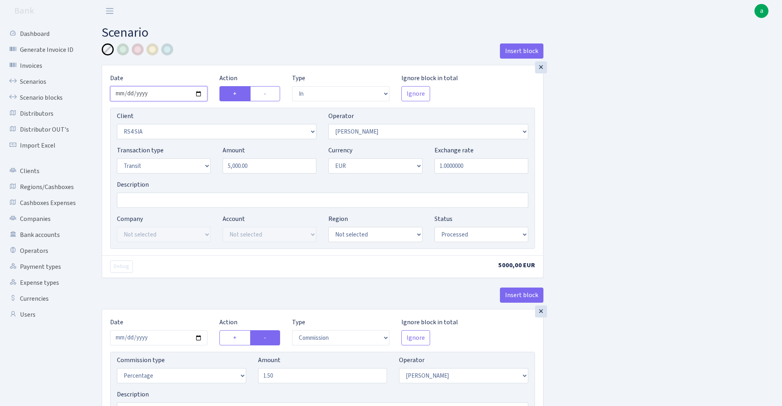
click at [162, 90] on input "[DATE]" at bounding box center [158, 93] width 97 height 15
type input "[DATE]"
click at [214, 47] on div "Insert block" at bounding box center [323, 54] width 442 height 22
click at [254, 168] on input "5000.00" at bounding box center [270, 165] width 94 height 15
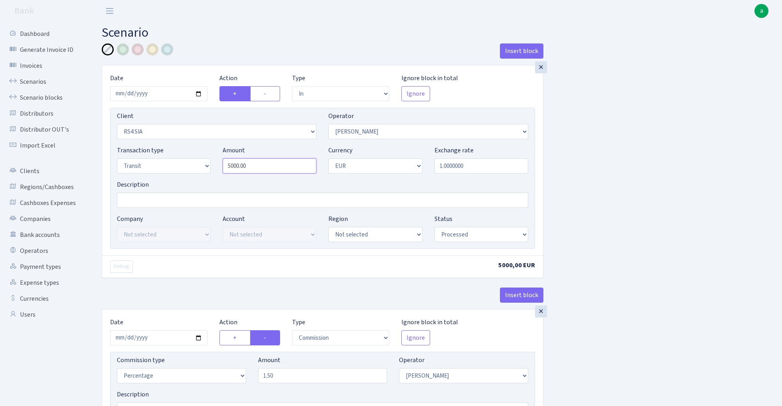
paste input "77"
type input "5,770.00"
select select "8"
click at [131, 201] on input "Description" at bounding box center [322, 200] width 411 height 15
type input "981"
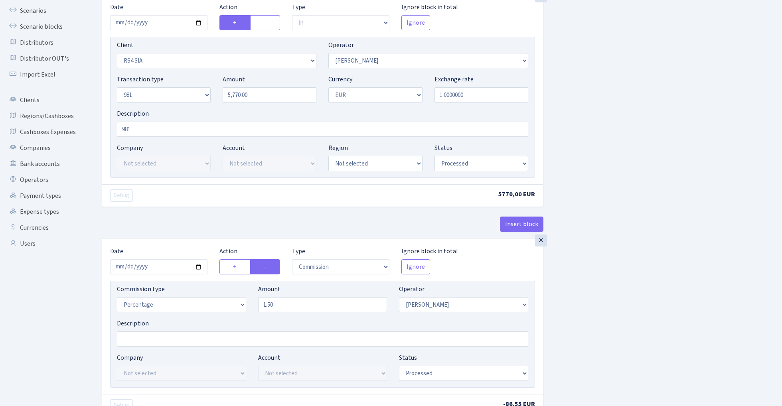
scroll to position [95, 0]
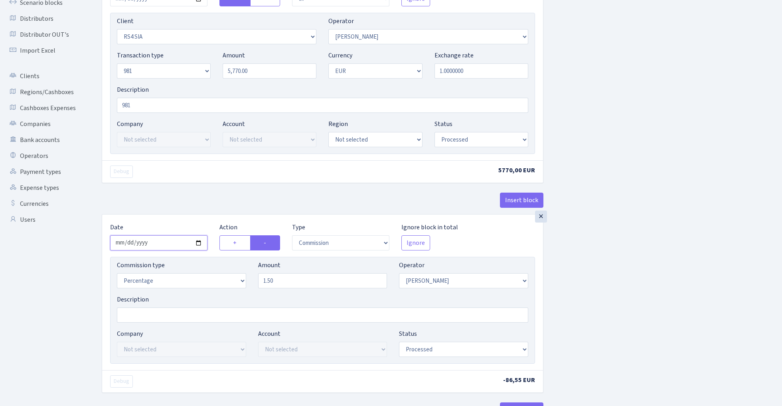
click at [170, 245] on input "2025-09-29" at bounding box center [158, 242] width 97 height 15
type input "[DATE]"
click at [184, 194] on div "Insert block" at bounding box center [323, 204] width 442 height 22
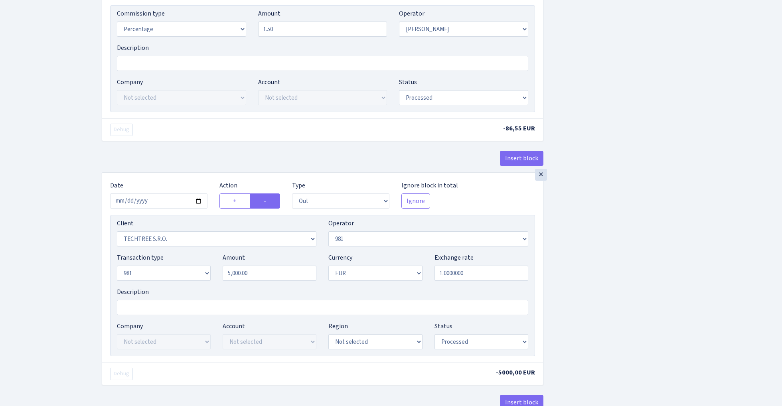
scroll to position [367, 0]
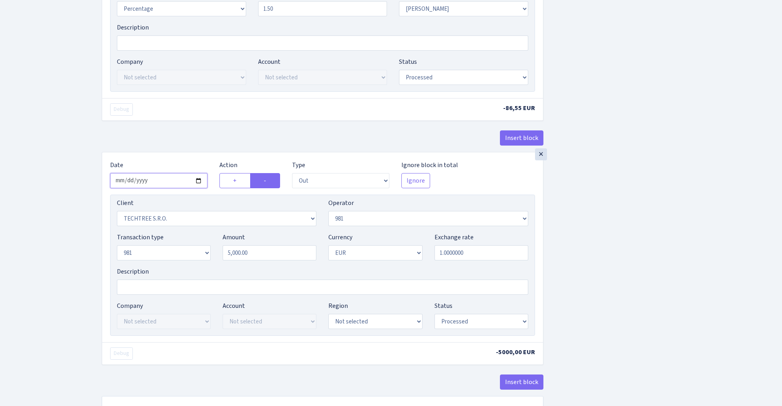
click at [158, 179] on input "2025-09-29" at bounding box center [158, 180] width 97 height 15
type input "[DATE]"
click at [211, 88] on div "Company Not selected ALFASTAR ATARA COMMERCE LTD CONTROL BASE CRYPTO TOMASS CRY…" at bounding box center [322, 74] width 423 height 34
click at [267, 258] on input "5000.00" at bounding box center [270, 252] width 94 height 15
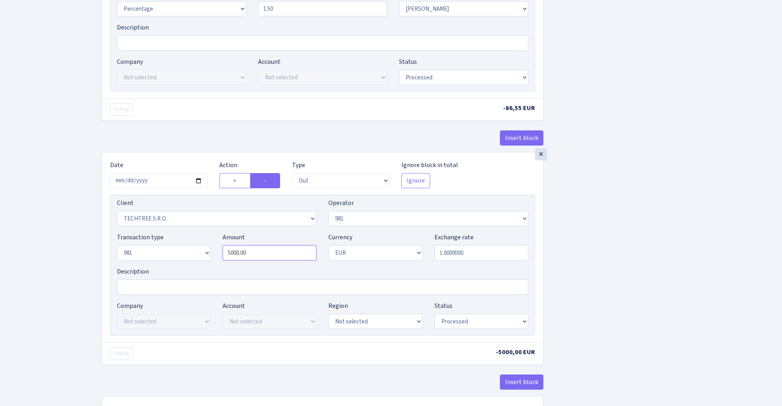
paste input "77"
type input "5,770.00"
click at [590, 233] on div "Insert block × Date 2025-10-10 Action + - Type --- In Out Commission Field requ…" at bounding box center [436, 54] width 680 height 755
select select "2129"
click at [621, 240] on div "Insert block × Date 2025-10-10 Action + - Type --- In Out Commission Field requ…" at bounding box center [436, 54] width 680 height 755
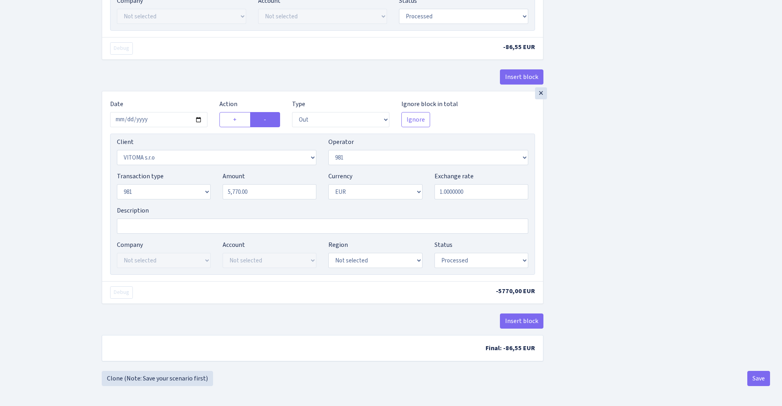
scroll to position [431, 0]
click at [754, 376] on button "Save" at bounding box center [758, 378] width 23 height 15
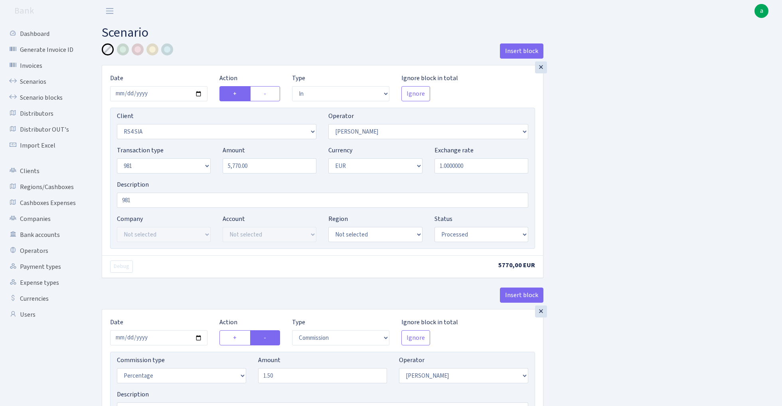
select select "in"
select select "2415"
select select "2"
select select "8"
select select "1"
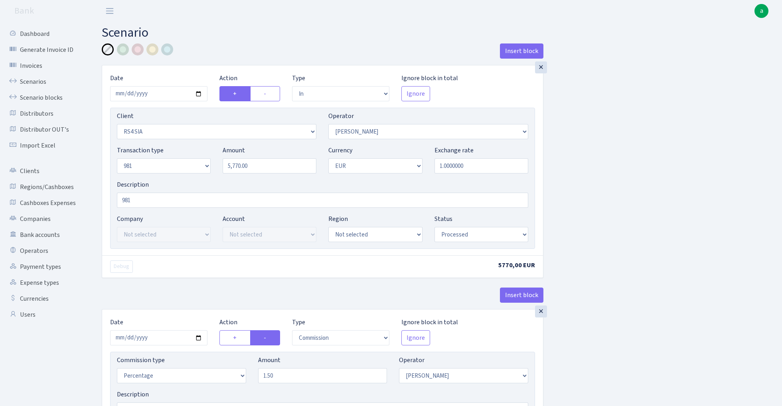
select select "processed"
select select "commission"
select select "2"
select select "processed"
select select "out"
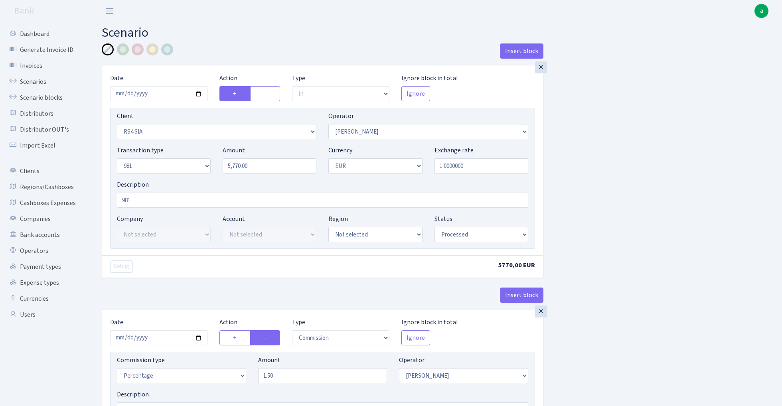
select select "2129"
select select "61"
select select "8"
select select "1"
select select "processed"
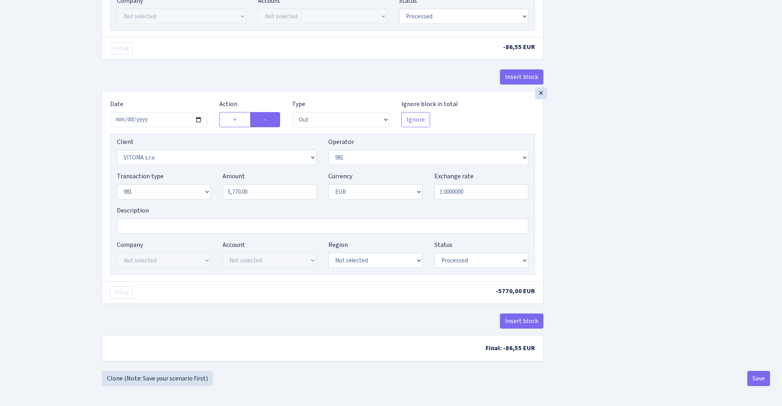
scroll to position [431, 0]
click at [182, 379] on link "Clone (Note: Save your scenario first)" at bounding box center [157, 378] width 111 height 15
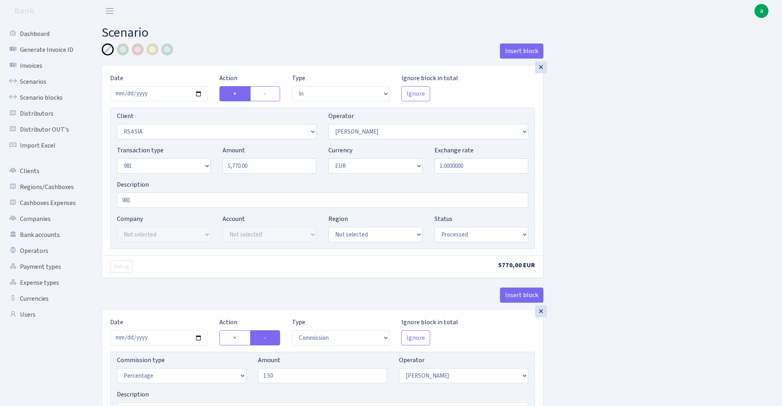
select select "in"
select select "2415"
select select "2"
select select "8"
select select "1"
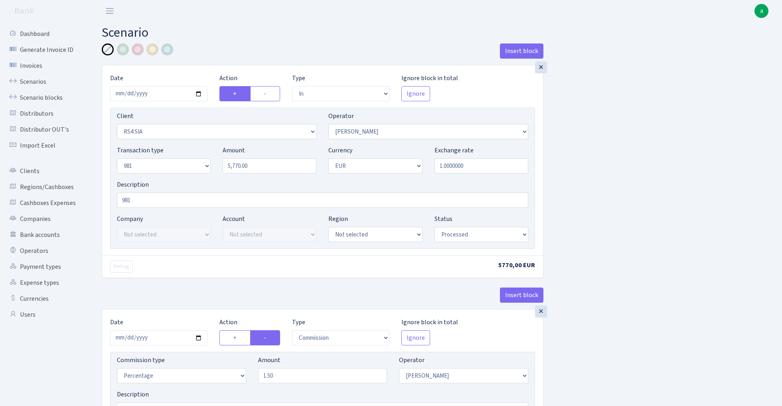
select select "processed"
select select "commission"
select select "2"
select select "processed"
select select "out"
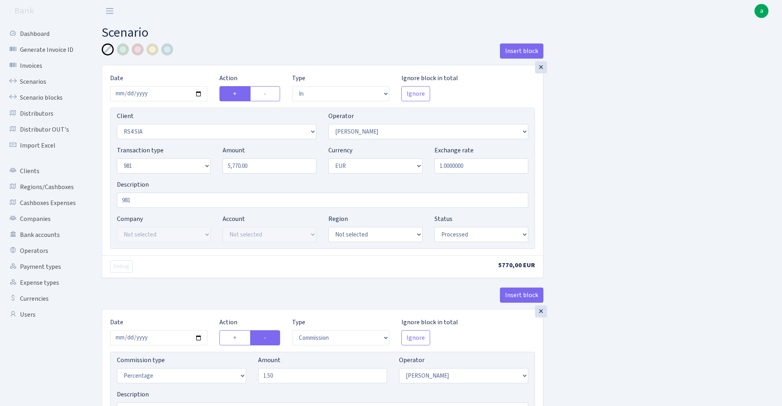
select select "2129"
select select "61"
select select "8"
select select "1"
select select "processed"
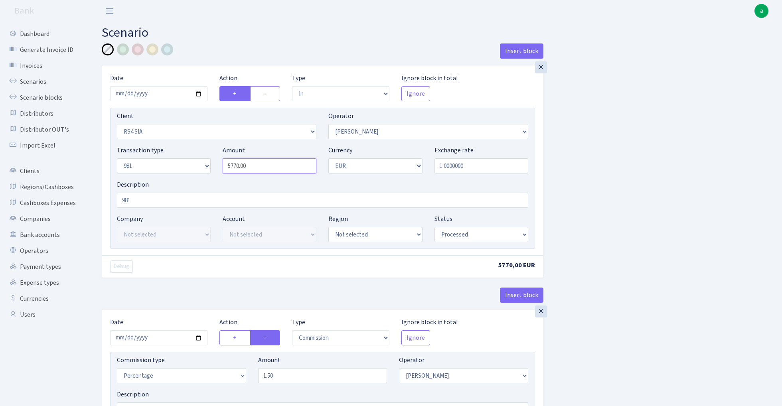
click at [273, 165] on input "5770.00" at bounding box center [270, 165] width 94 height 15
type input "5,000.00"
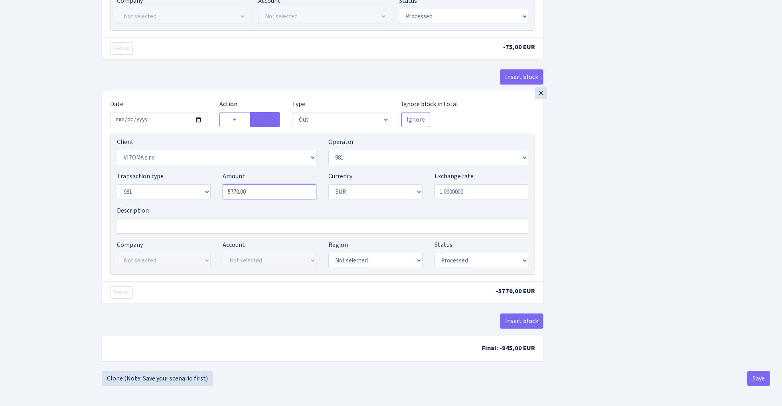
scroll to position [431, 0]
click at [261, 189] on input "5770.00" at bounding box center [270, 191] width 94 height 15
type input "5,000.00"
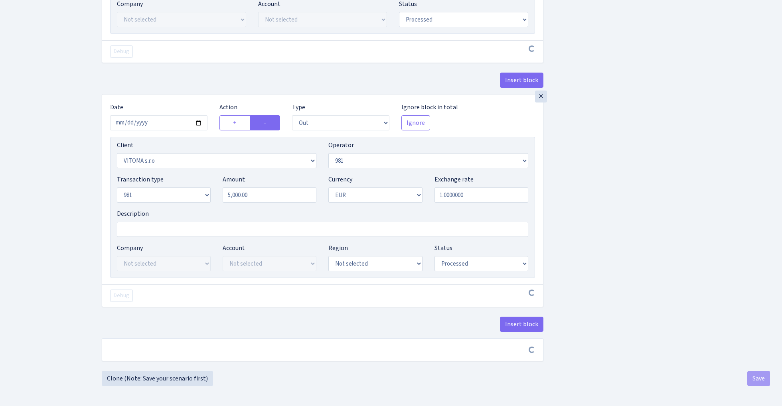
scroll to position [428, 0]
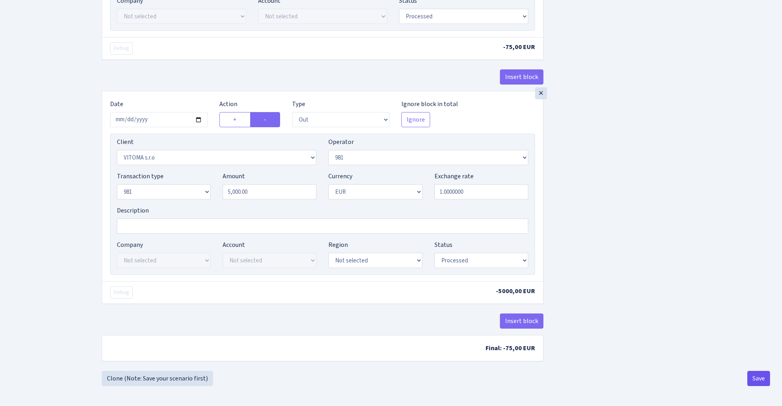
click at [764, 382] on button "Save" at bounding box center [758, 378] width 23 height 15
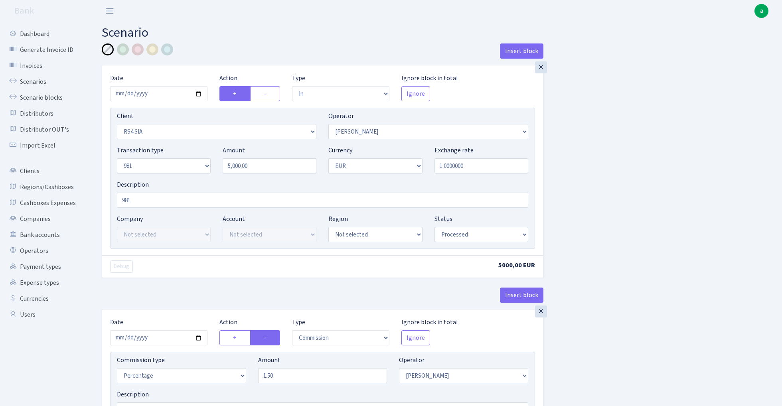
select select "in"
select select "2415"
select select "2"
select select "8"
select select "1"
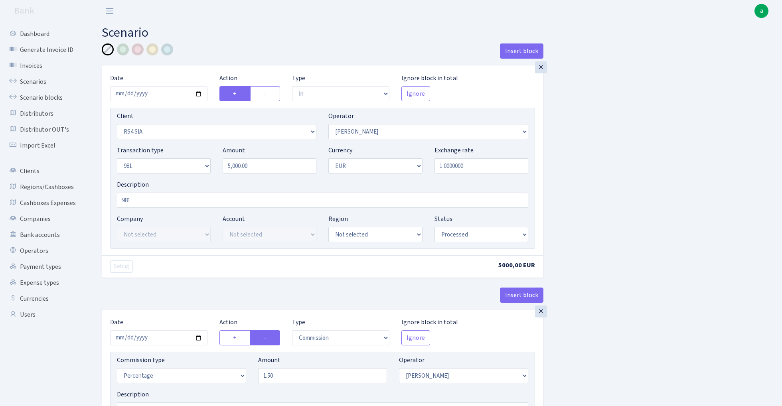
select select "processed"
select select "commission"
select select "2"
select select "processed"
select select "out"
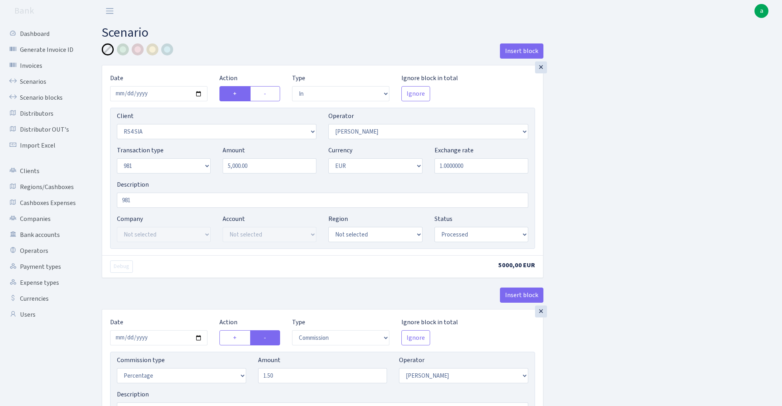
select select "2129"
select select "61"
select select "8"
select select "1"
select select "processed"
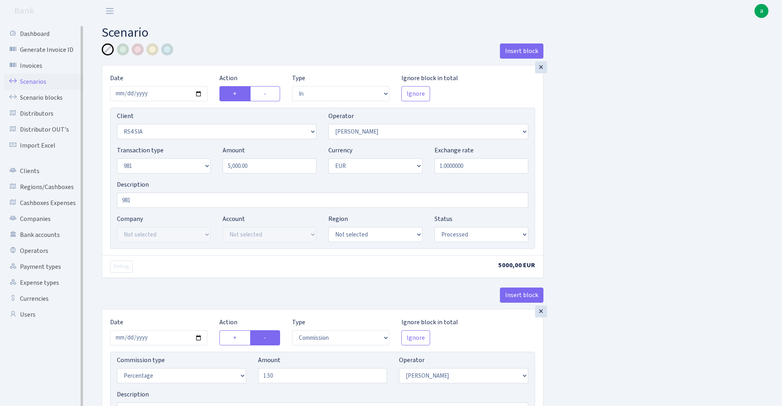
click at [30, 81] on link "Scenarios" at bounding box center [44, 82] width 80 height 16
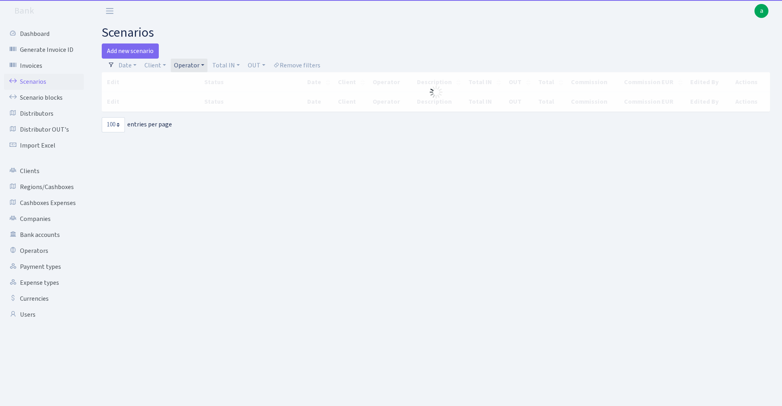
select select "100"
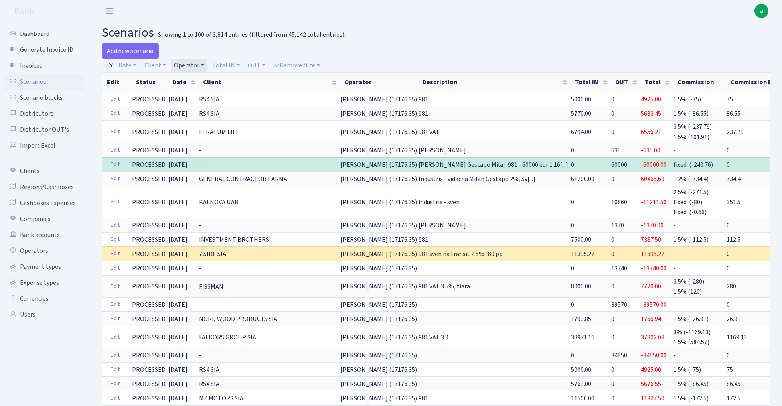
click at [190, 64] on link "Operator" at bounding box center [189, 66] width 37 height 14
click at [217, 91] on input "search" at bounding box center [202, 94] width 59 height 12
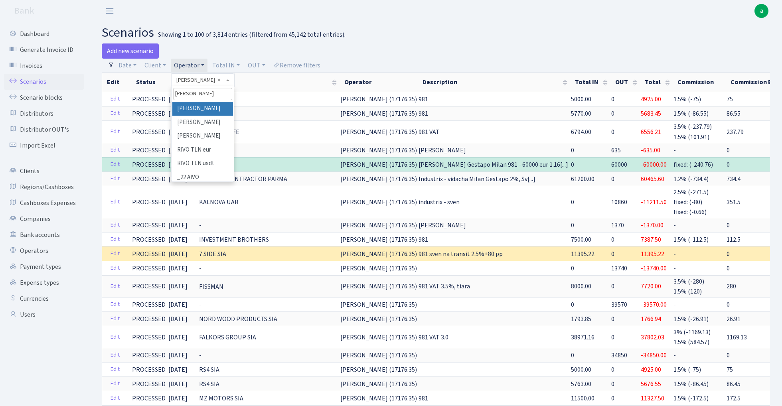
type input "ivo"
click at [218, 107] on li "[PERSON_NAME]" at bounding box center [202, 109] width 60 height 14
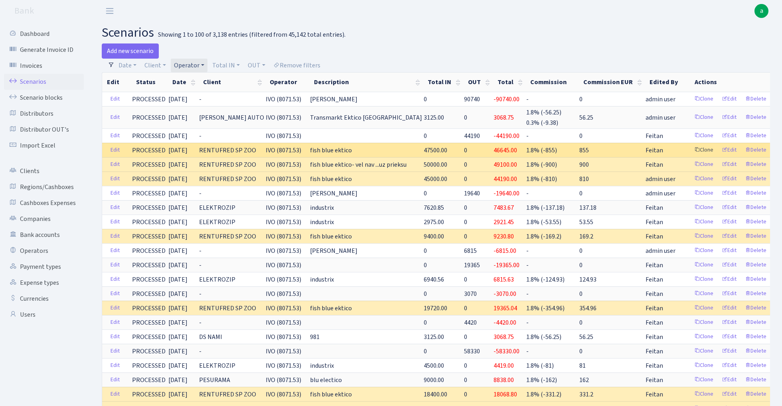
click at [699, 148] on link "Clone" at bounding box center [703, 150] width 26 height 12
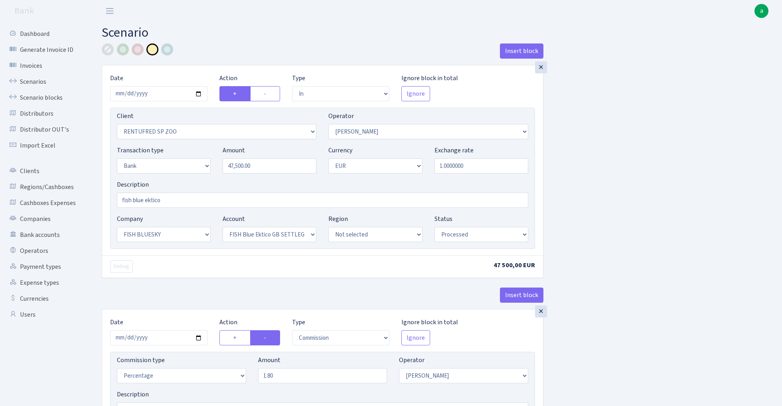
select select "in"
select select "2517"
select select "10"
select select "2"
select select "1"
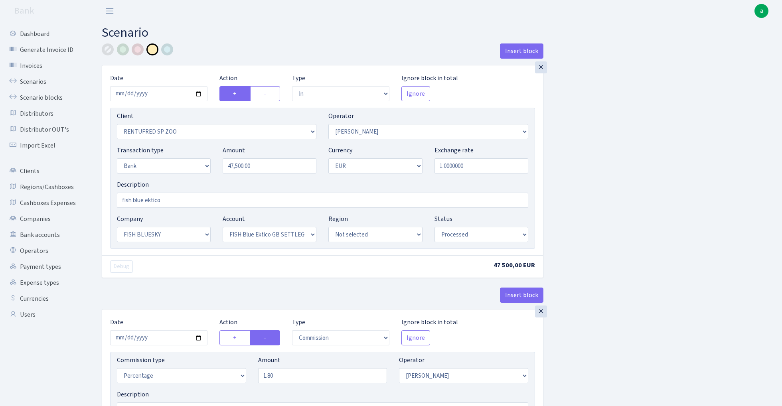
select select "23"
select select "67"
select select "processed"
select select "commission"
select select "10"
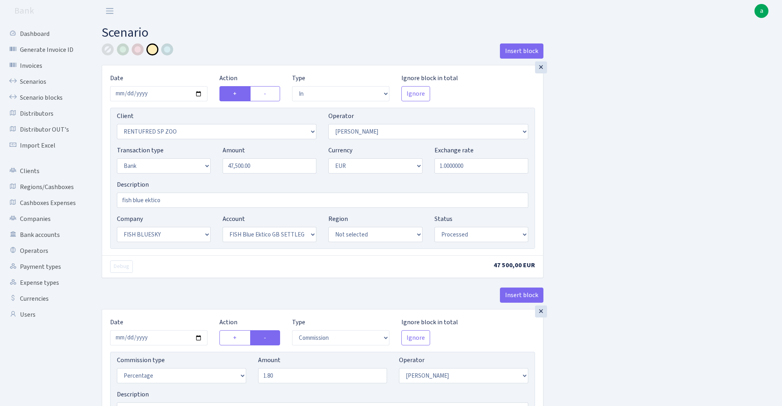
select select "processed"
click at [150, 92] on input "[DATE]" at bounding box center [158, 93] width 97 height 15
type input "[DATE]"
click at [212, 40] on main "Scenario Insert block × Date 2025-10-10 Action + - Type --- In Out Commission F…" at bounding box center [436, 296] width 692 height 548
click at [264, 166] on input "47500.00" at bounding box center [270, 165] width 94 height 15
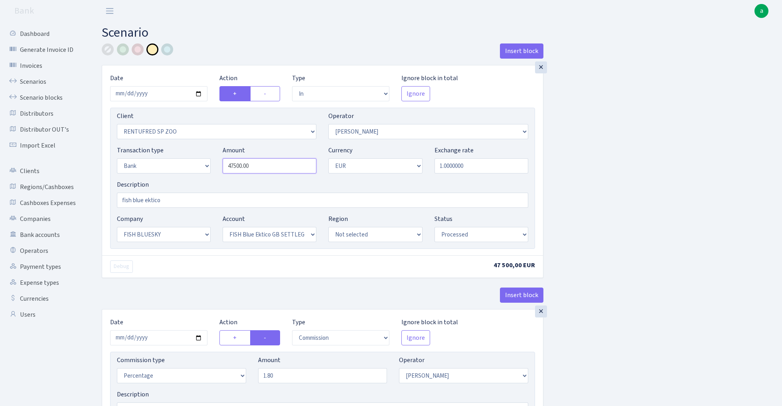
click at [264, 166] on input "47500.00" at bounding box center [270, 165] width 94 height 15
paste input "95"
type input "49,500.00"
click at [596, 136] on div "Insert block × Date [DATE] Action + - Type --- In Out Commission Field required…" at bounding box center [436, 298] width 680 height 511
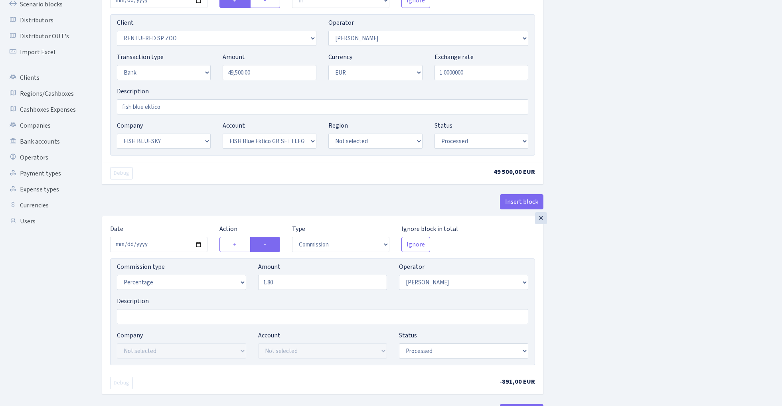
scroll to position [120, 0]
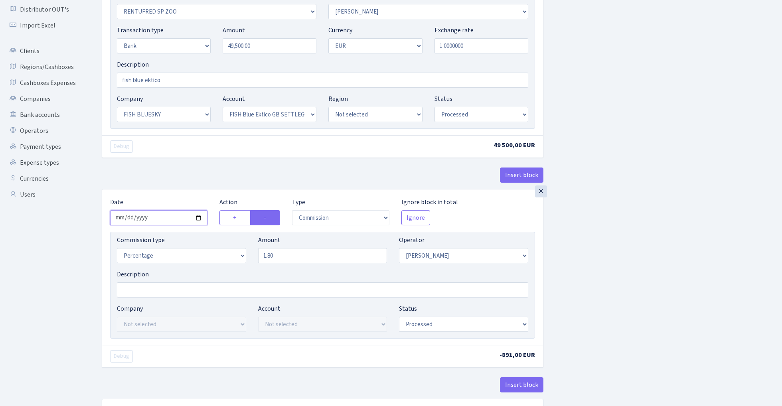
click at [152, 219] on input "2025-10-09" at bounding box center [158, 217] width 97 height 15
type input "2025-10-10"
click at [187, 166] on div "× Date 2025-10-10 Action + - Type --- In Out Commission Field required. Ignore …" at bounding box center [323, 67] width 442 height 244
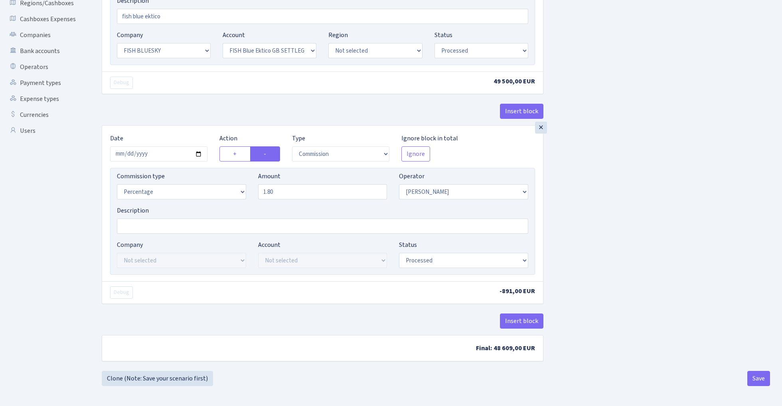
scroll to position [186, 0]
click at [757, 377] on button "Save" at bounding box center [758, 378] width 23 height 15
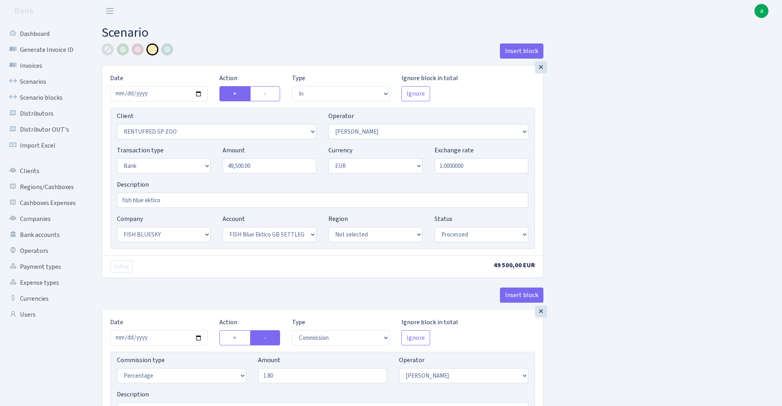
select select "in"
select select "2517"
select select "10"
select select "2"
select select "1"
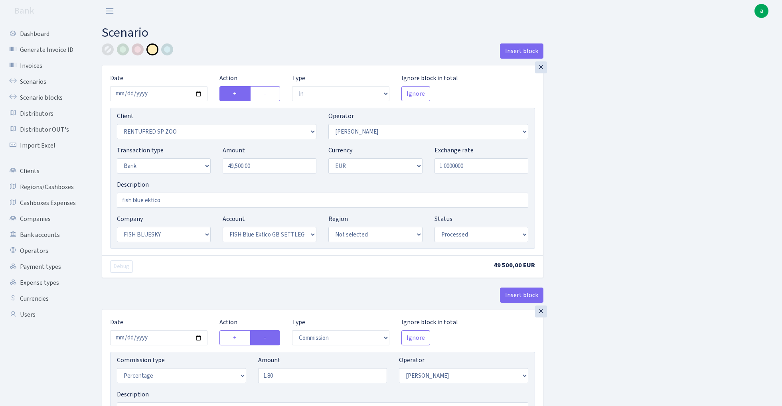
select select "23"
select select "67"
select select "processed"
select select "commission"
select select "10"
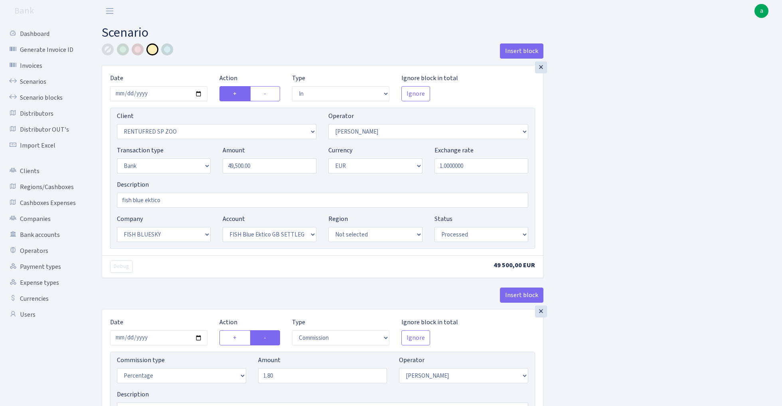
select select "processed"
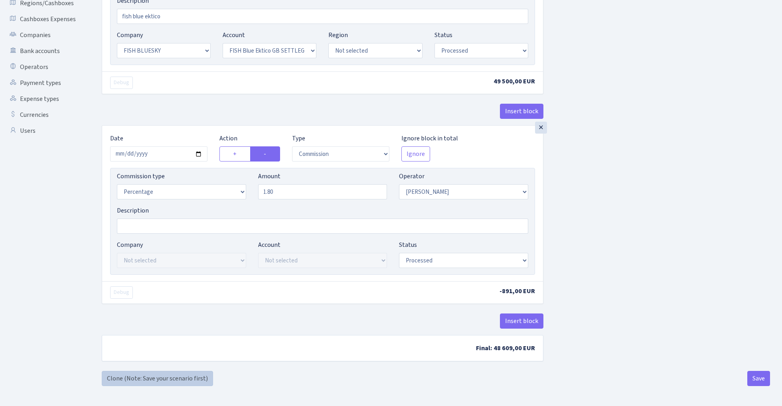
scroll to position [186, 0]
click at [190, 379] on link "Clone (Note: Save your scenario first)" at bounding box center [157, 378] width 111 height 15
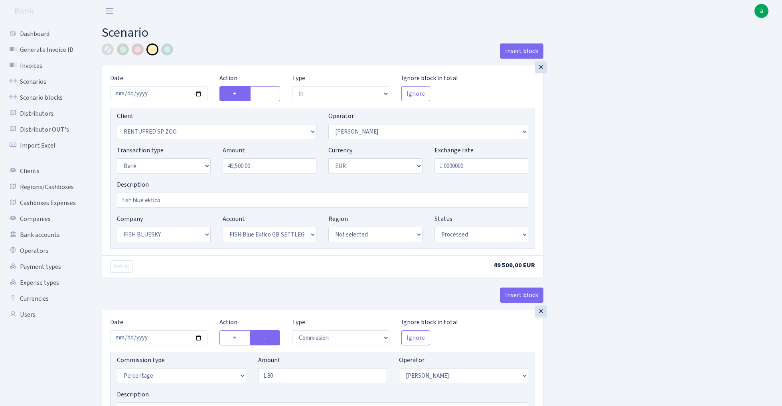
select select "in"
select select "2517"
select select "10"
select select "2"
select select "1"
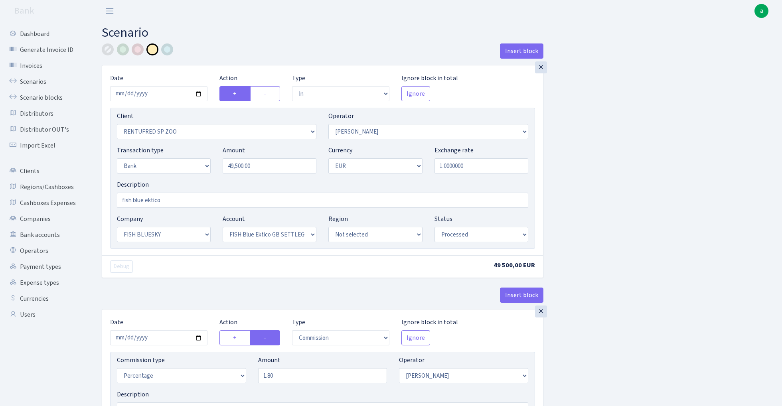
select select "23"
select select "67"
select select "processed"
select select "commission"
select select "10"
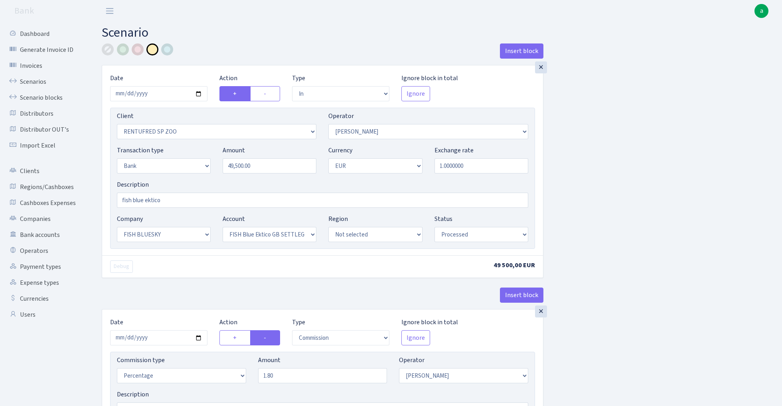
select select "processed"
click at [268, 170] on input "49500.00" at bounding box center [270, 165] width 94 height 15
paste input "350"
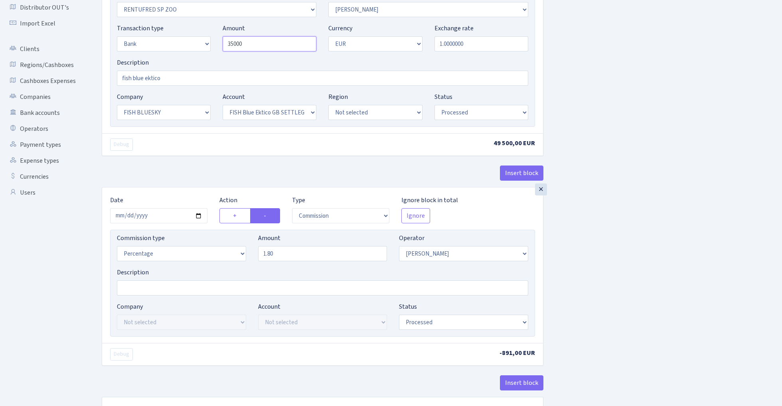
scroll to position [179, 0]
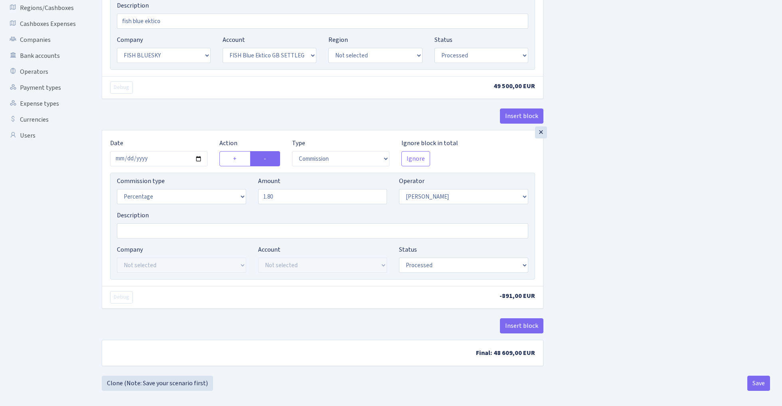
type input "35,000.00"
click at [744, 382] on div "Insert block × Date 2025-10-10 Action + - Type --- In Out Commission Field requ…" at bounding box center [436, 127] width 668 height 527
click at [760, 382] on button "Save" at bounding box center [758, 383] width 23 height 15
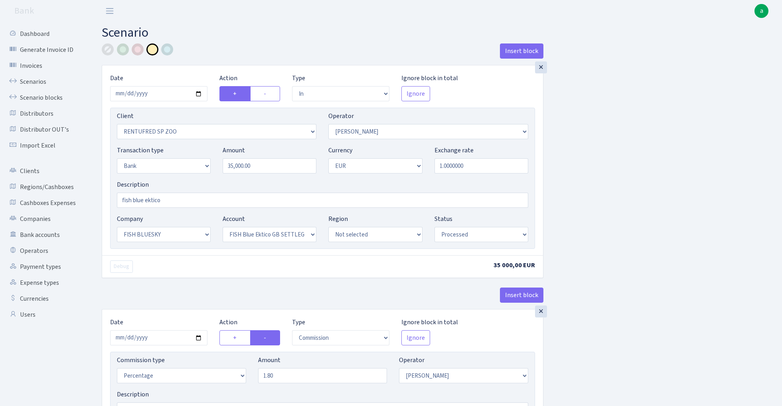
select select "in"
select select "2517"
select select "10"
select select "2"
select select "1"
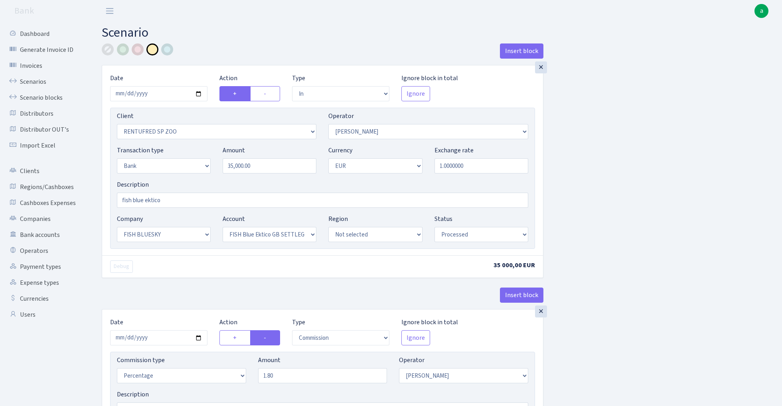
select select "23"
select select "67"
select select "processed"
select select "commission"
select select "10"
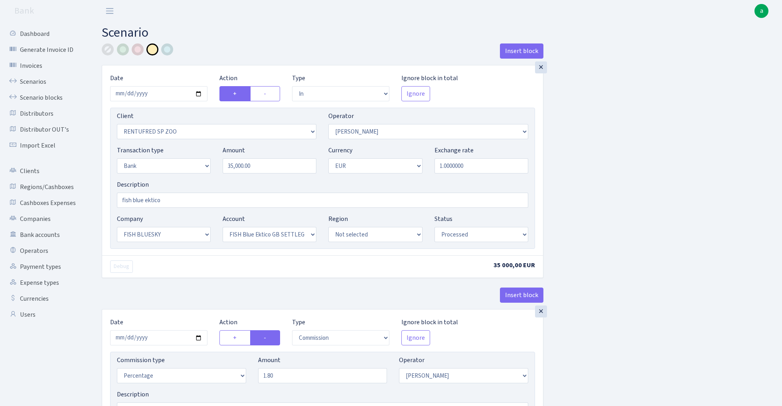
select select "processed"
click at [29, 81] on link "Scenarios" at bounding box center [44, 82] width 80 height 16
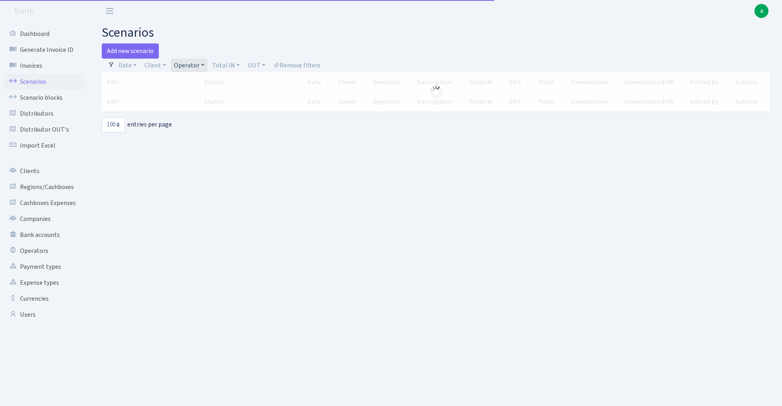
select select "100"
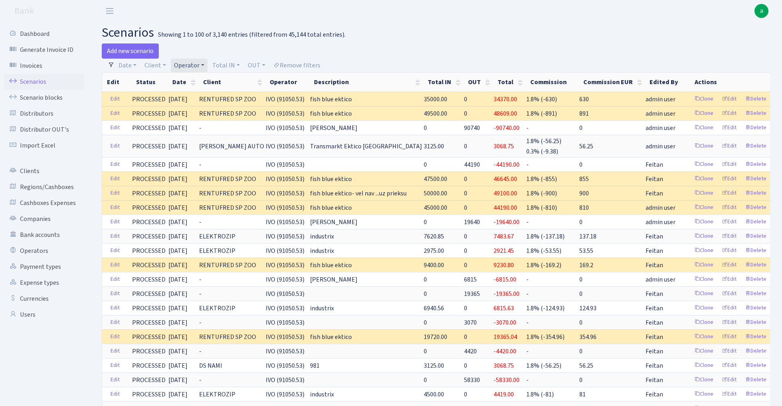
click at [185, 65] on link "Operator" at bounding box center [189, 66] width 37 height 14
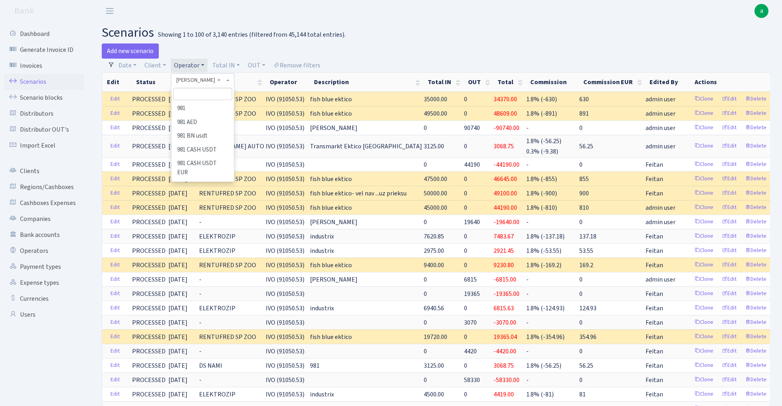
scroll to position [2213, 0]
click at [211, 96] on input "search" at bounding box center [202, 94] width 59 height 12
type input "lars"
click at [216, 107] on li "LARSSEN" at bounding box center [202, 109] width 60 height 14
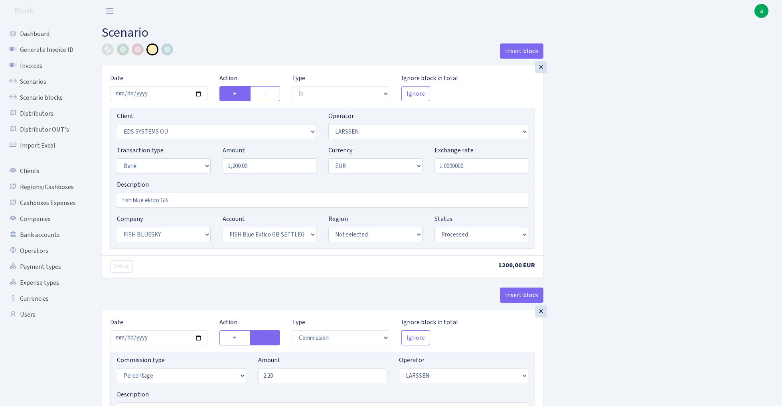
select select "in"
select select "304"
select select "36"
select select "2"
select select "1"
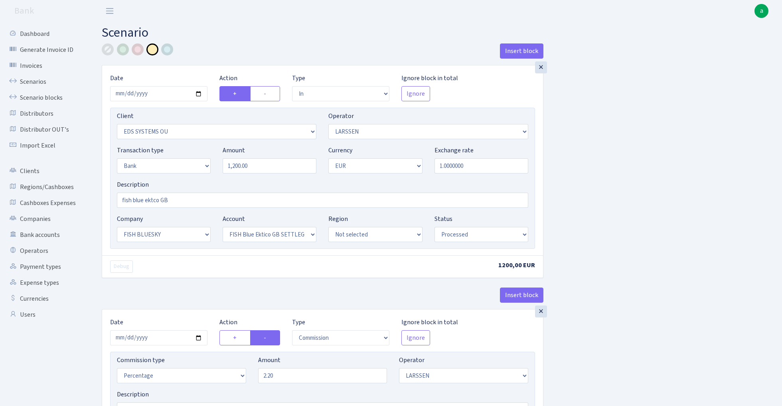
select select "23"
select select "67"
select select "processed"
select select "commission"
select select "36"
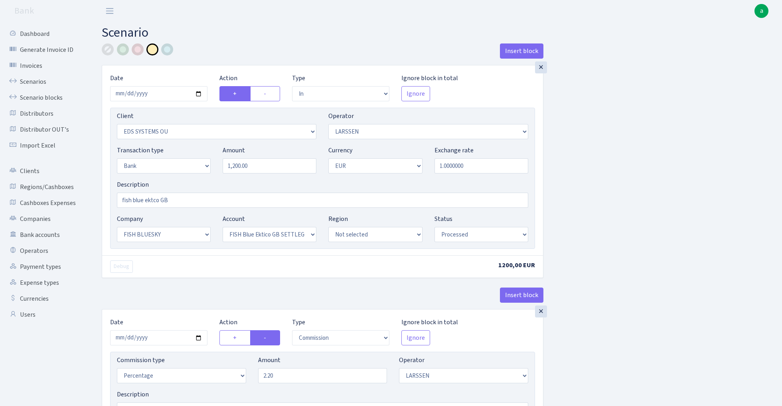
select select "processed"
select select "commission"
select select "1"
select select "23"
select select "67"
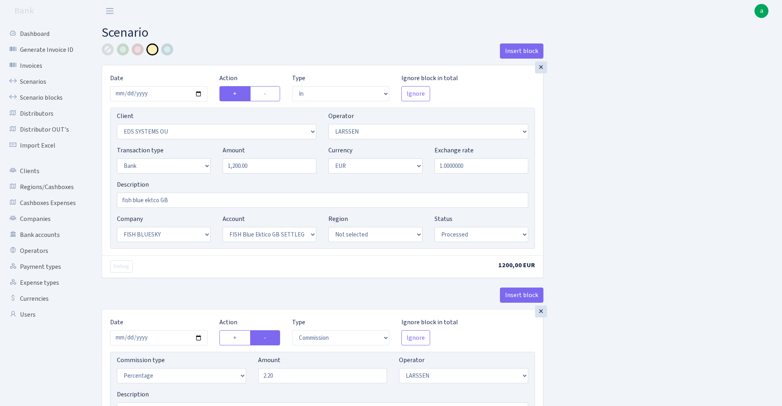
select select "processed"
click at [154, 91] on input "[DATE]" at bounding box center [158, 93] width 97 height 15
type input "[DATE]"
click at [207, 38] on h2 "Scenario" at bounding box center [436, 32] width 668 height 15
click at [256, 168] on input "1200.00" at bounding box center [270, 165] width 94 height 15
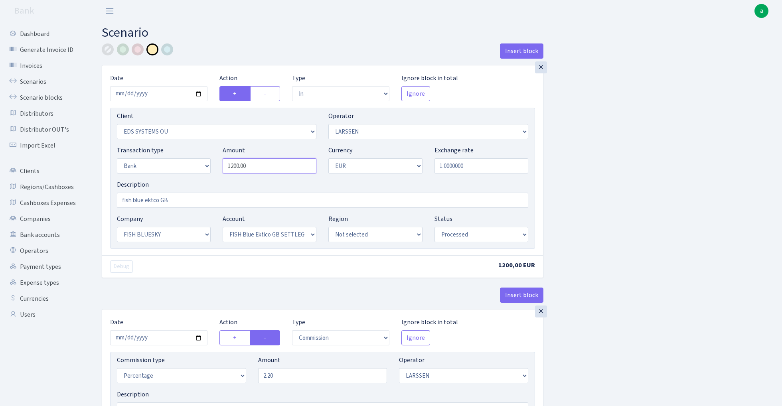
click at [256, 168] on input "1200.00" at bounding box center [270, 165] width 94 height 15
paste input "367"
type input "3,670.00"
click at [650, 120] on div "Insert block × Date [DATE] Action + - Type --- In Out Commission Field required…" at bounding box center [436, 402] width 680 height 718
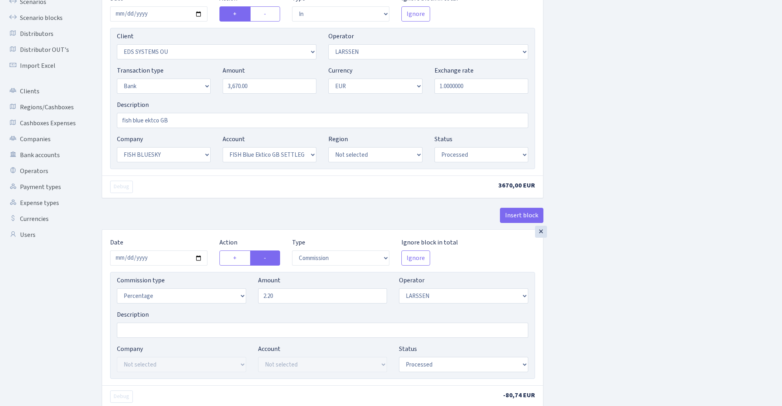
scroll to position [117, 0]
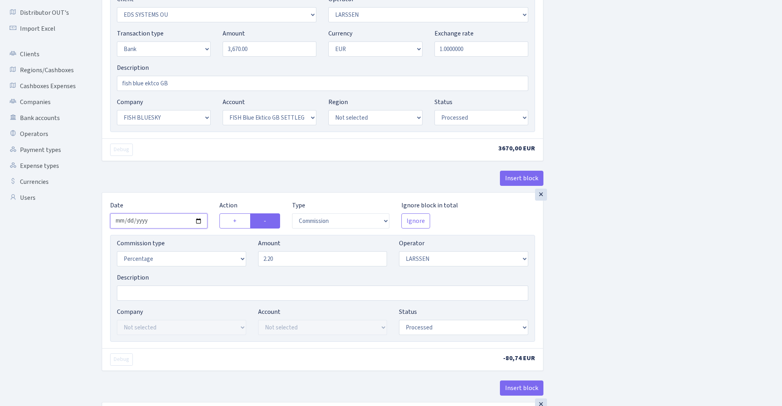
click at [164, 223] on input "[DATE]" at bounding box center [158, 220] width 97 height 15
type input "[DATE]"
click at [174, 178] on div "Insert block" at bounding box center [323, 182] width 442 height 22
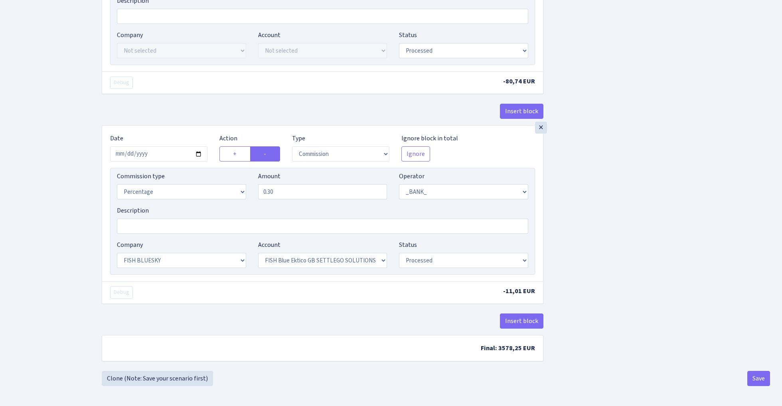
scroll to position [397, 0]
click at [158, 152] on input "[DATE]" at bounding box center [158, 153] width 97 height 15
type input "[DATE]"
click at [173, 118] on div "Insert block" at bounding box center [323, 115] width 442 height 22
click at [756, 377] on button "Save" at bounding box center [758, 378] width 23 height 15
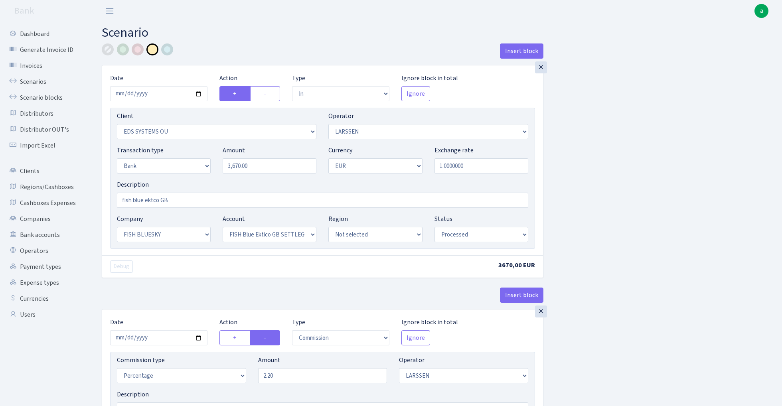
select select "in"
select select "304"
select select "36"
select select "2"
select select "1"
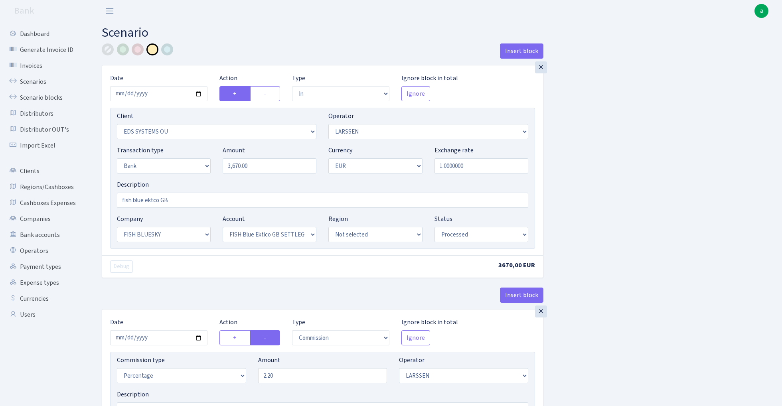
select select "23"
select select "67"
select select "processed"
select select "commission"
select select "36"
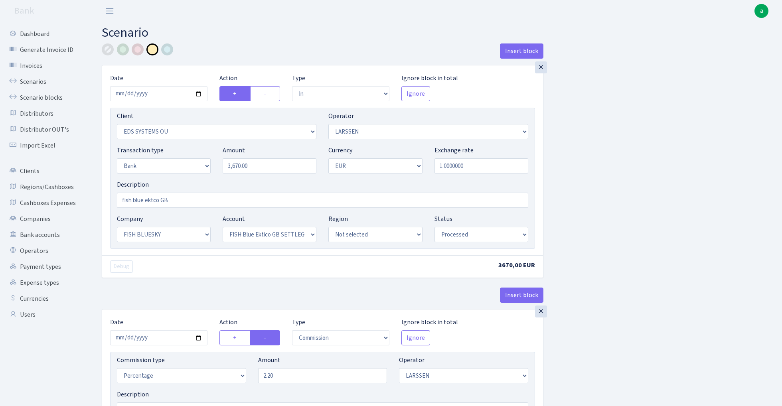
select select "processed"
select select "commission"
select select "1"
select select "23"
select select "67"
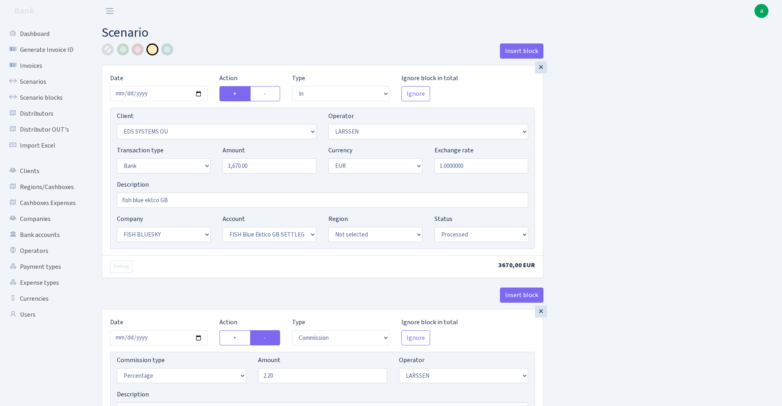
select select "processed"
click at [29, 82] on link "Scenarios" at bounding box center [44, 82] width 80 height 16
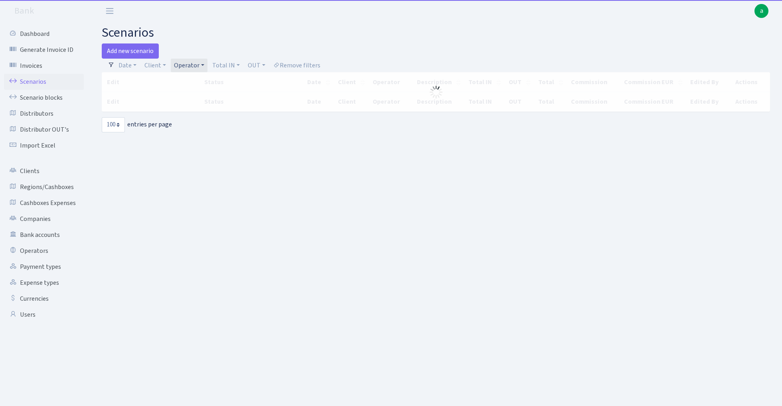
select select "100"
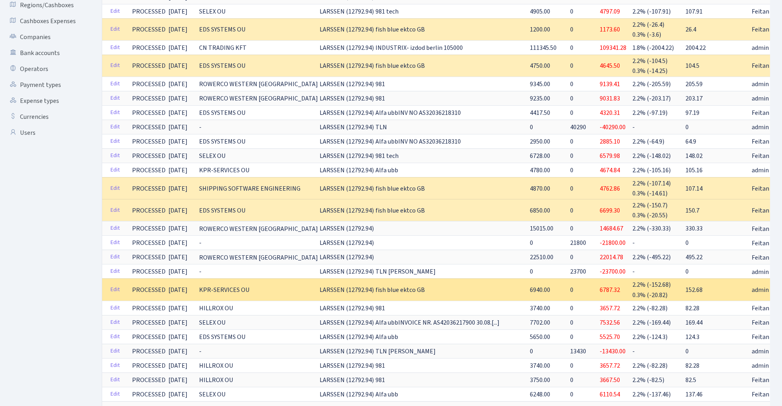
scroll to position [182, 0]
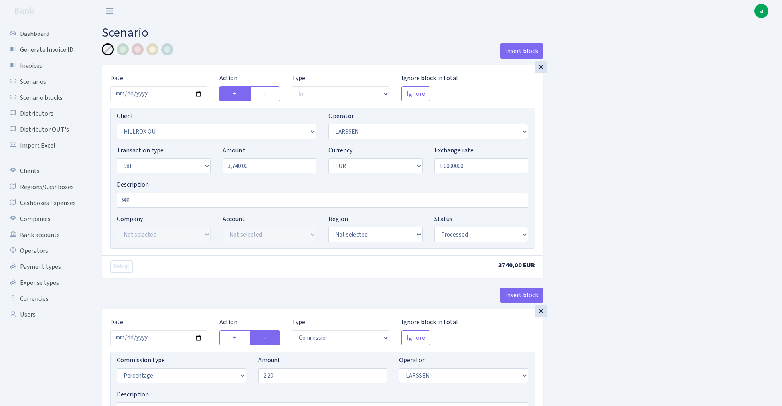
select select "in"
select select "1972"
select select "36"
select select "8"
select select "1"
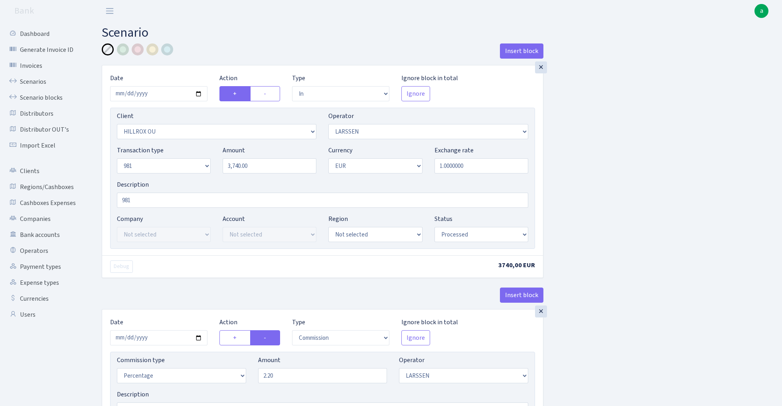
select select "processed"
select select "commission"
select select "36"
select select "processed"
select select "out"
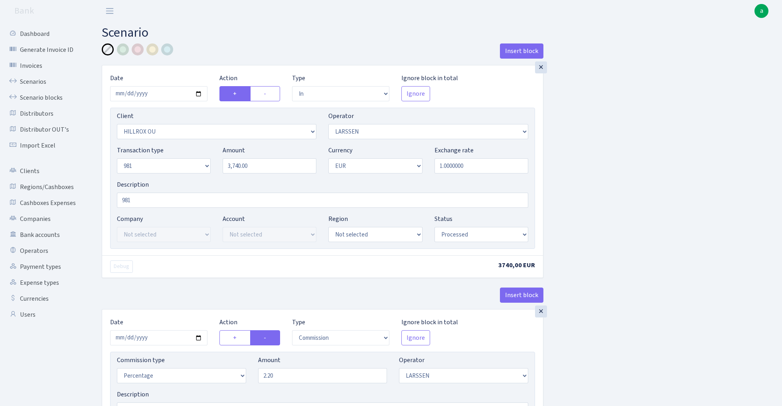
select select "342"
select select "61"
select select "8"
select select "1"
select select "processed"
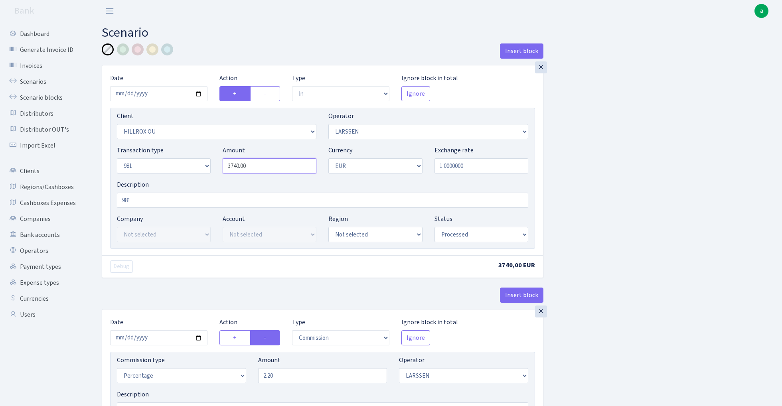
click at [266, 168] on input "3740.00" at bounding box center [270, 165] width 94 height 15
type input "3,740.00"
click at [155, 93] on input "2025-09-19" at bounding box center [158, 93] width 97 height 15
type input "2025-10-10"
click at [200, 69] on div "× Date 2025-10-10 Action + - Type --- In Out Commission Field required. Ignore …" at bounding box center [322, 160] width 441 height 190
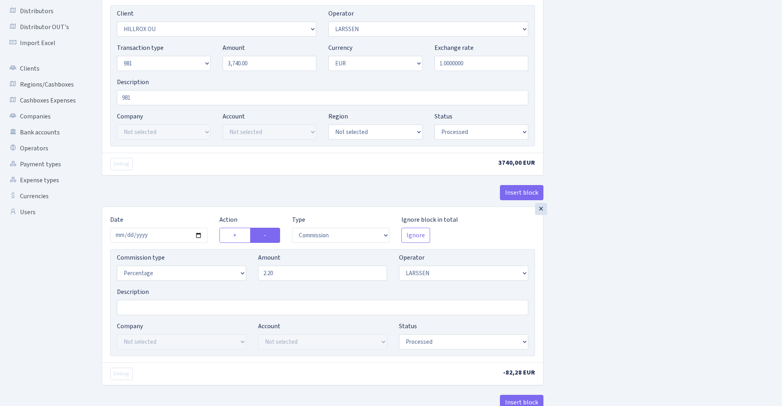
scroll to position [116, 0]
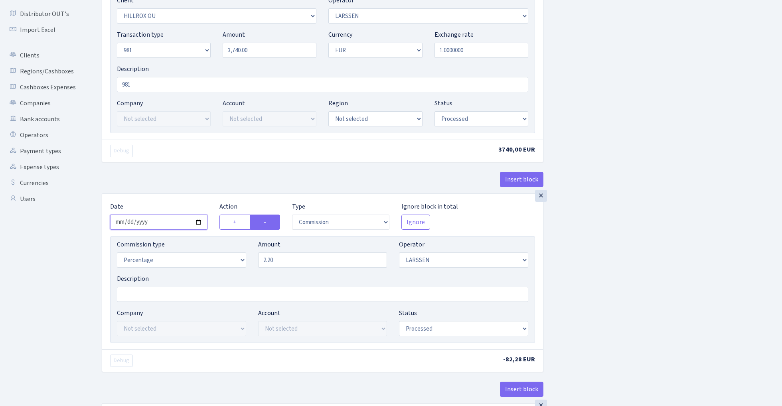
click at [158, 224] on input "2025-09-19" at bounding box center [158, 222] width 97 height 15
type input "2025-10-10"
click at [187, 175] on div "Insert block" at bounding box center [323, 183] width 442 height 22
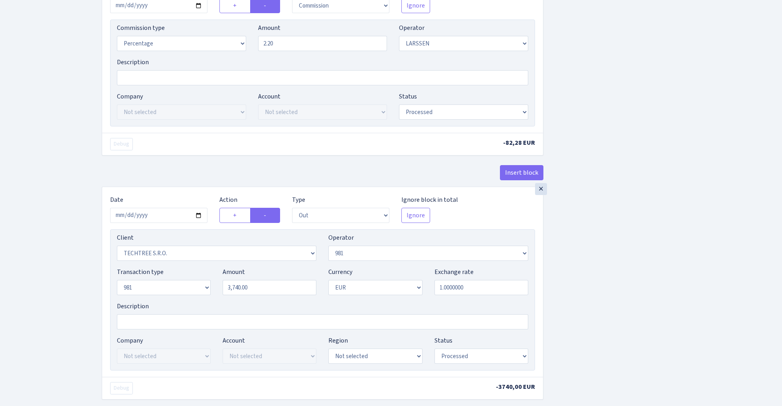
scroll to position [339, 0]
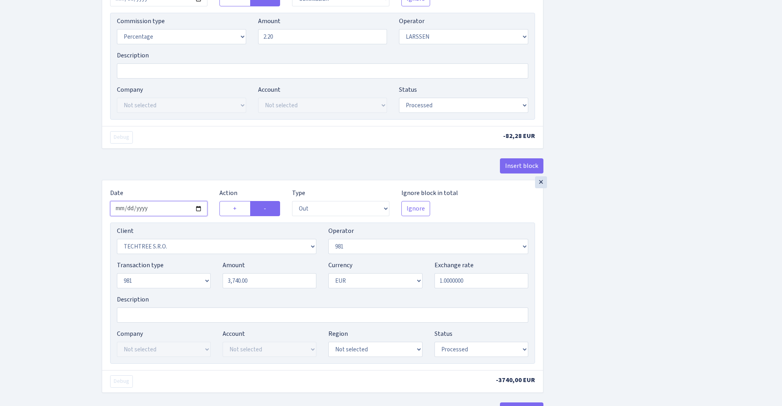
click at [163, 209] on input "2025-09-19" at bounding box center [158, 208] width 97 height 15
type input "2025-10-10"
click at [195, 162] on div "Insert block" at bounding box center [323, 169] width 442 height 22
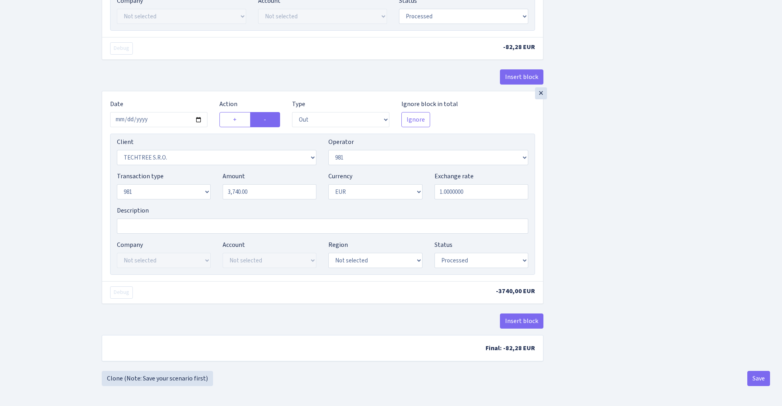
scroll to position [431, 0]
click at [763, 376] on button "Save" at bounding box center [758, 378] width 23 height 15
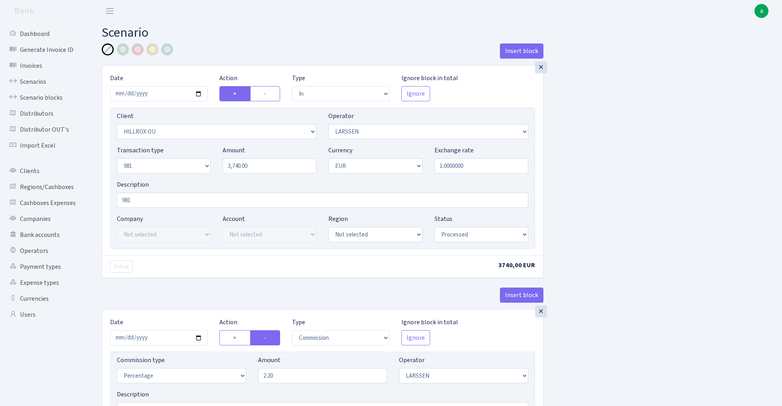
select select "in"
select select "1972"
select select "36"
select select "8"
select select "1"
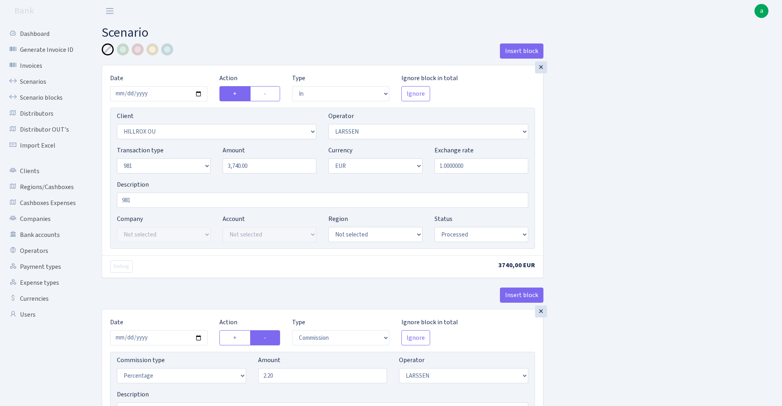
select select "processed"
select select "commission"
select select "36"
select select "processed"
select select "out"
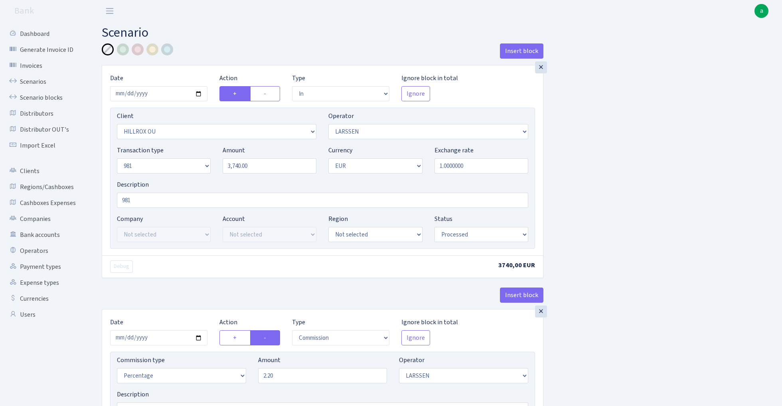
select select "342"
select select "61"
select select "8"
select select "1"
select select "processed"
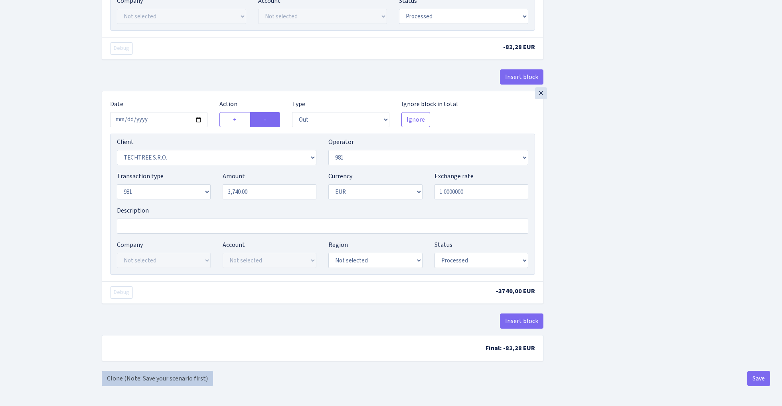
scroll to position [431, 0]
click at [183, 377] on link "Clone (Note: Save your scenario first)" at bounding box center [157, 378] width 111 height 15
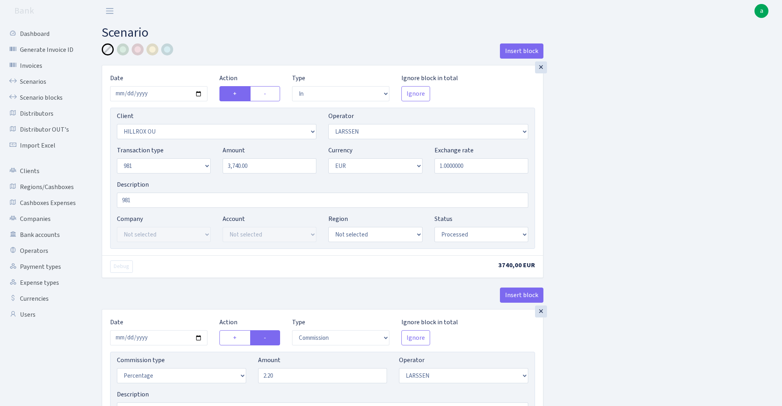
select select "in"
select select "1972"
select select "36"
select select "8"
select select "1"
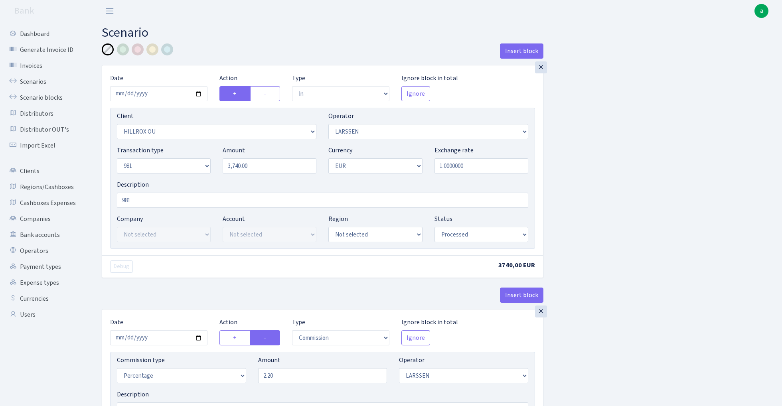
select select "processed"
select select "commission"
select select "36"
select select "processed"
select select "out"
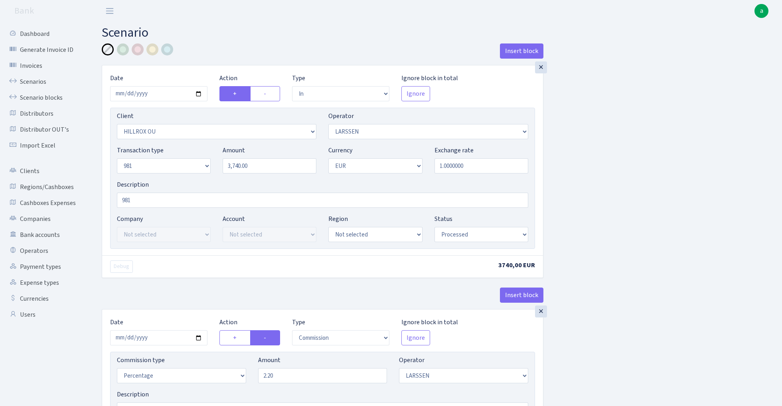
select select "342"
select select "61"
select select "8"
select select "1"
select select "processed"
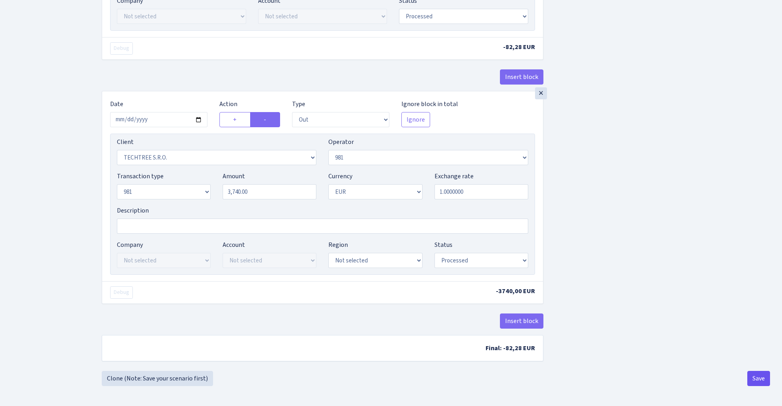
scroll to position [431, 0]
click at [763, 381] on button "Save" at bounding box center [758, 378] width 23 height 15
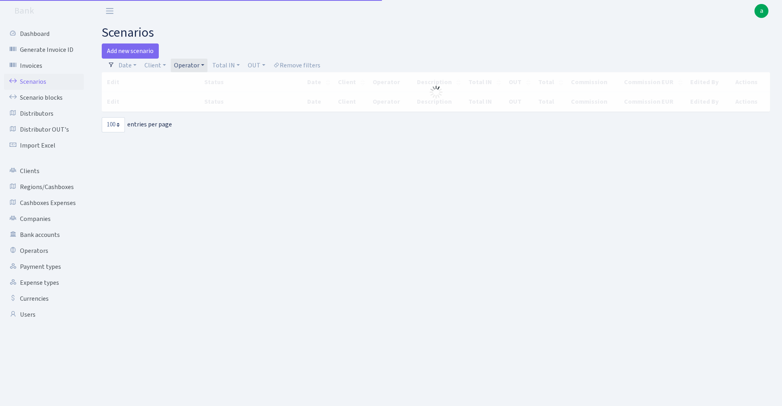
select select "100"
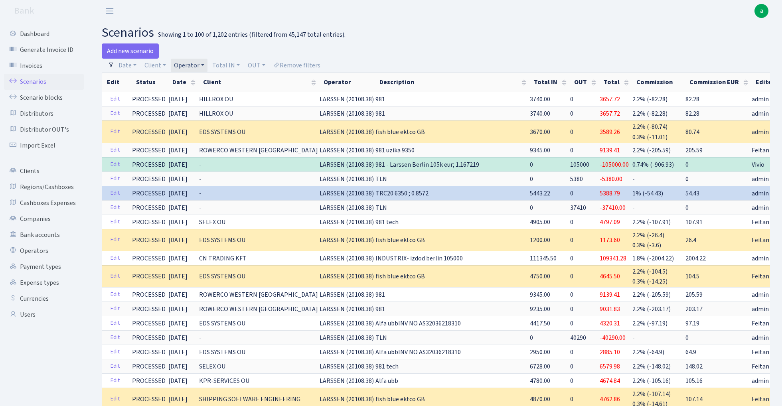
click at [195, 64] on link "Operator" at bounding box center [189, 66] width 37 height 14
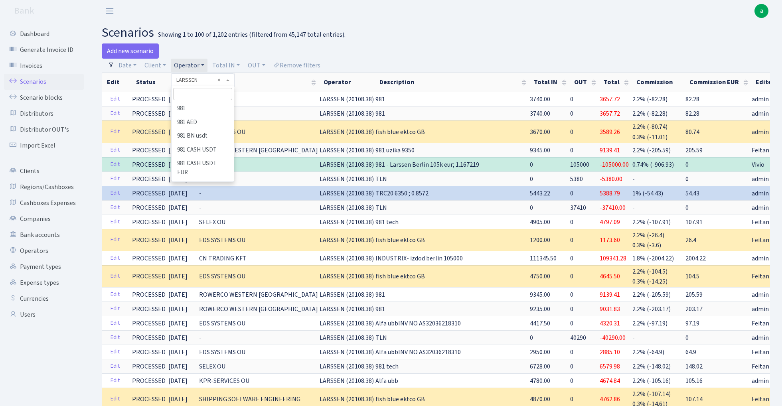
scroll to position [2647, 0]
click at [416, 37] on h2 "scenarios Showing 1 to 100 of 1,202 entries (filtered from 45,147 total entries…" at bounding box center [436, 32] width 668 height 15
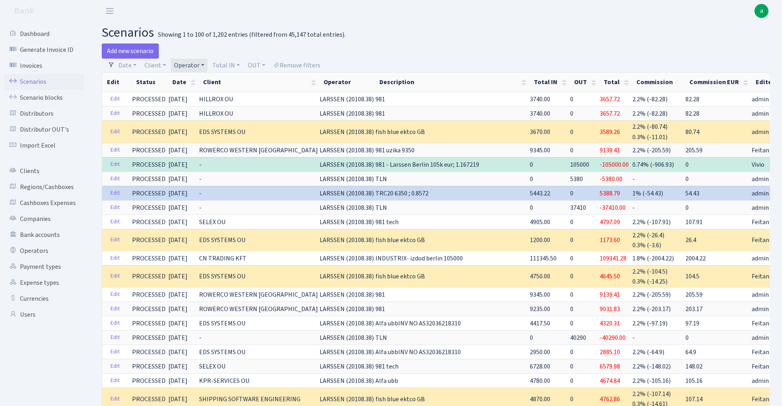
click at [197, 62] on link "Operator" at bounding box center [189, 66] width 37 height 14
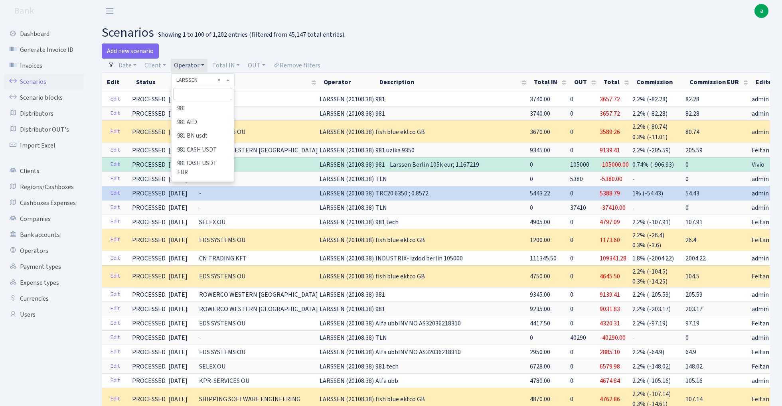
scroll to position [2660, 0]
click at [193, 93] on input "search" at bounding box center [202, 94] width 59 height 12
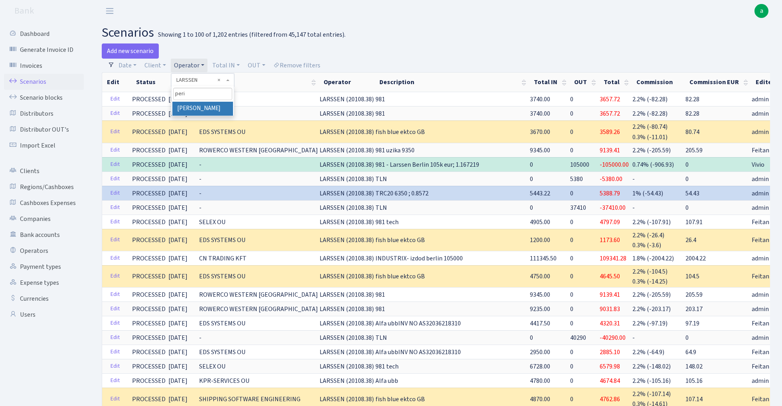
type input "peri"
click at [194, 108] on li "[PERSON_NAME]" at bounding box center [202, 109] width 60 height 14
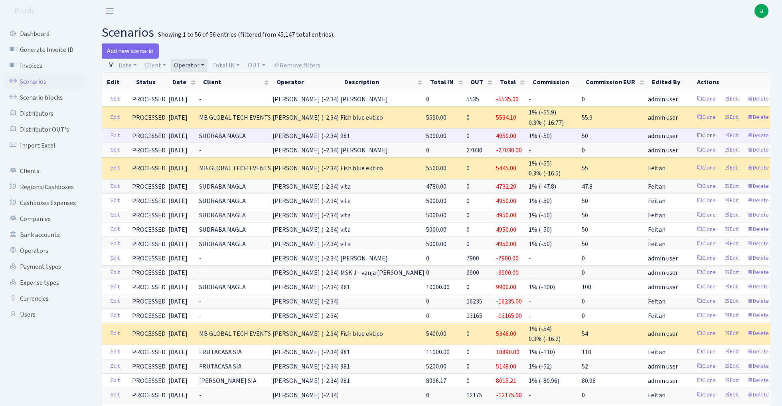
click at [697, 133] on link "Clone" at bounding box center [706, 136] width 26 height 12
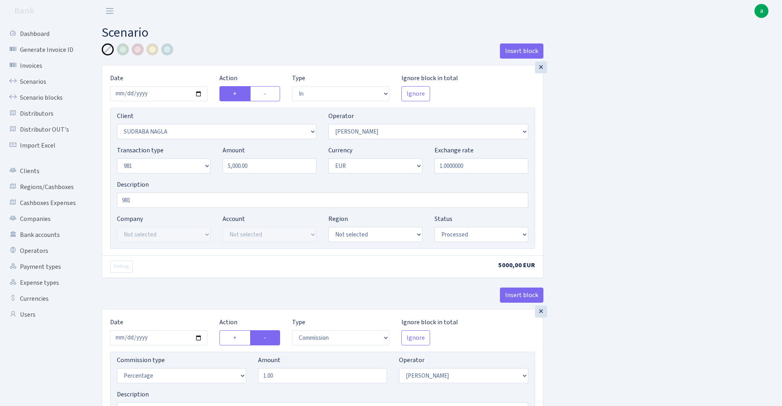
select select "in"
select select "3124"
select select "486"
select select "8"
select select "1"
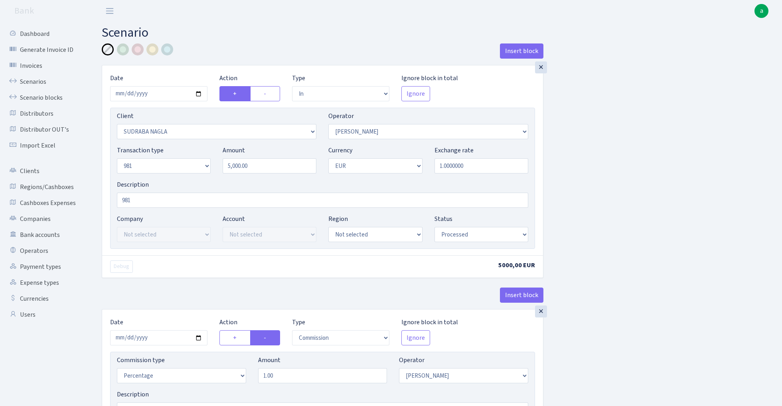
select select "processed"
select select "commission"
select select "486"
select select "processed"
select select "out"
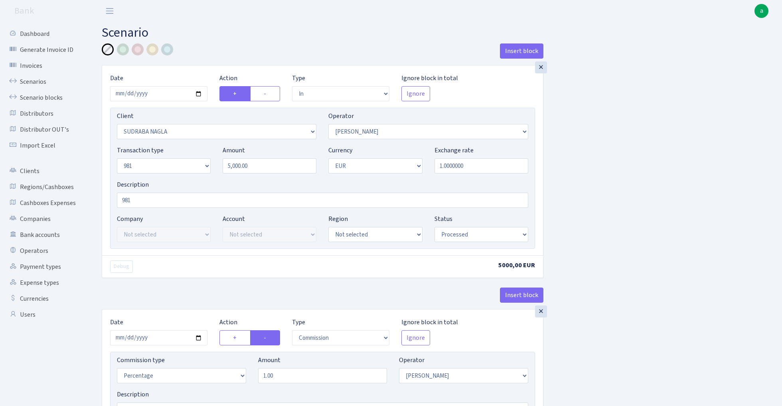
select select "2129"
select select "61"
select select "8"
select select "1"
select select "processed"
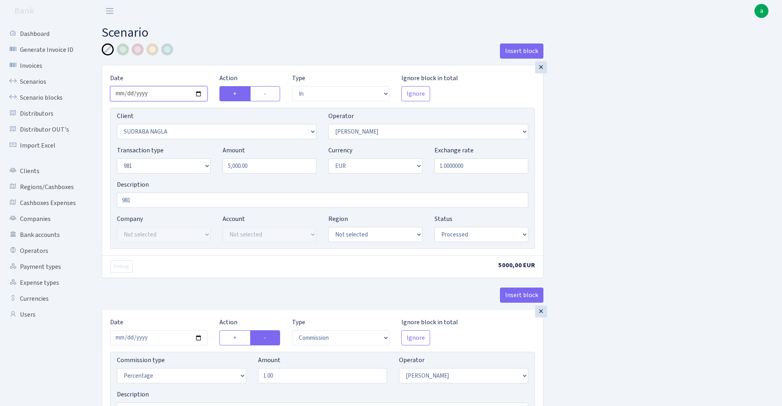
click at [159, 90] on input "2025-10-08" at bounding box center [158, 93] width 97 height 15
type input "[DATE]"
click at [211, 57] on div "Insert block" at bounding box center [323, 54] width 442 height 22
click at [278, 166] on input "5000.00" at bounding box center [270, 165] width 94 height 15
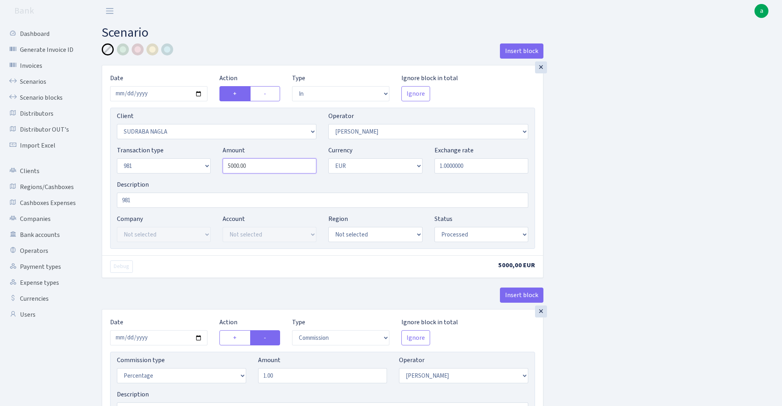
paste input "10702"
type input "10,702.00"
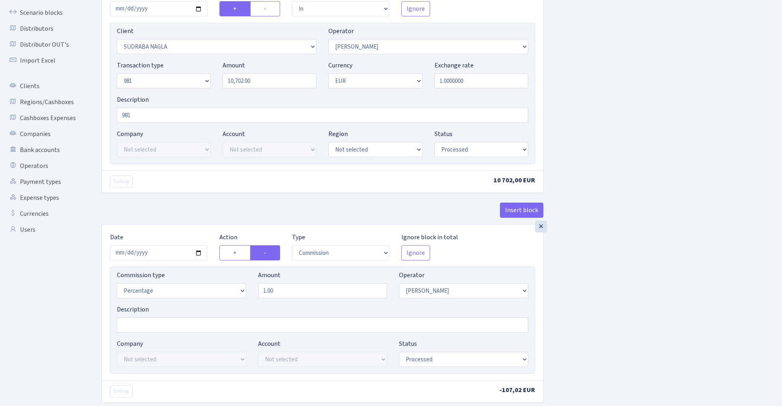
scroll to position [116, 0]
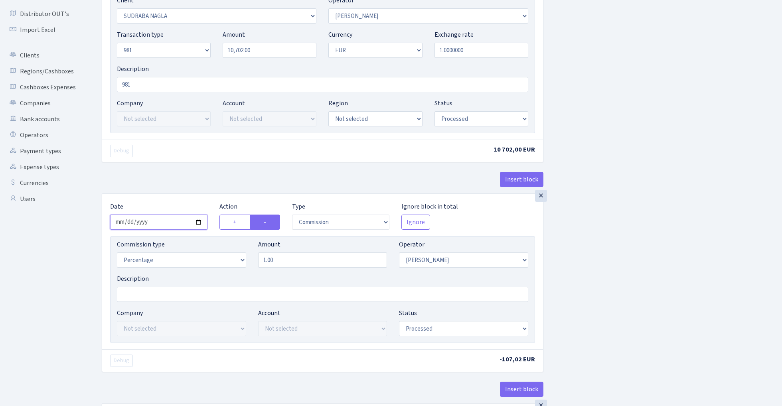
click at [156, 224] on input "2025-10-08" at bounding box center [158, 222] width 97 height 15
type input "[DATE]"
click at [174, 172] on div "× Date 2025-10-10 Action + - Type --- In Out Commission Field required. Ignore …" at bounding box center [323, 71] width 442 height 244
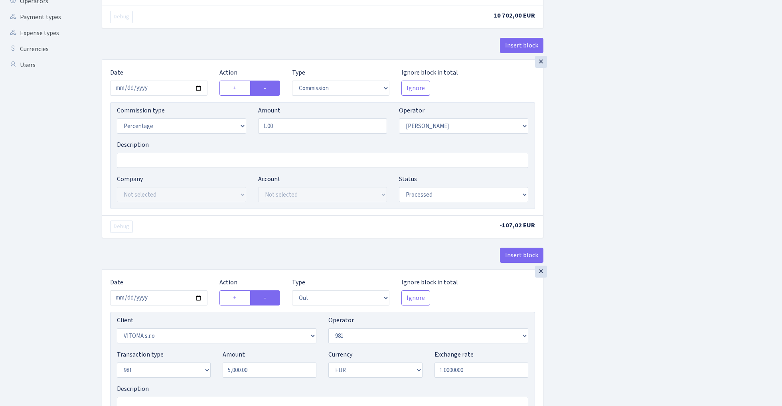
scroll to position [331, 0]
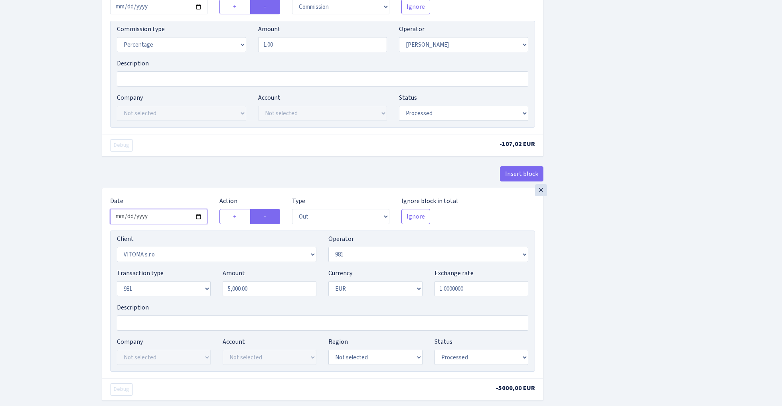
click at [160, 216] on input "2025-10-08" at bounding box center [158, 216] width 97 height 15
type input "[DATE]"
click at [192, 181] on div "Insert block" at bounding box center [323, 177] width 442 height 22
click at [270, 288] on input "5000.00" at bounding box center [270, 288] width 94 height 15
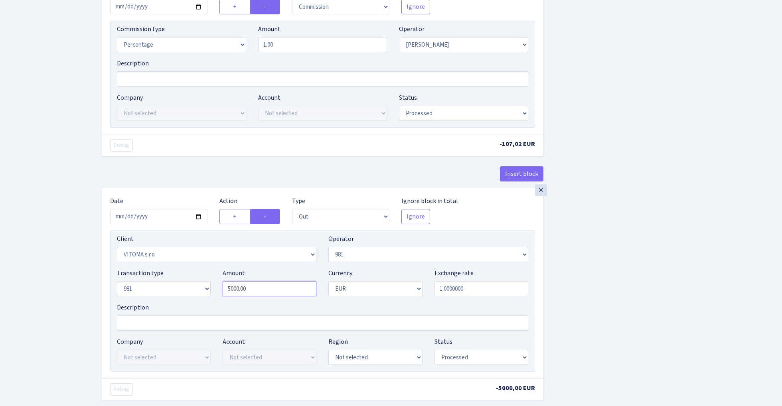
paste input "10702"
type input "10,702.00"
click at [627, 234] on div "Insert block × Date 2025-10-10 Action + - Type --- In Out Commission Field requ…" at bounding box center [436, 89] width 680 height 755
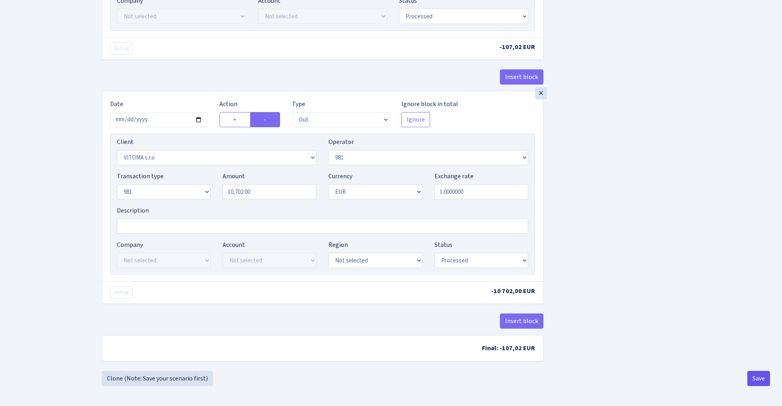
scroll to position [431, 0]
click at [759, 378] on button "Save" at bounding box center [758, 378] width 23 height 15
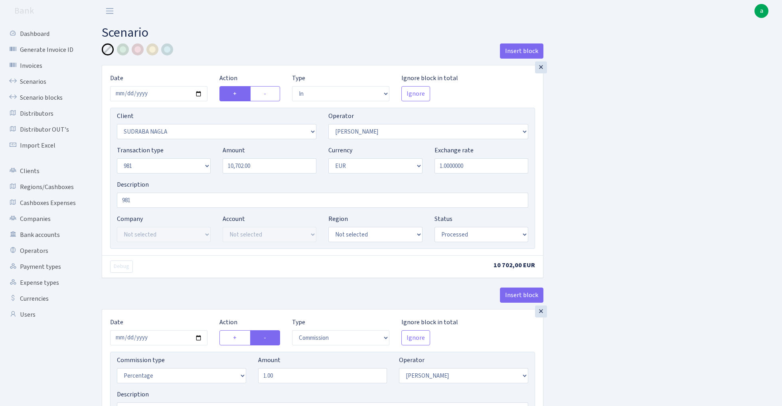
select select "in"
select select "3124"
select select "486"
select select "8"
select select "1"
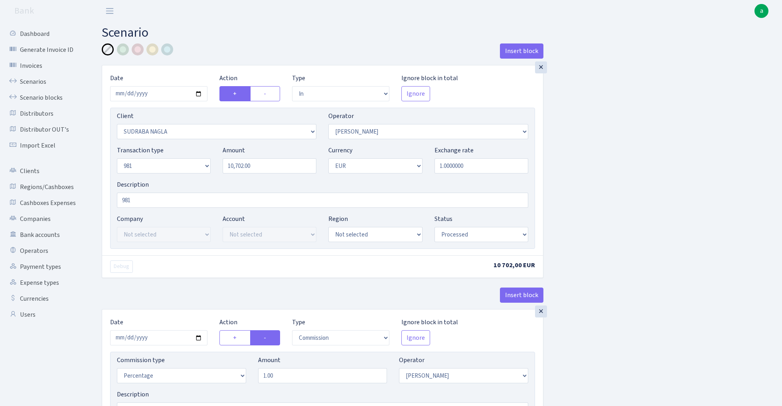
select select "processed"
select select "commission"
select select "486"
select select "processed"
select select "out"
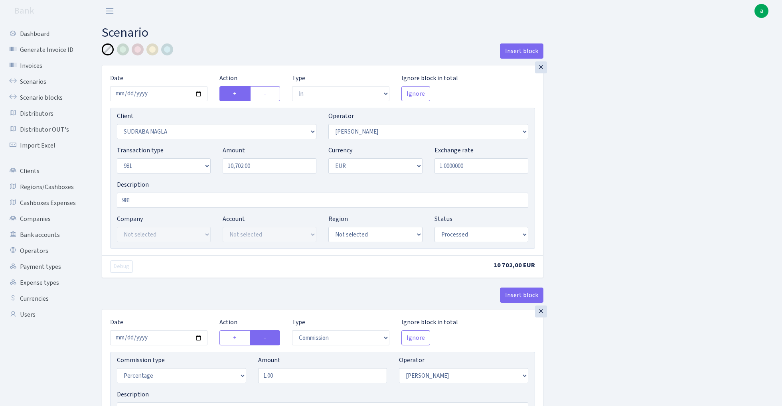
select select "2129"
select select "61"
select select "8"
select select "1"
select select "processed"
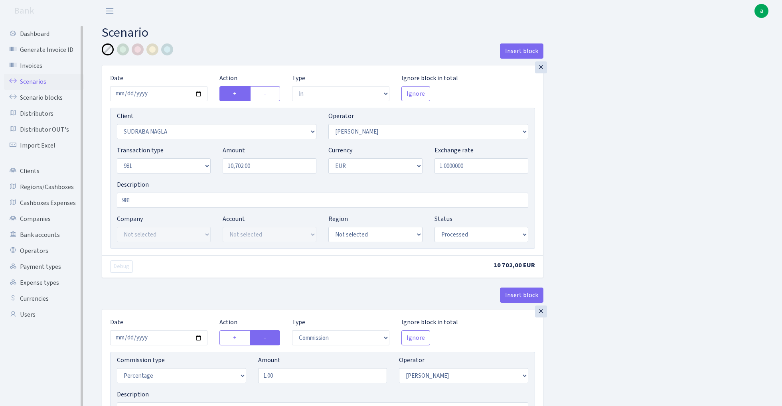
click at [37, 80] on link "Scenarios" at bounding box center [44, 82] width 80 height 16
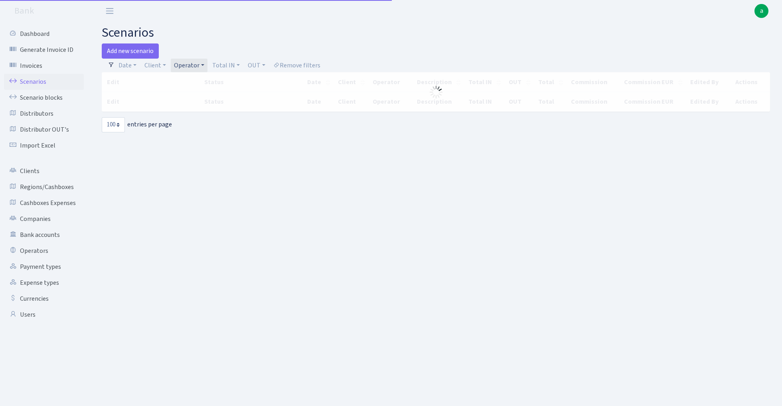
select select "100"
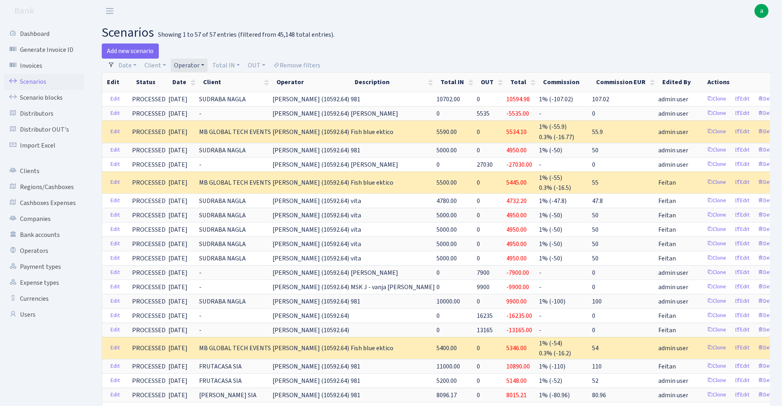
click at [189, 64] on link "Operator" at bounding box center [189, 66] width 37 height 14
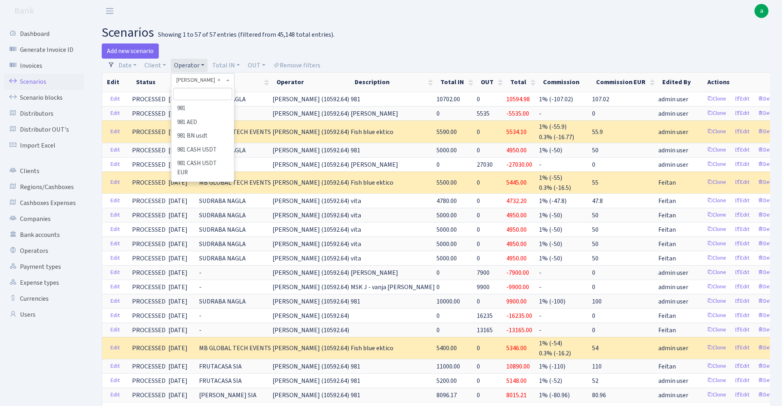
scroll to position [3373, 0]
click at [204, 92] on input "search" at bounding box center [202, 94] width 59 height 12
type input "[PERSON_NAME]"
click at [213, 109] on li "LARSSEN" at bounding box center [202, 109] width 60 height 14
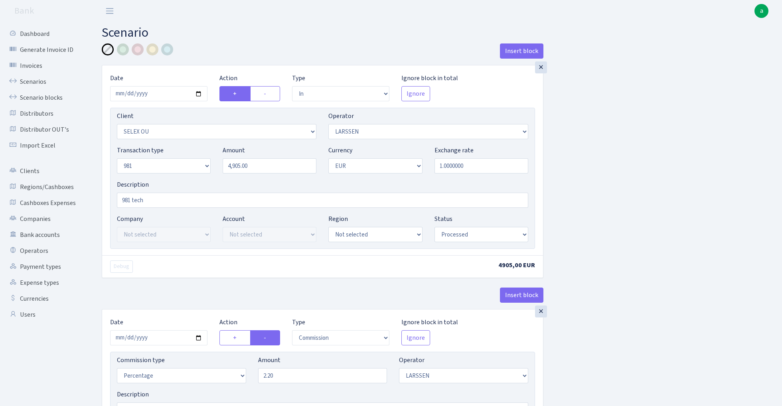
select select "in"
select select "1463"
select select "36"
select select "8"
select select "1"
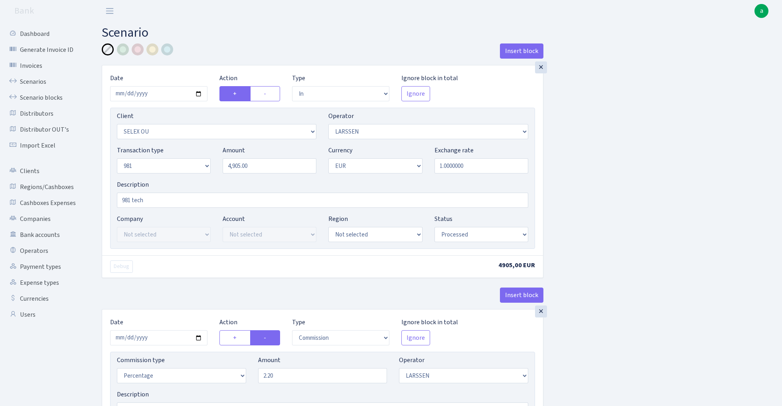
select select "processed"
select select "commission"
select select "36"
select select "processed"
select select "out"
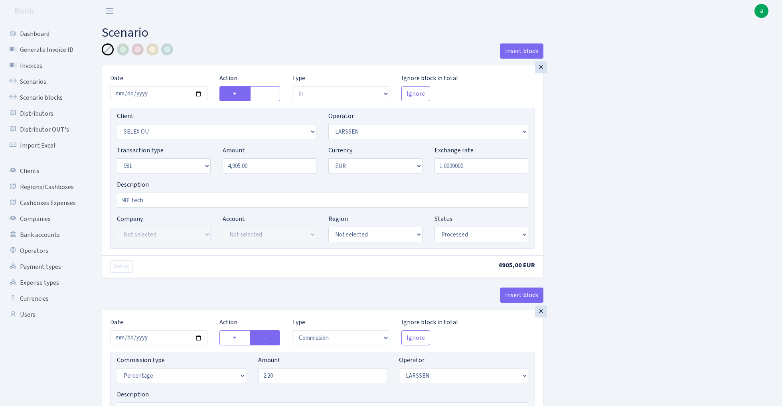
select select "342"
select select "61"
select select "8"
select select "1"
select select "processed"
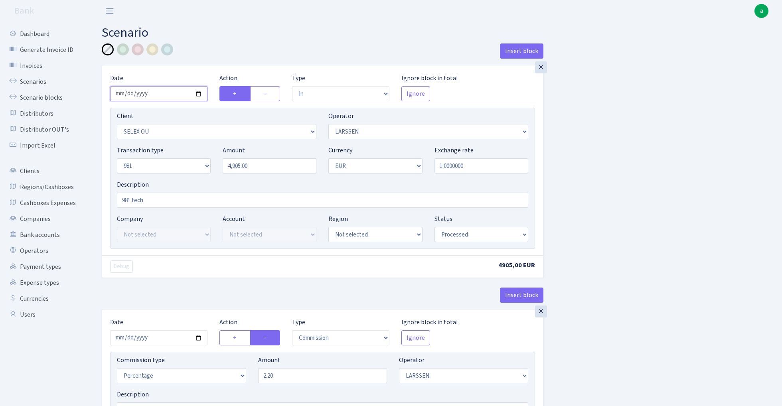
click at [155, 92] on input "2025-10-03" at bounding box center [158, 93] width 97 height 15
type input "[DATE]"
click at [217, 51] on div "Insert block" at bounding box center [323, 54] width 442 height 22
click at [264, 164] on input "4905.00" at bounding box center [270, 165] width 94 height 15
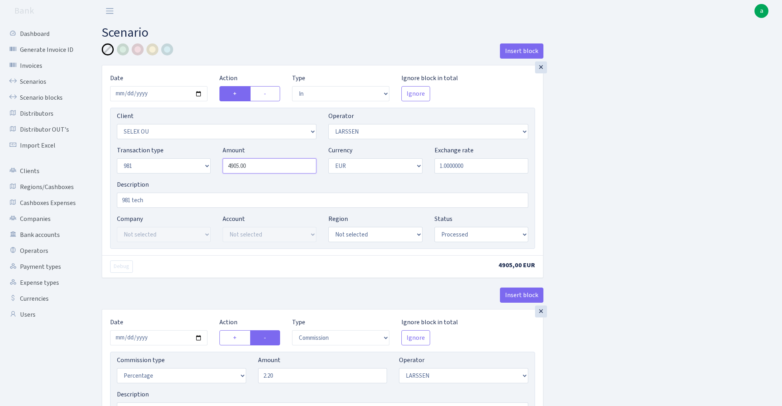
paste input "3597"
type input "3,597.00"
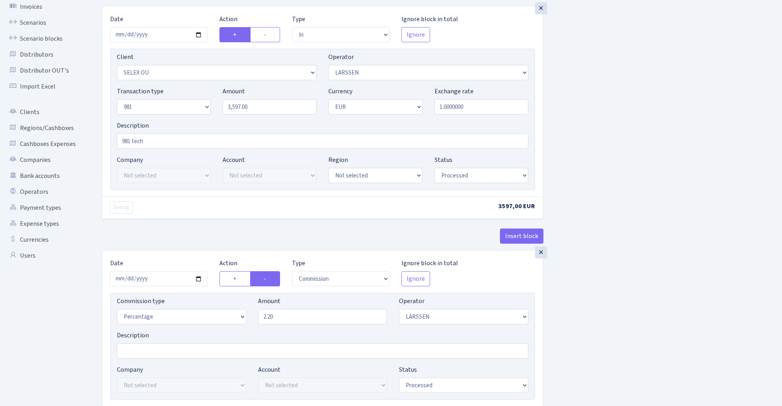
scroll to position [122, 0]
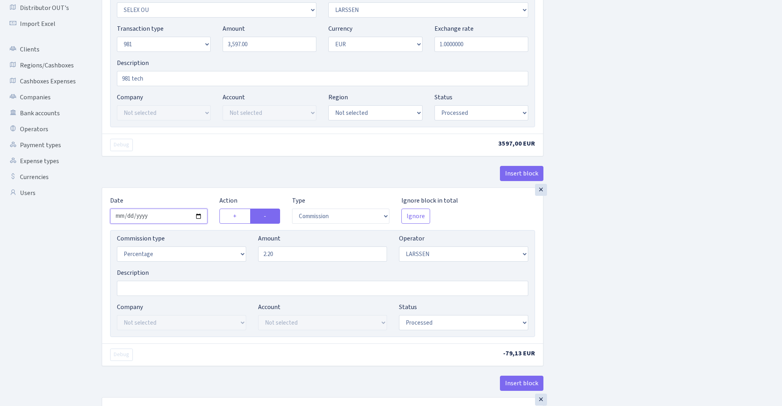
click at [160, 215] on input "[DATE]" at bounding box center [158, 216] width 97 height 15
type input "2025-10-10"
click at [183, 162] on div "× Date 2025-10-10 Action + - Type --- In Out Commission Field required. Ignore …" at bounding box center [323, 65] width 442 height 244
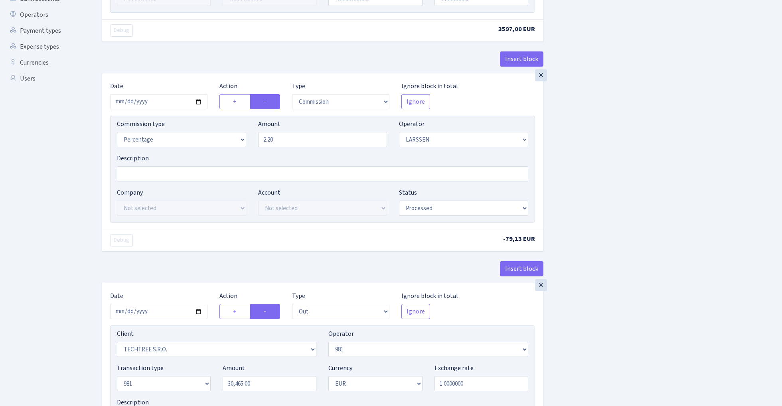
scroll to position [334, 0]
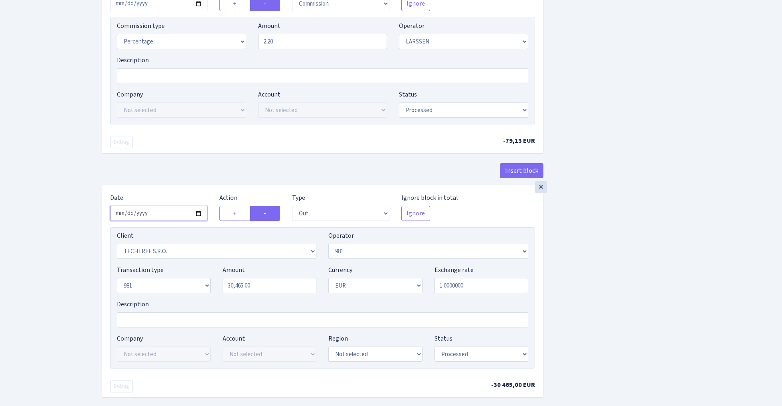
click at [156, 218] on input "[DATE]" at bounding box center [158, 213] width 97 height 15
type input "2025-10-10"
click at [190, 163] on div "× Date 2025-10-10 Action + - Type --- In Out Commission Field required. Ignore …" at bounding box center [323, 80] width 442 height 210
click at [271, 288] on input "30465.00" at bounding box center [270, 285] width 94 height 15
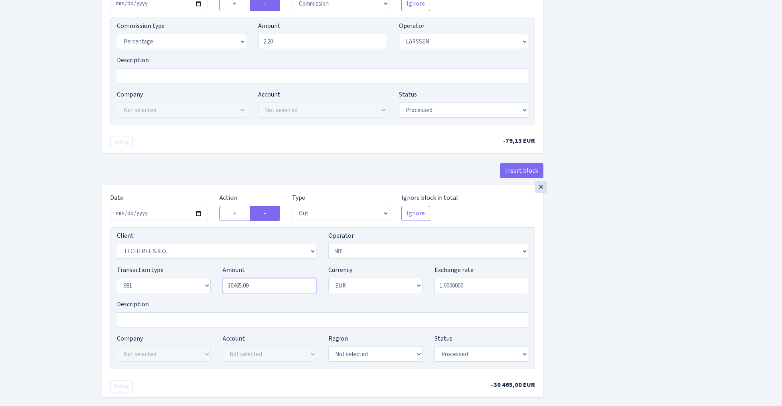
paste input "597"
type input "3,597.00"
click at [715, 191] on div "Insert block × Date 2025-10-10 Action + - Type --- In Out Commission Field requ…" at bounding box center [436, 86] width 680 height 755
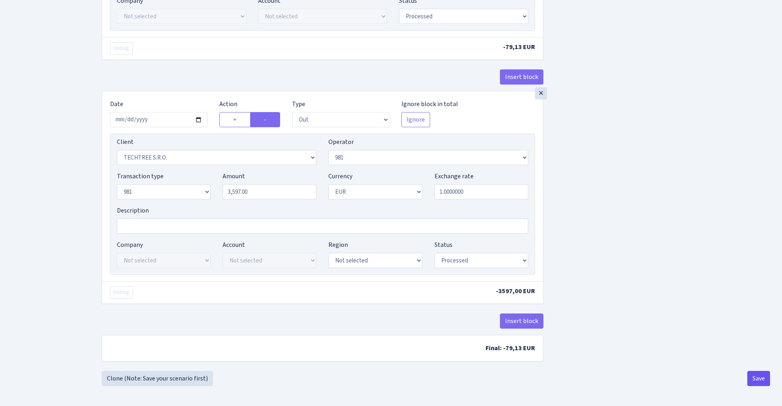
scroll to position [431, 0]
click at [760, 373] on button "Save" at bounding box center [758, 378] width 23 height 15
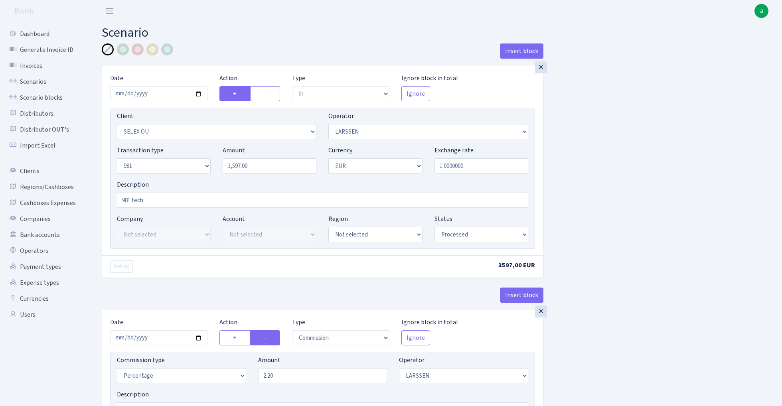
select select "in"
select select "1463"
select select "36"
select select "8"
select select "1"
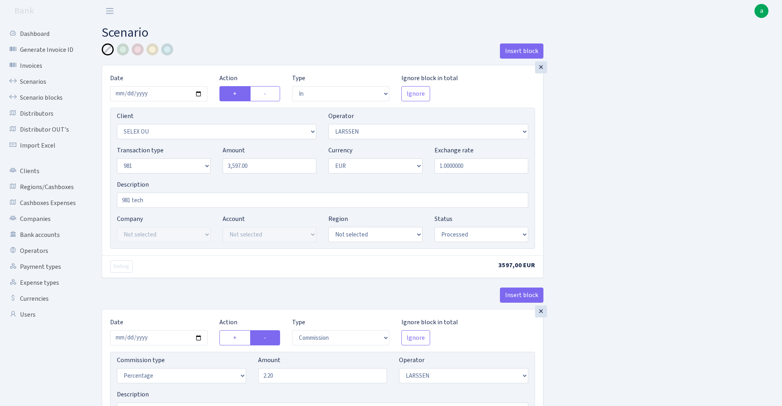
select select "processed"
select select "commission"
select select "36"
select select "processed"
select select "out"
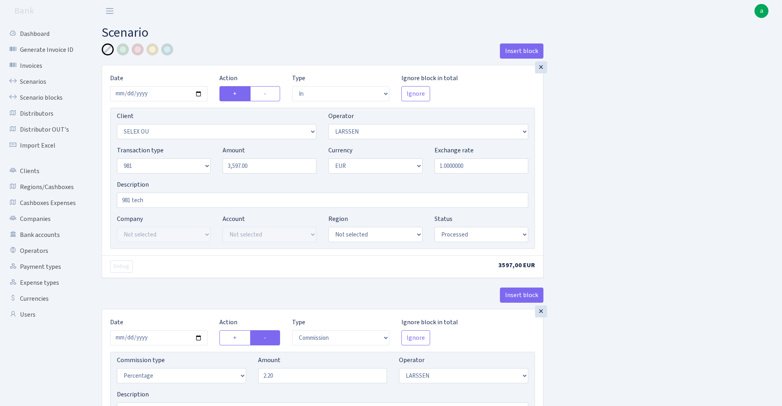
select select "342"
select select "61"
select select "8"
select select "1"
select select "processed"
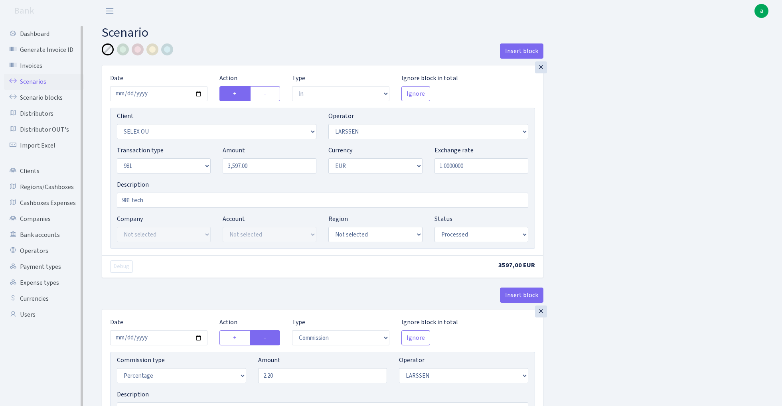
click at [31, 81] on link "Scenarios" at bounding box center [44, 82] width 80 height 16
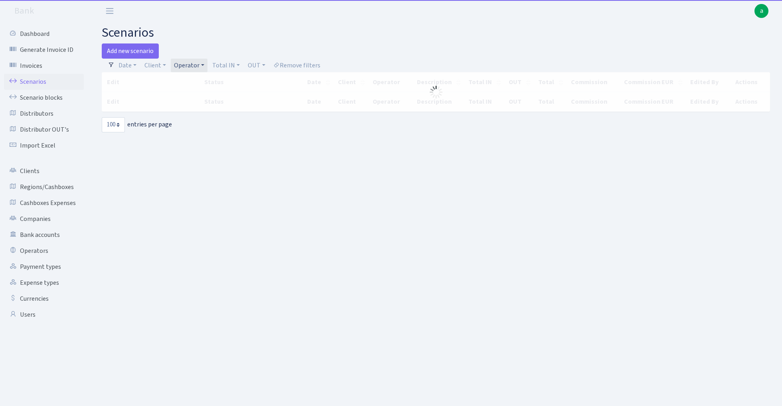
select select "100"
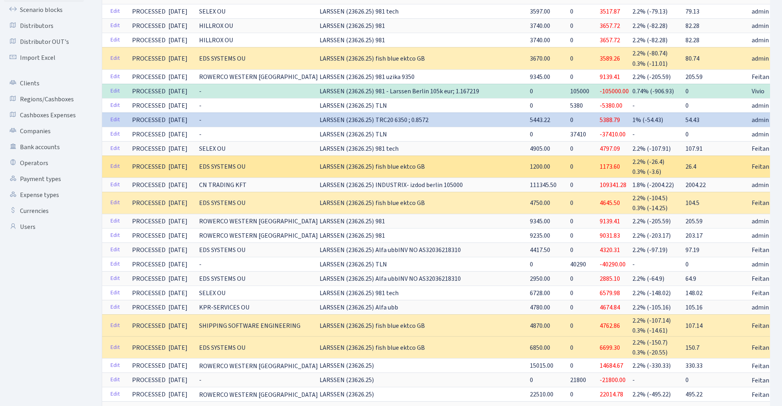
scroll to position [95, 0]
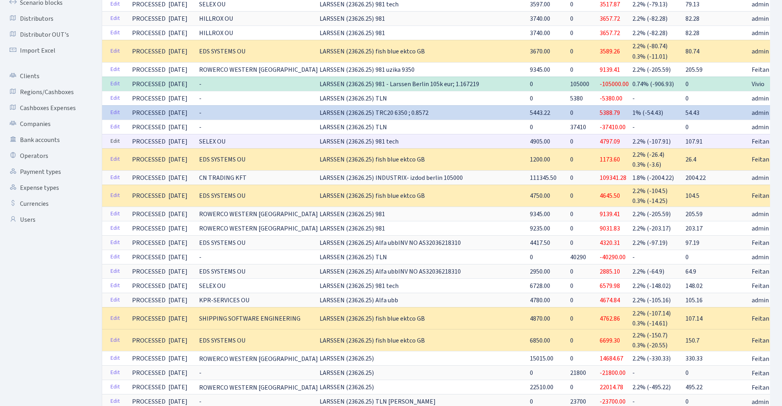
click at [116, 138] on link "Edit" at bounding box center [115, 141] width 16 height 12
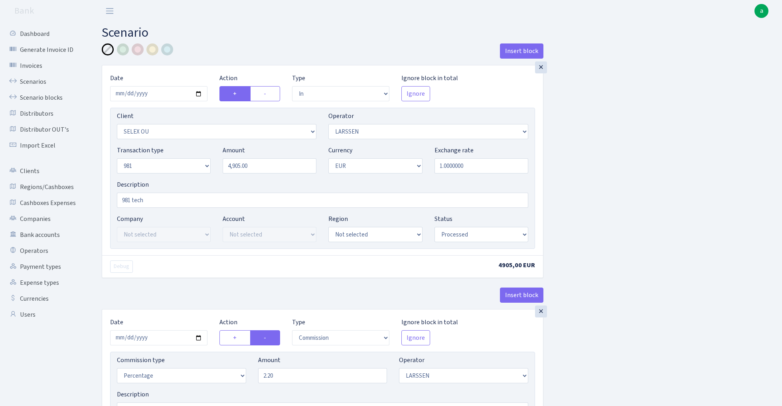
select select "in"
select select "1463"
select select "36"
select select "8"
select select "1"
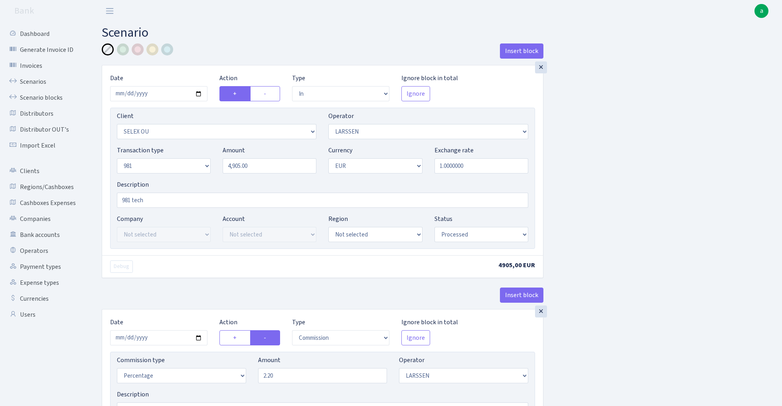
select select "processed"
select select "commission"
select select "36"
select select "processed"
select select "out"
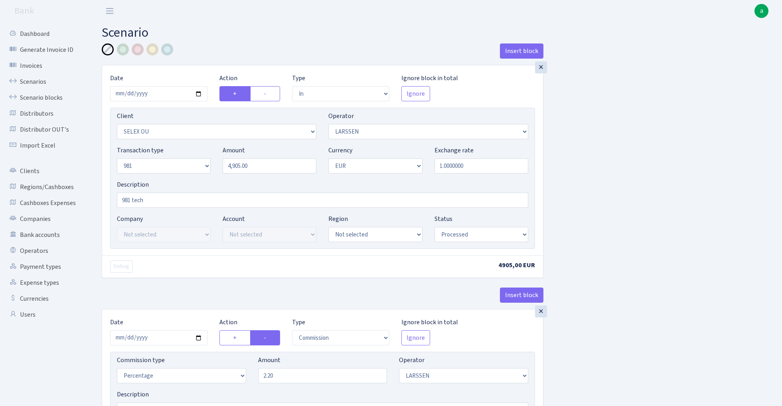
select select "342"
select select "61"
select select "8"
select select "1"
select select "processed"
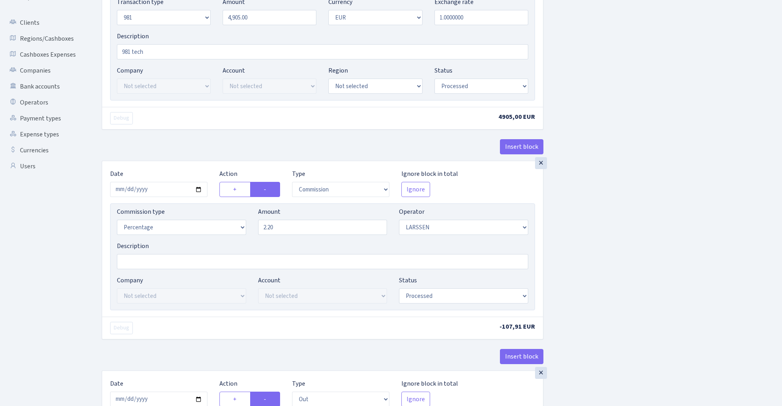
scroll to position [72, 0]
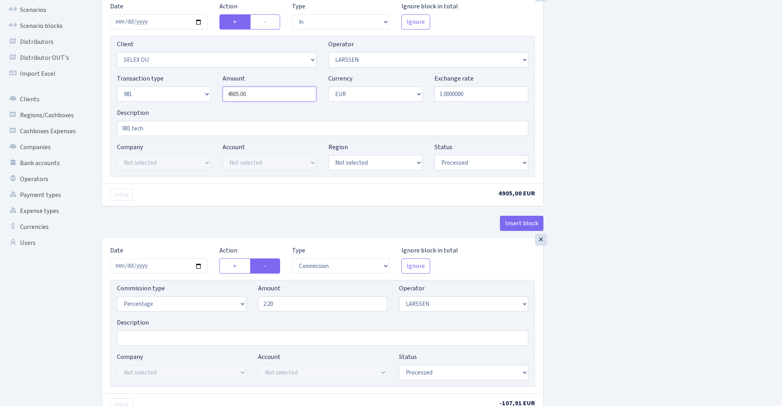
click at [270, 97] on input "4905.00" at bounding box center [270, 94] width 94 height 15
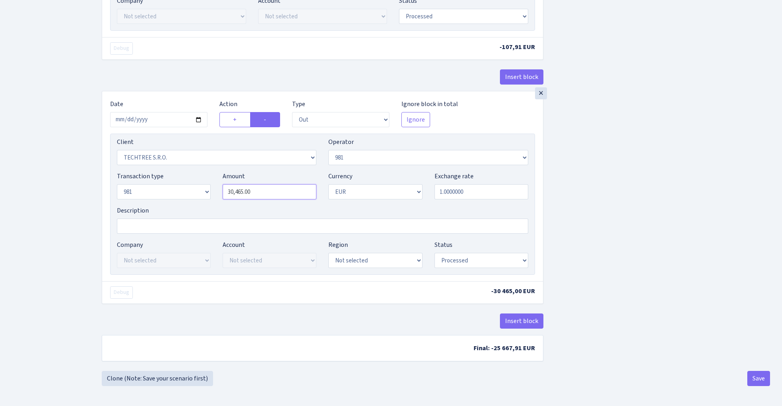
type input "4,905.00"
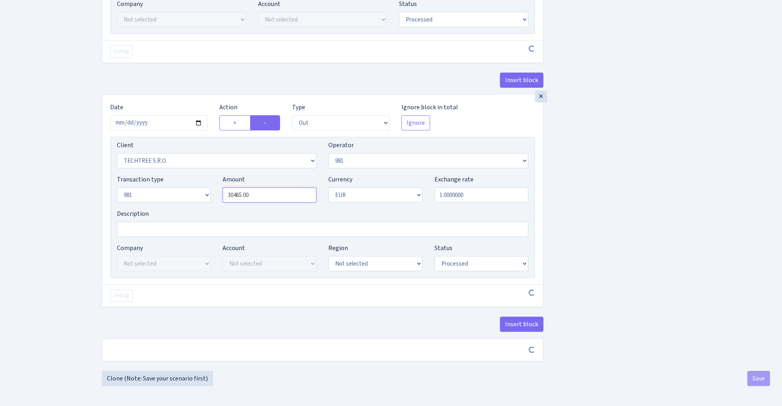
click at [274, 189] on input "30465.00" at bounding box center [270, 194] width 94 height 15
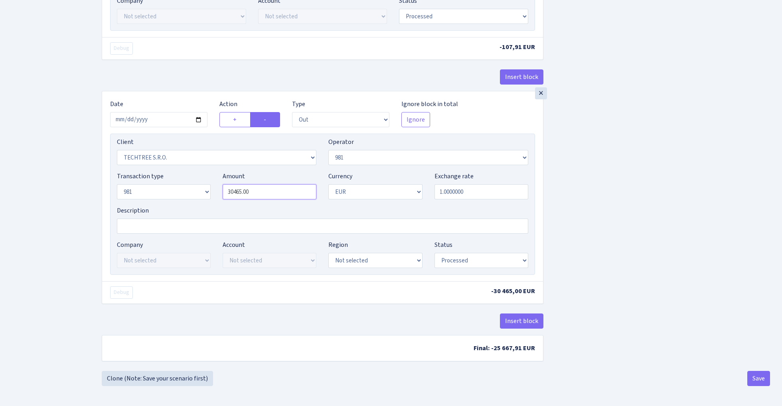
paste input "490"
type input "4,905.00"
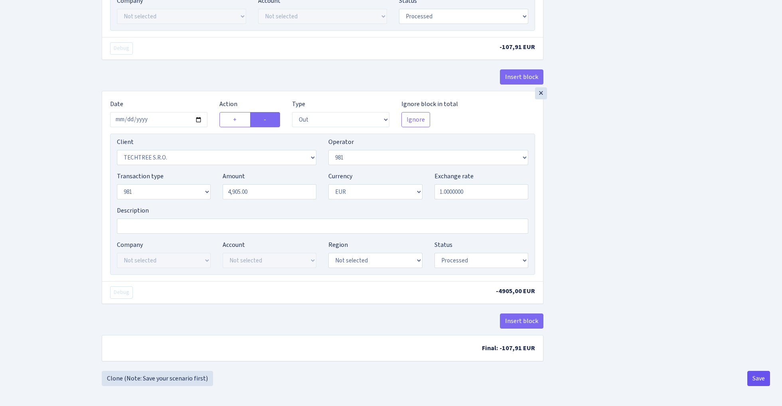
click at [759, 379] on button "Save" at bounding box center [758, 378] width 23 height 15
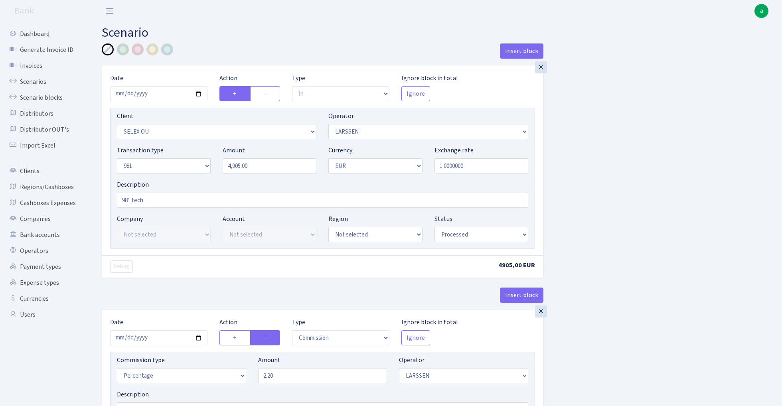
select select "in"
select select "1463"
select select "36"
select select "8"
select select "1"
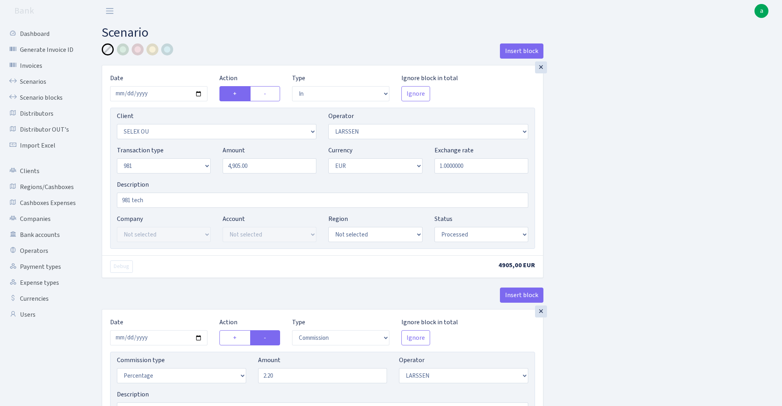
select select "processed"
select select "commission"
select select "36"
select select "processed"
select select "out"
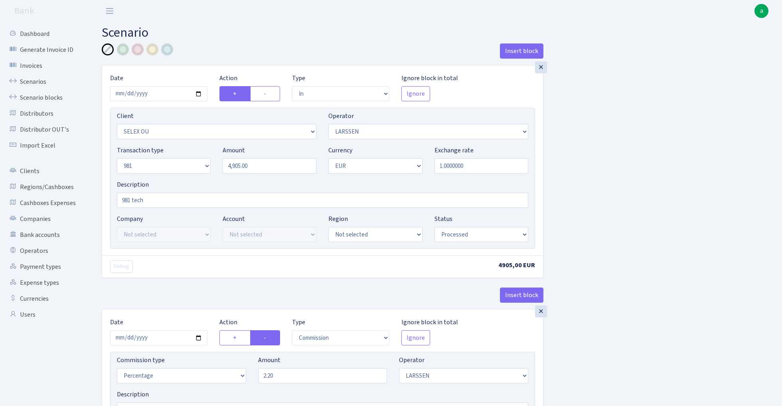
select select "342"
select select "61"
select select "8"
select select "1"
select select "processed"
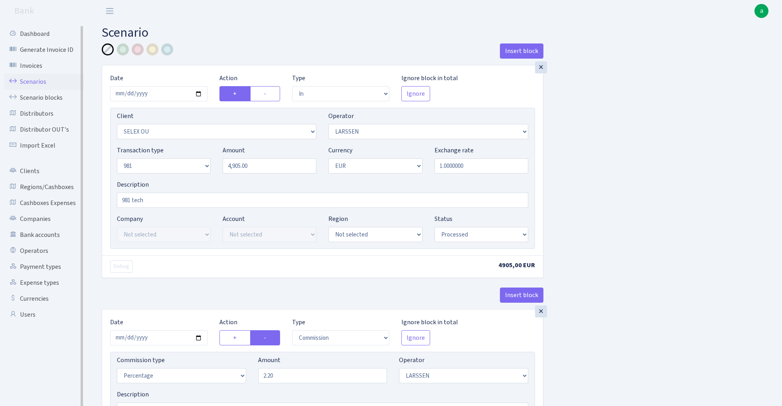
click at [31, 80] on link "Scenarios" at bounding box center [44, 82] width 80 height 16
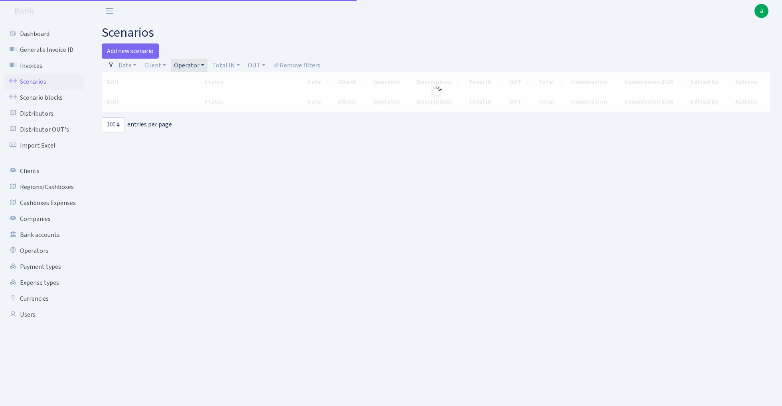
select select "100"
